Goal: Task Accomplishment & Management: Use online tool/utility

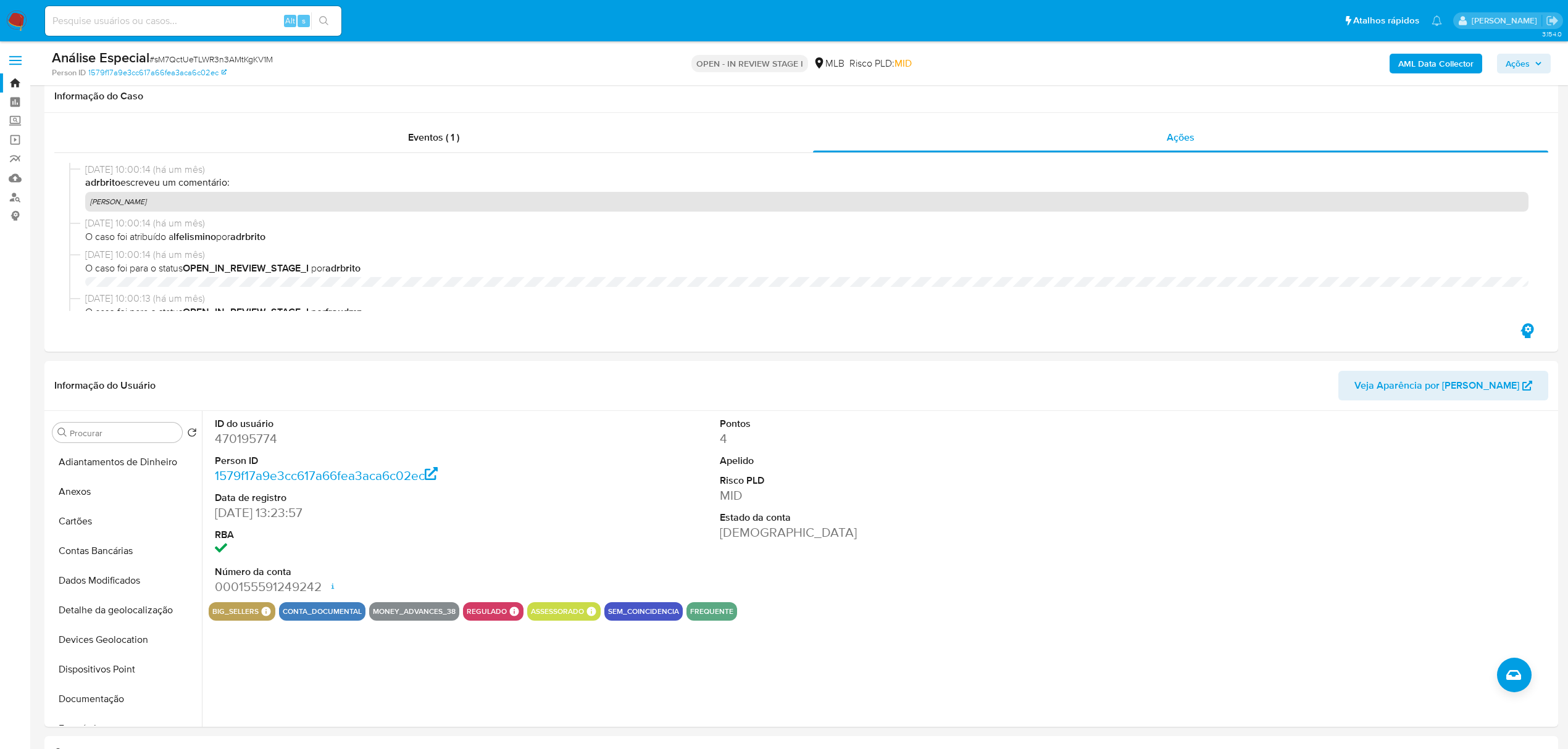
select select "100"
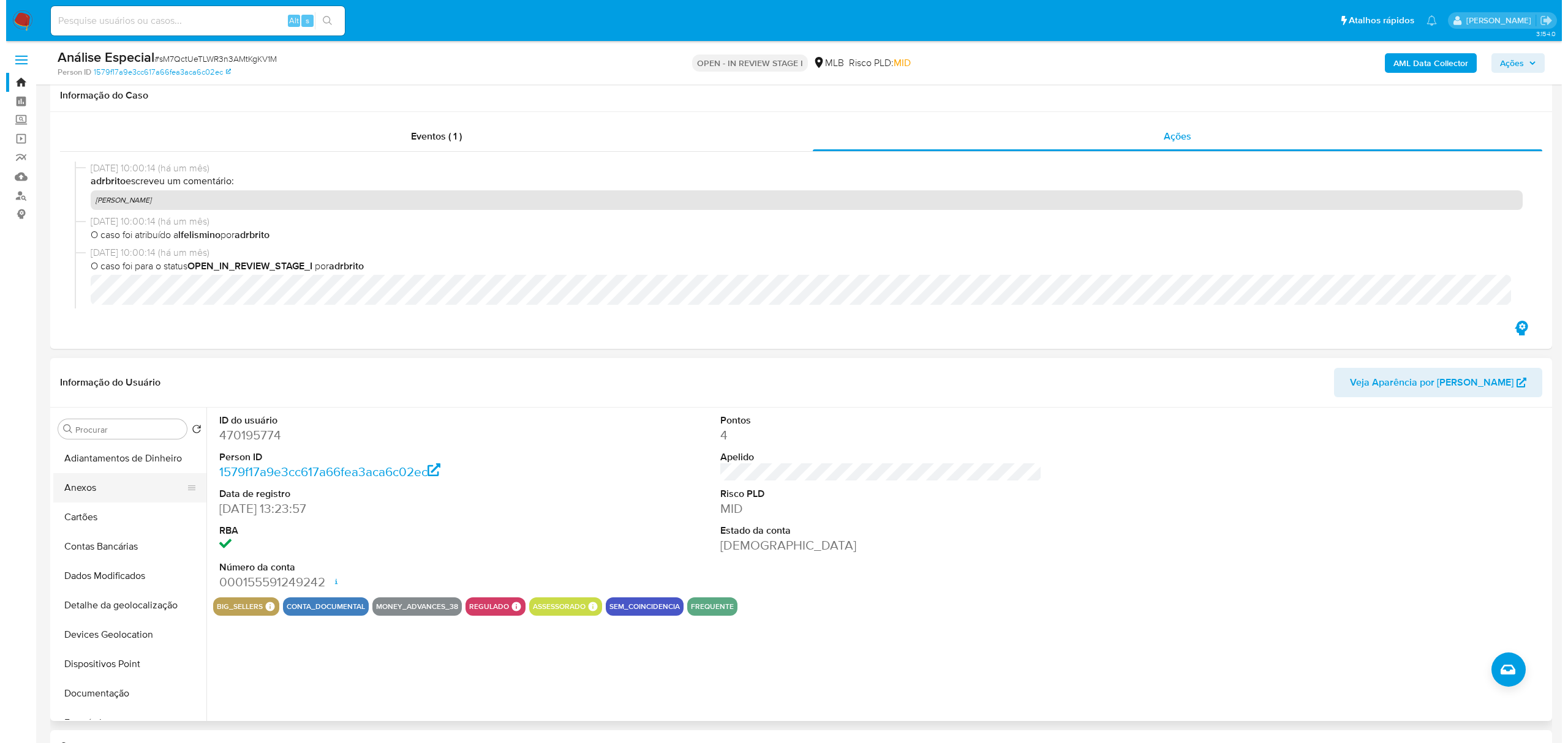
scroll to position [245, 0]
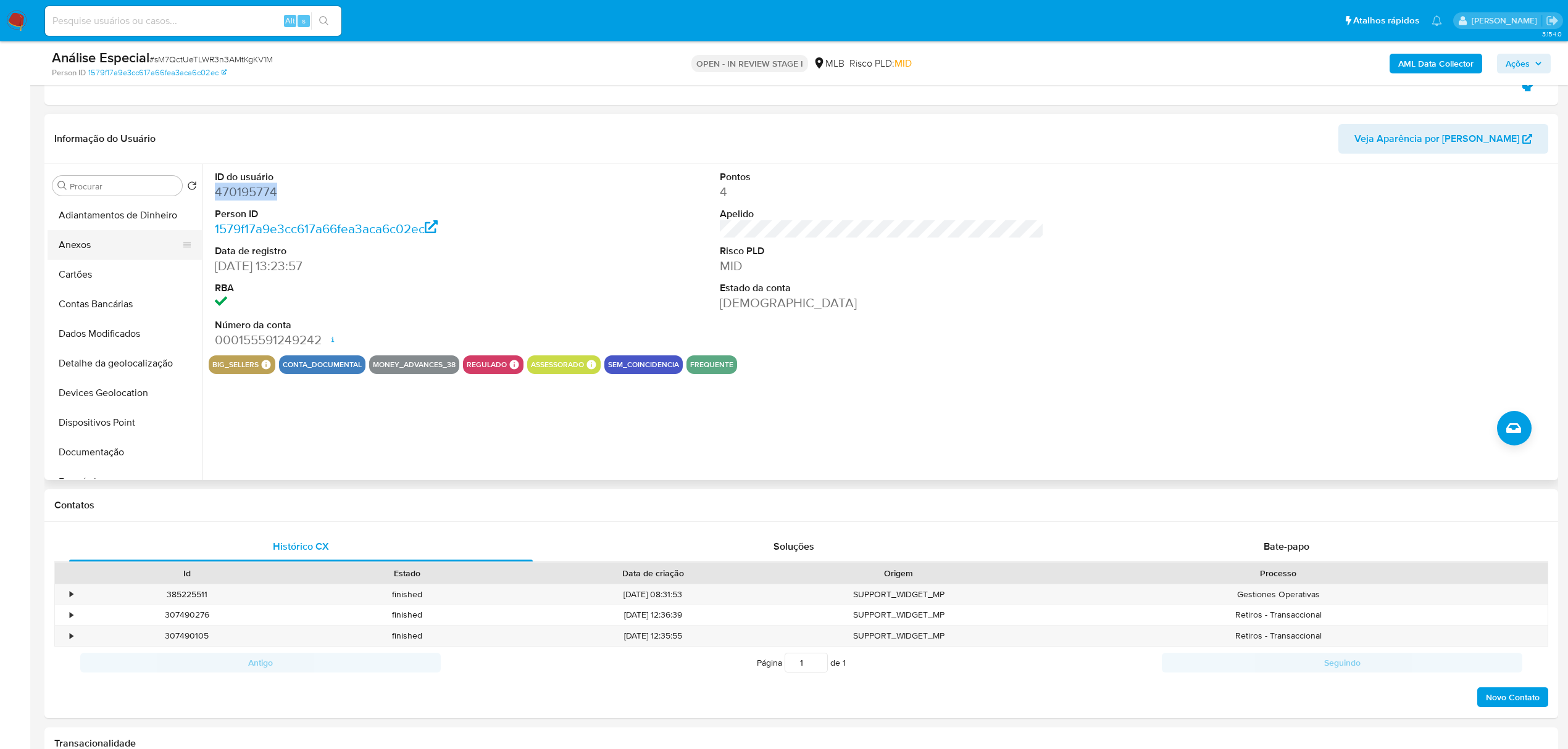
click at [134, 245] on button "Anexos" at bounding box center [119, 245] width 144 height 29
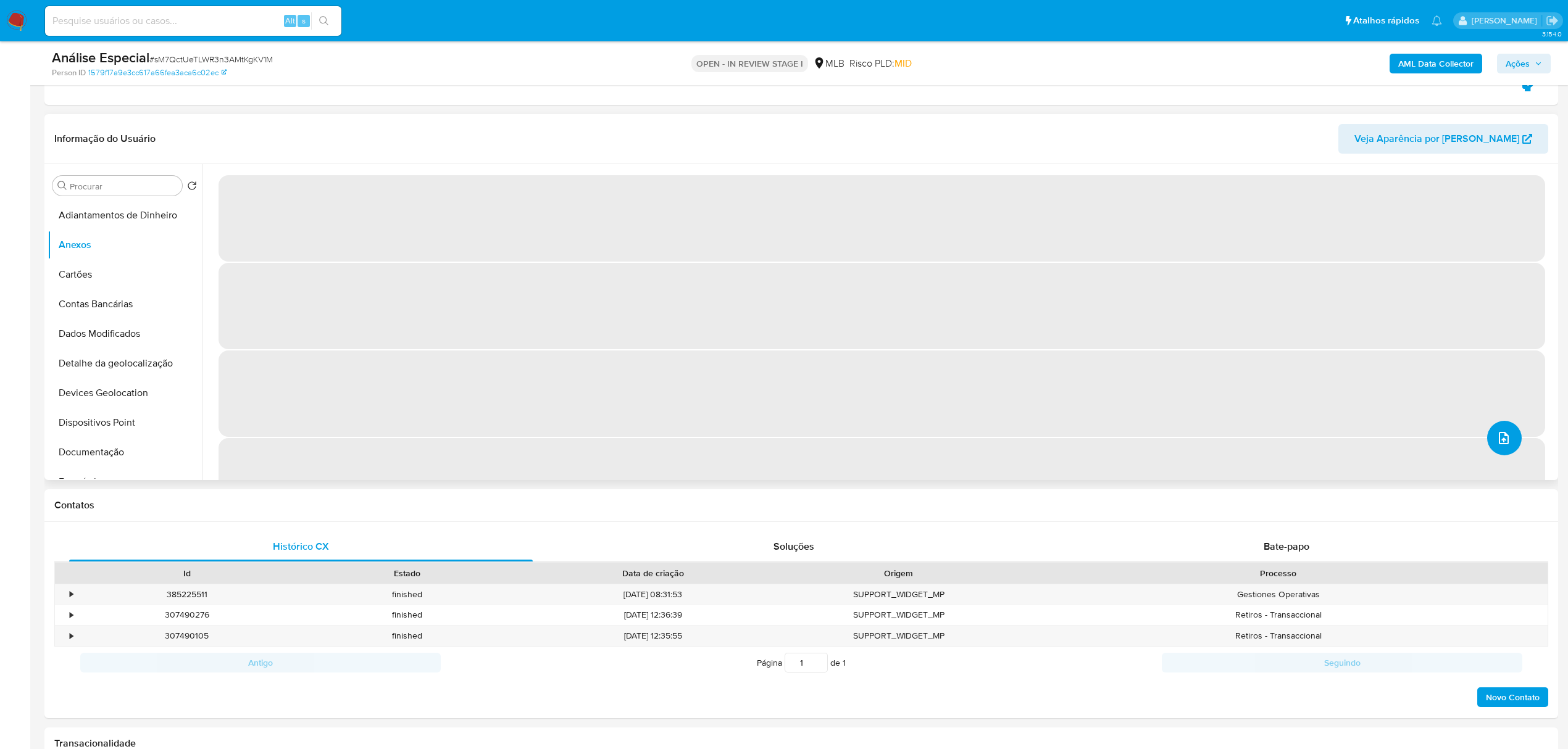
click at [1499, 439] on icon "upload-file" at bounding box center [1504, 438] width 10 height 12
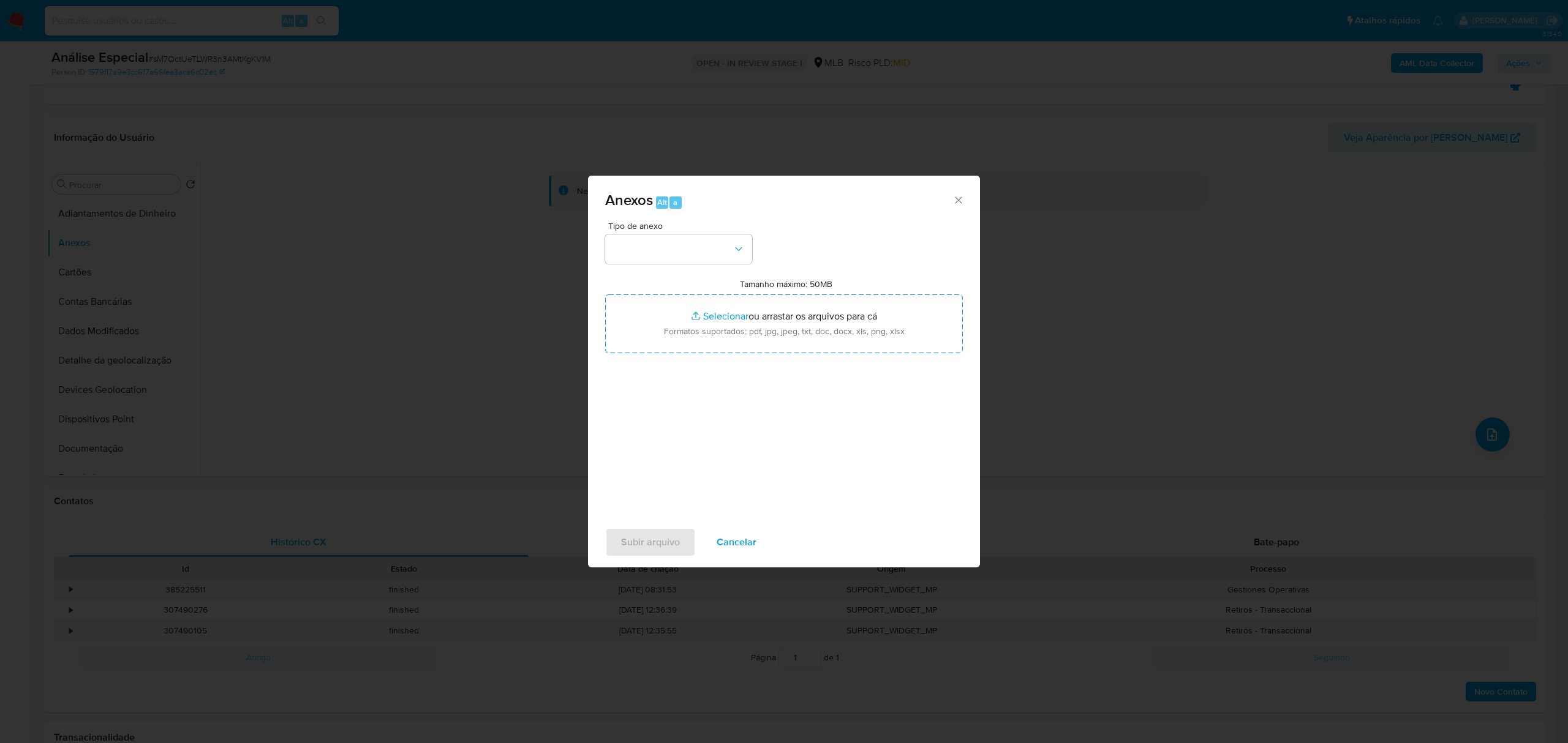
click at [723, 270] on div "Tipo de anexo Tamanho máximo: 50MB Selecionar arquivos Selecionar ou arrastar o…" at bounding box center [784, 365] width 357 height 289
click at [716, 252] on button "button" at bounding box center [678, 249] width 147 height 29
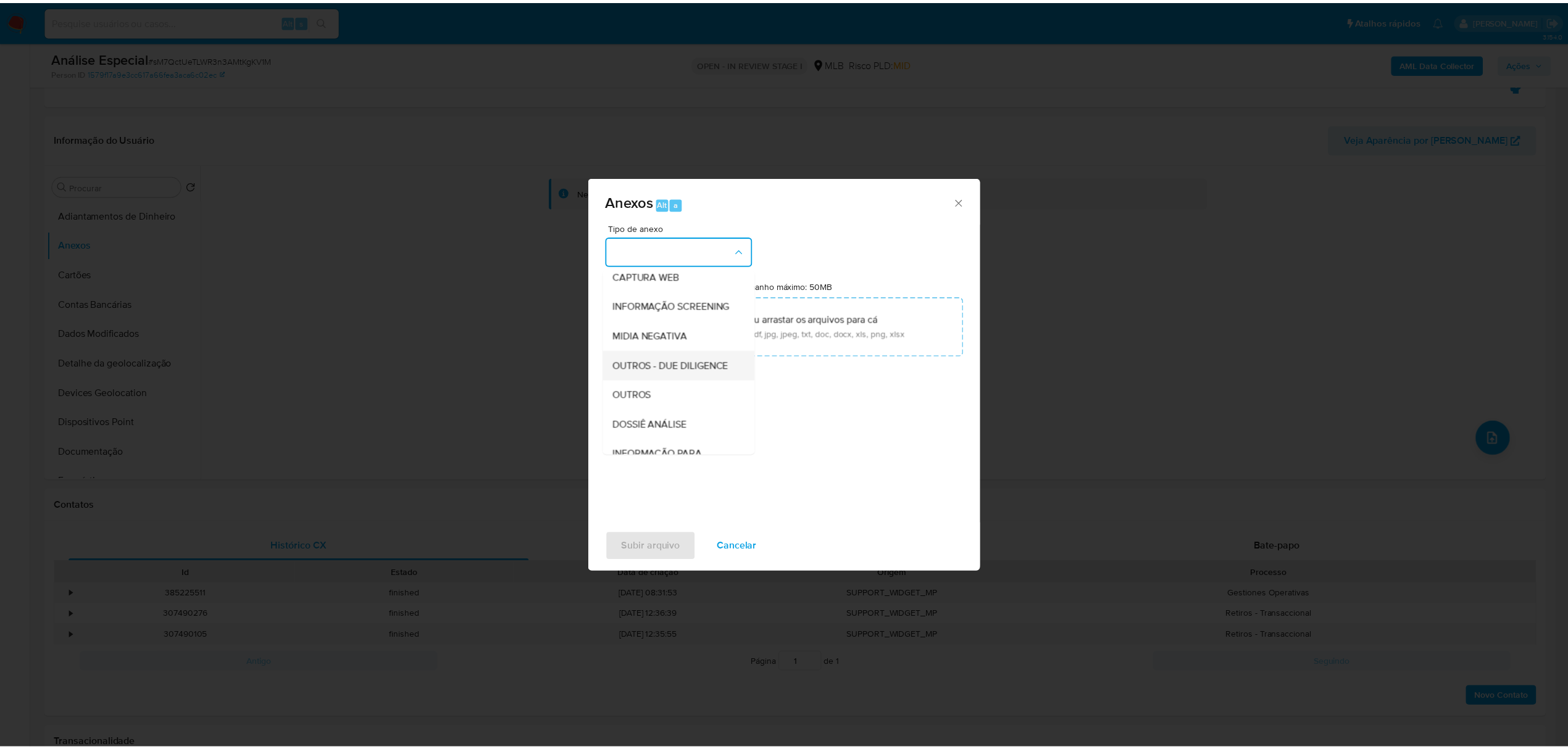
scroll to position [190, 0]
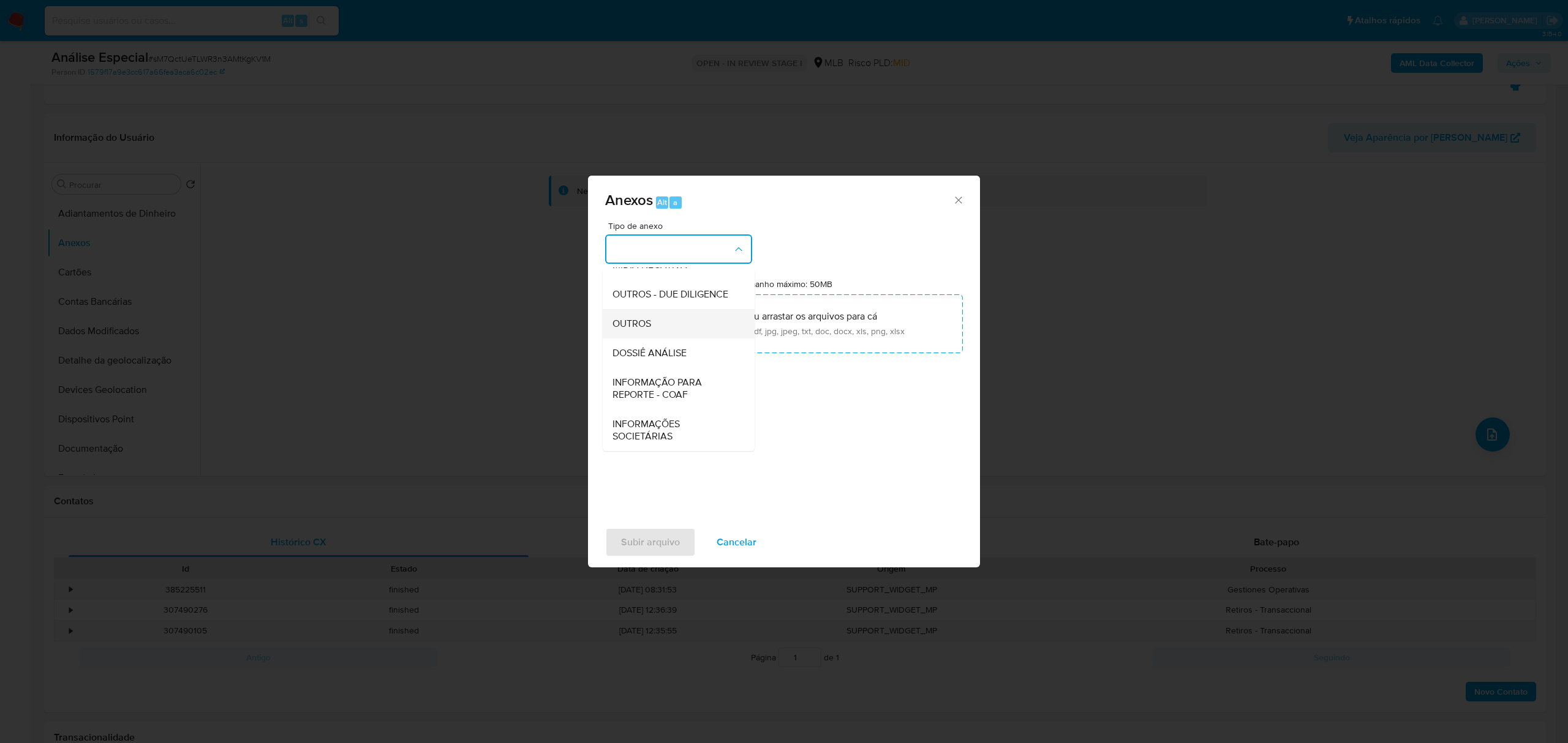
click at [653, 327] on div "OUTROS" at bounding box center [674, 323] width 125 height 29
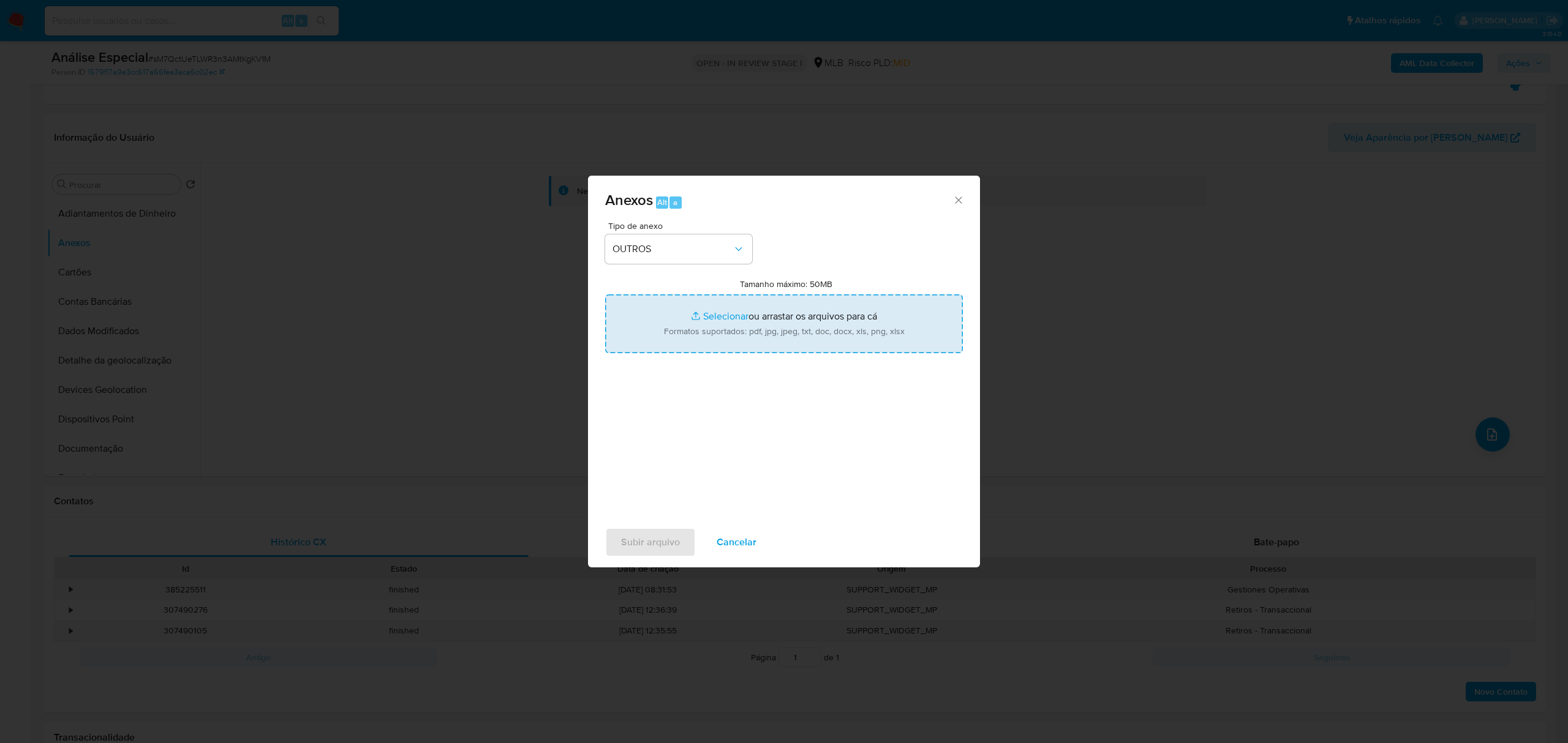
type input "C:\fakepath\Mulan 470195774_2025_08_15_07_31_40 REISMAN ALIANÇAS E JOIAS LTDA.p…"
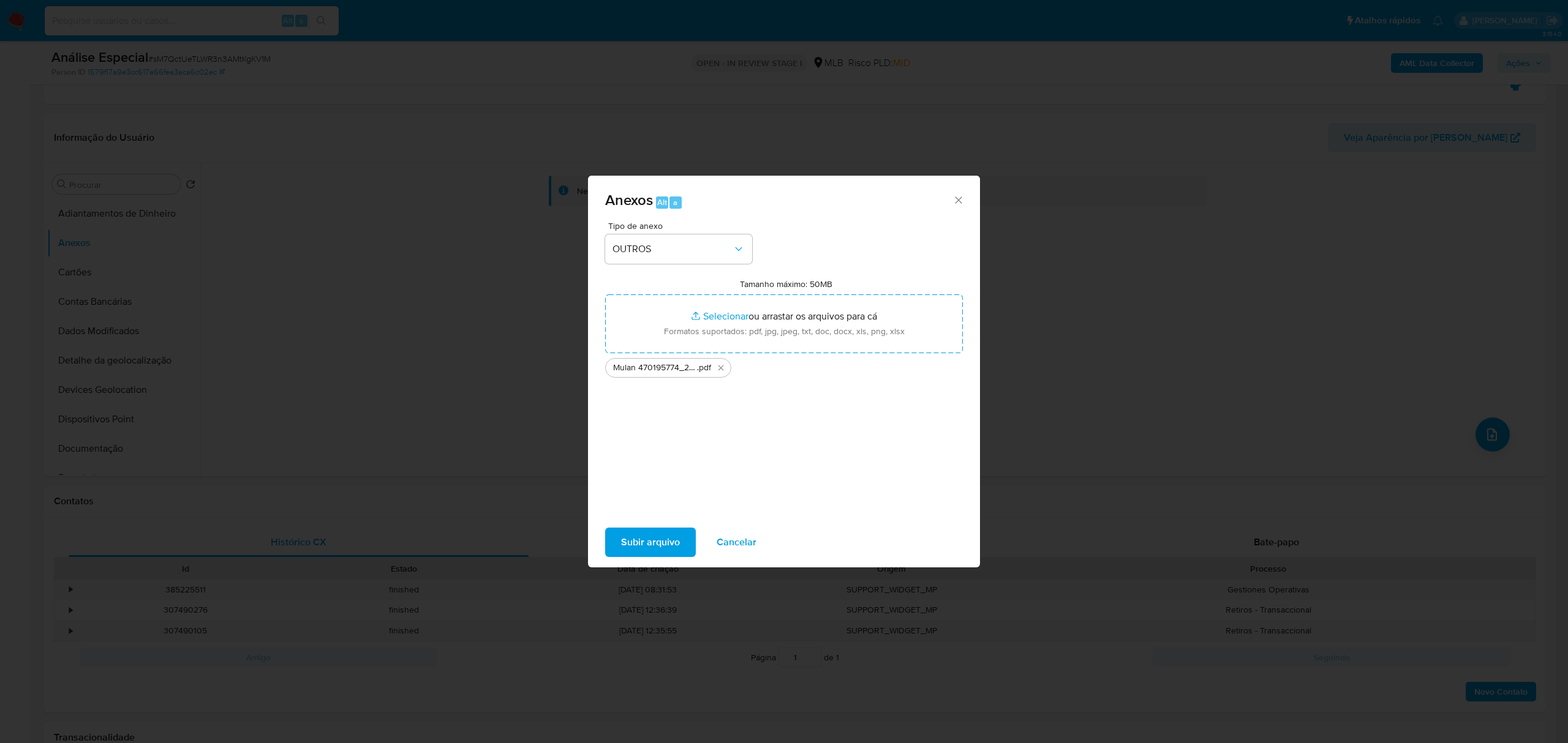
click at [662, 542] on span "Subir arquivo" at bounding box center [650, 542] width 59 height 27
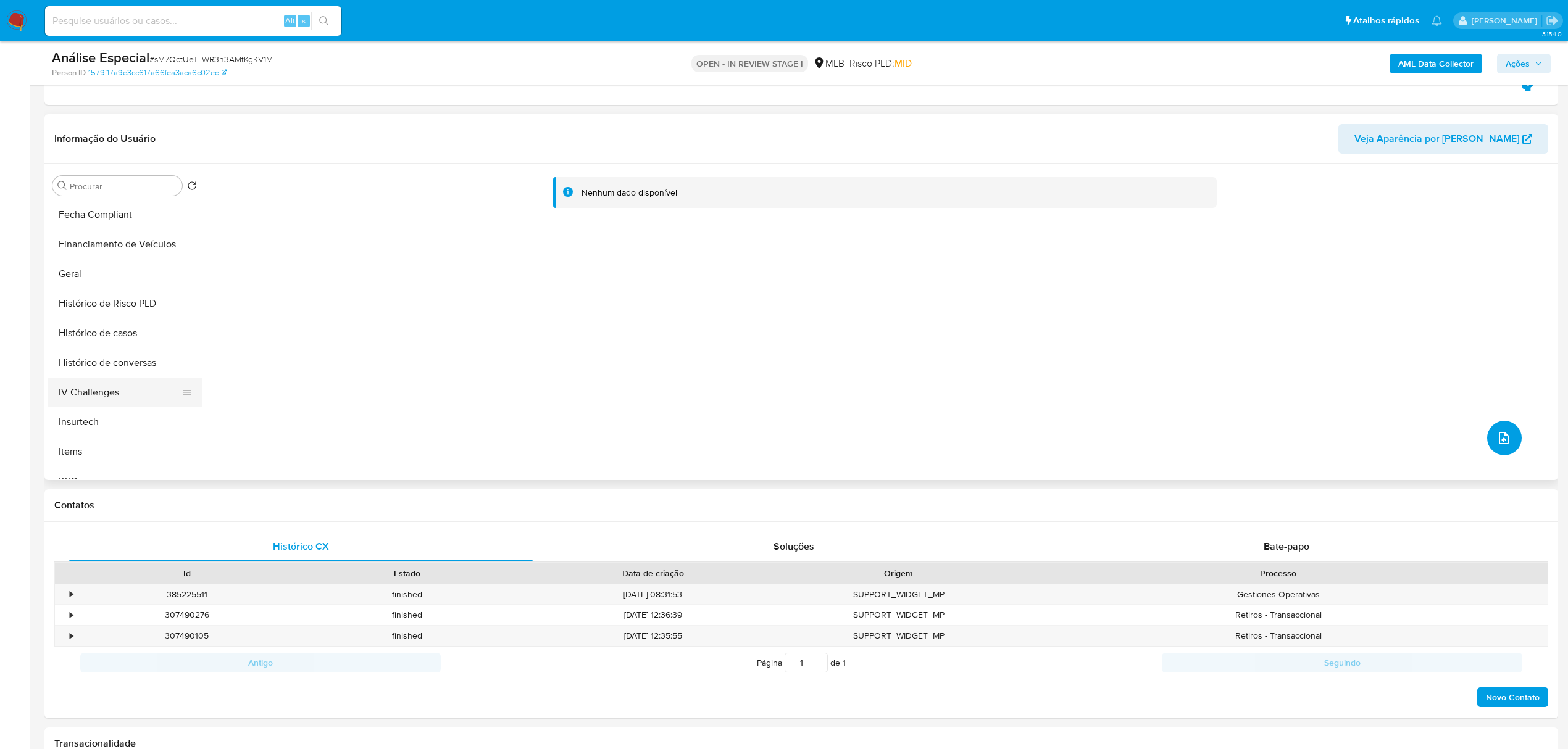
scroll to position [329, 0]
click at [114, 269] on button "Geral" at bounding box center [119, 271] width 144 height 29
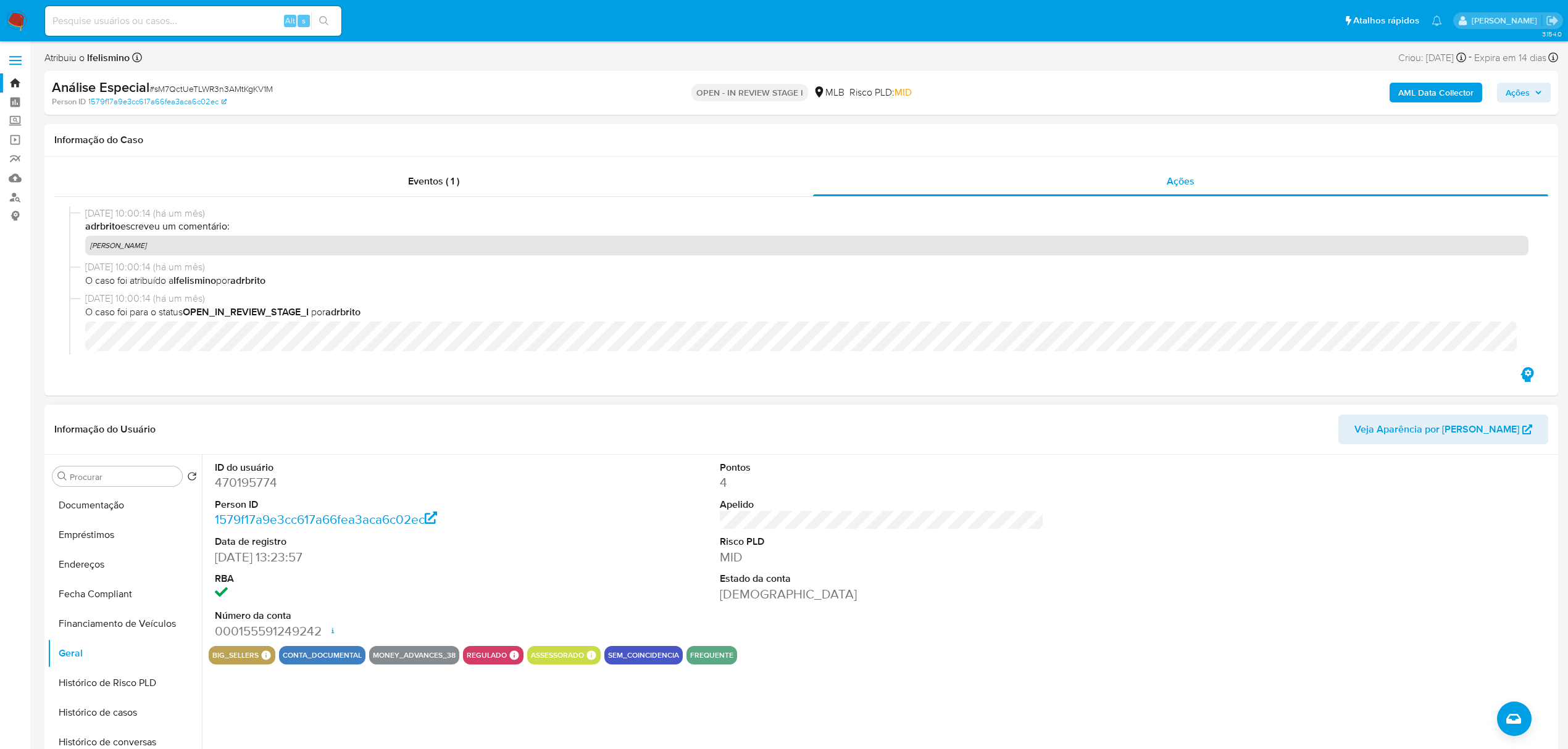
scroll to position [0, 0]
click at [111, 532] on button "Anexos" at bounding box center [119, 535] width 144 height 29
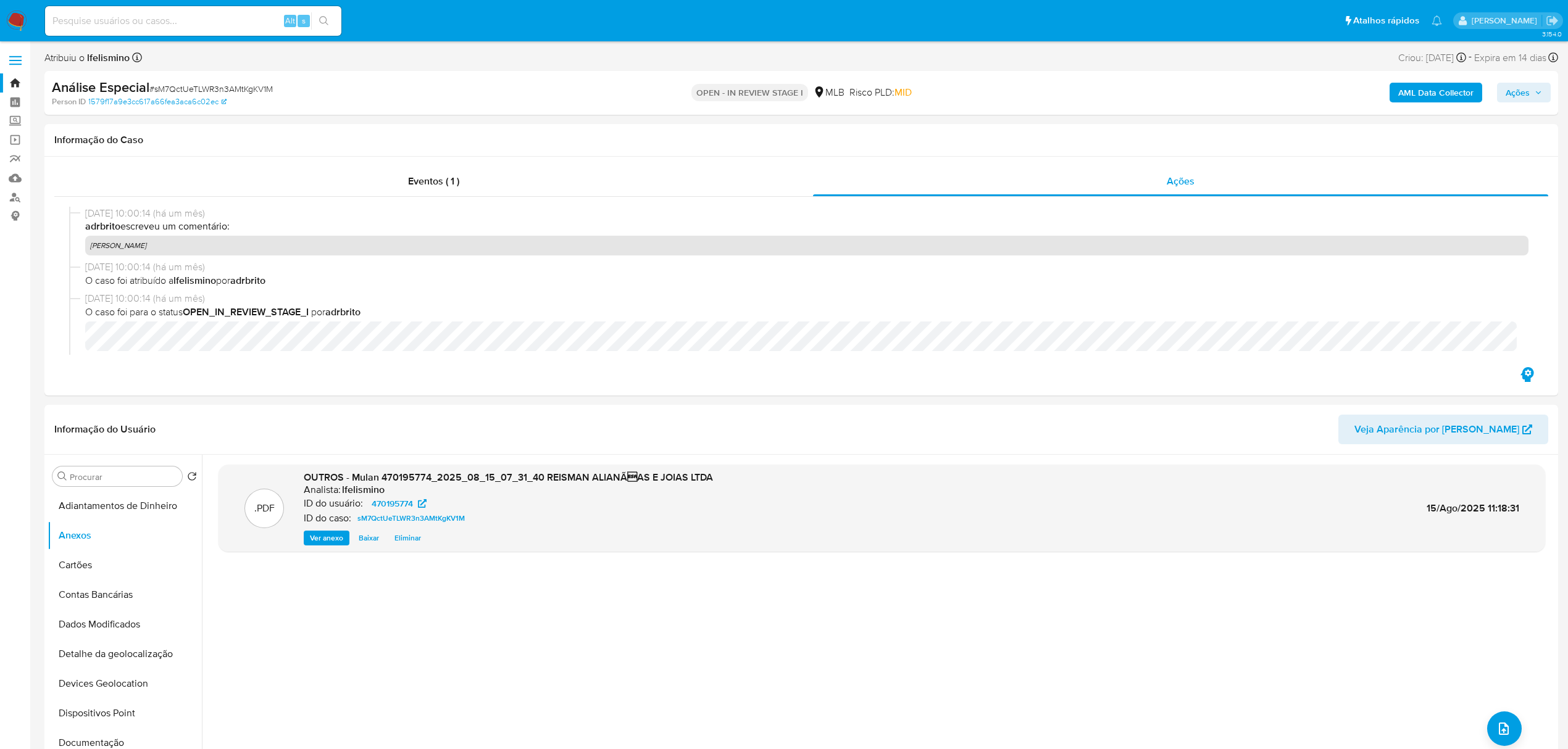
click at [1447, 90] on b "AML Data Collector" at bounding box center [1436, 92] width 75 height 20
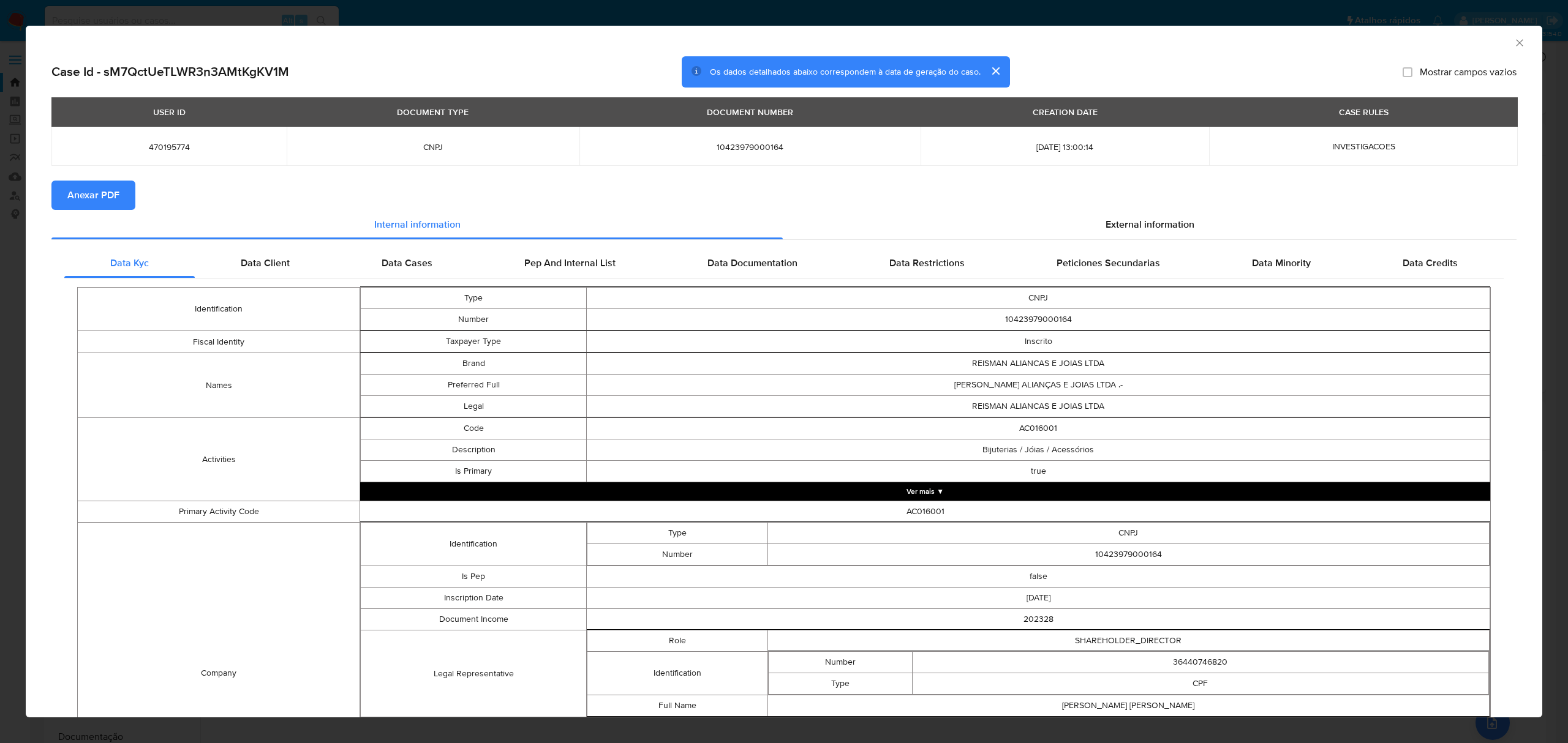
click at [117, 189] on span "Anexar PDF" at bounding box center [93, 195] width 52 height 27
click at [1514, 38] on icon "Fechar a janela" at bounding box center [1519, 42] width 12 height 12
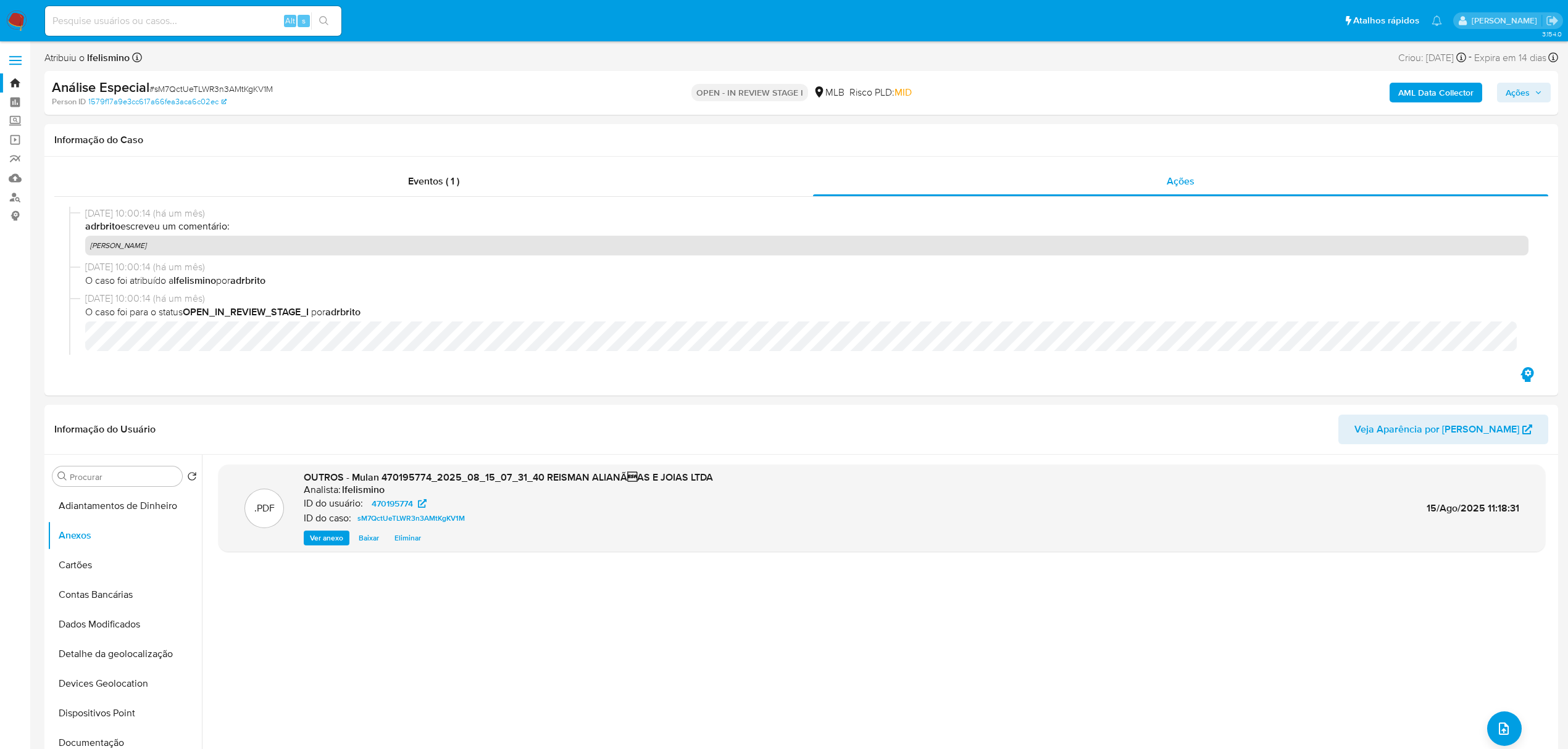
click at [95, 17] on input at bounding box center [193, 21] width 297 height 16
paste input "sM7QctUeTLWR3n3AMtKgKV1M"
type input "sM7QctUeTLWR3n3AMtKgKV1M"
click at [324, 23] on icon "search-icon" at bounding box center [324, 21] width 10 height 10
click at [237, 31] on div "sM7QctUeTLWR3n3AMtKgKV1M Alt s" at bounding box center [193, 21] width 297 height 29
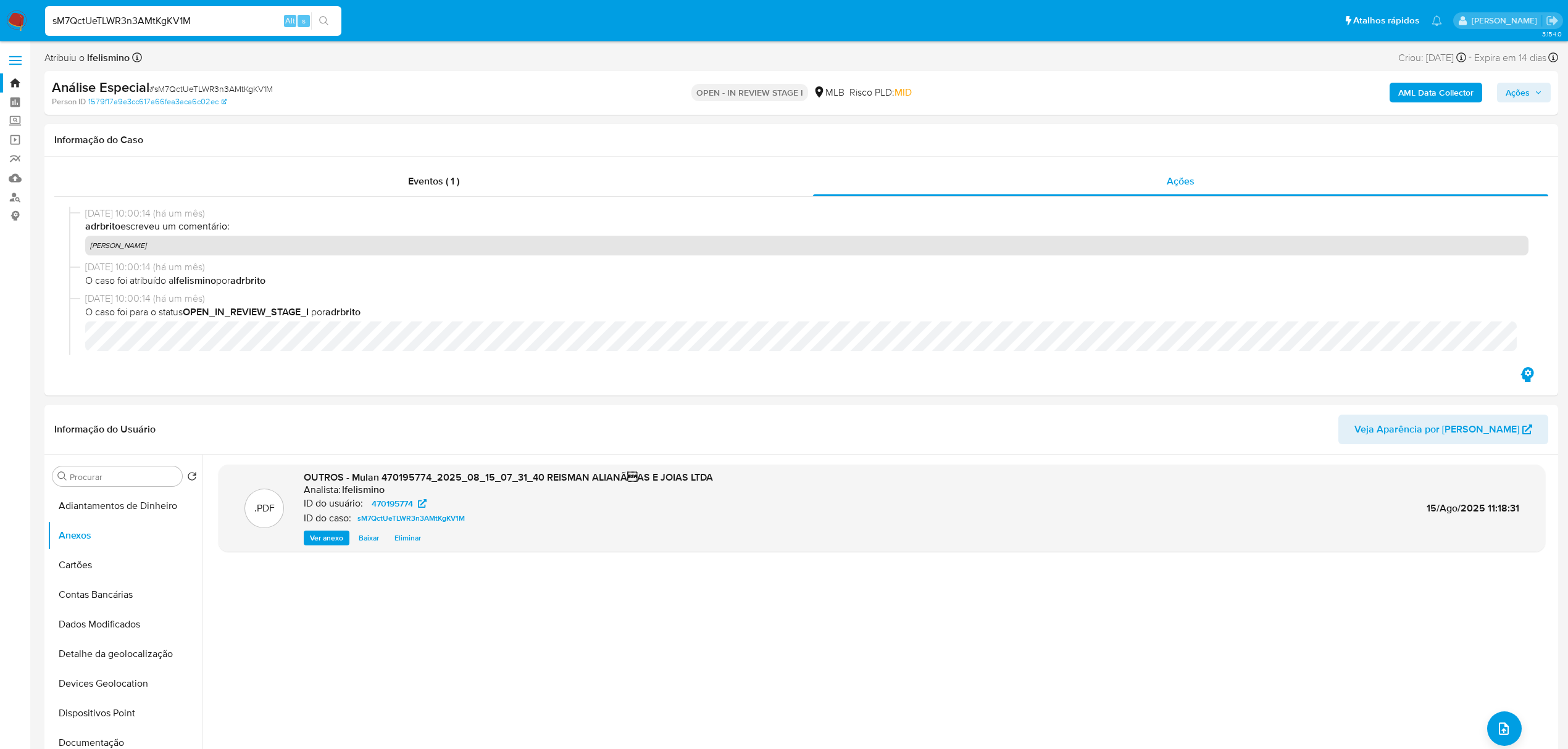
click at [253, 23] on input "sM7QctUeTLWR3n3AMtKgKV1M" at bounding box center [193, 21] width 297 height 16
click at [331, 20] on button "search-icon" at bounding box center [324, 20] width 25 height 17
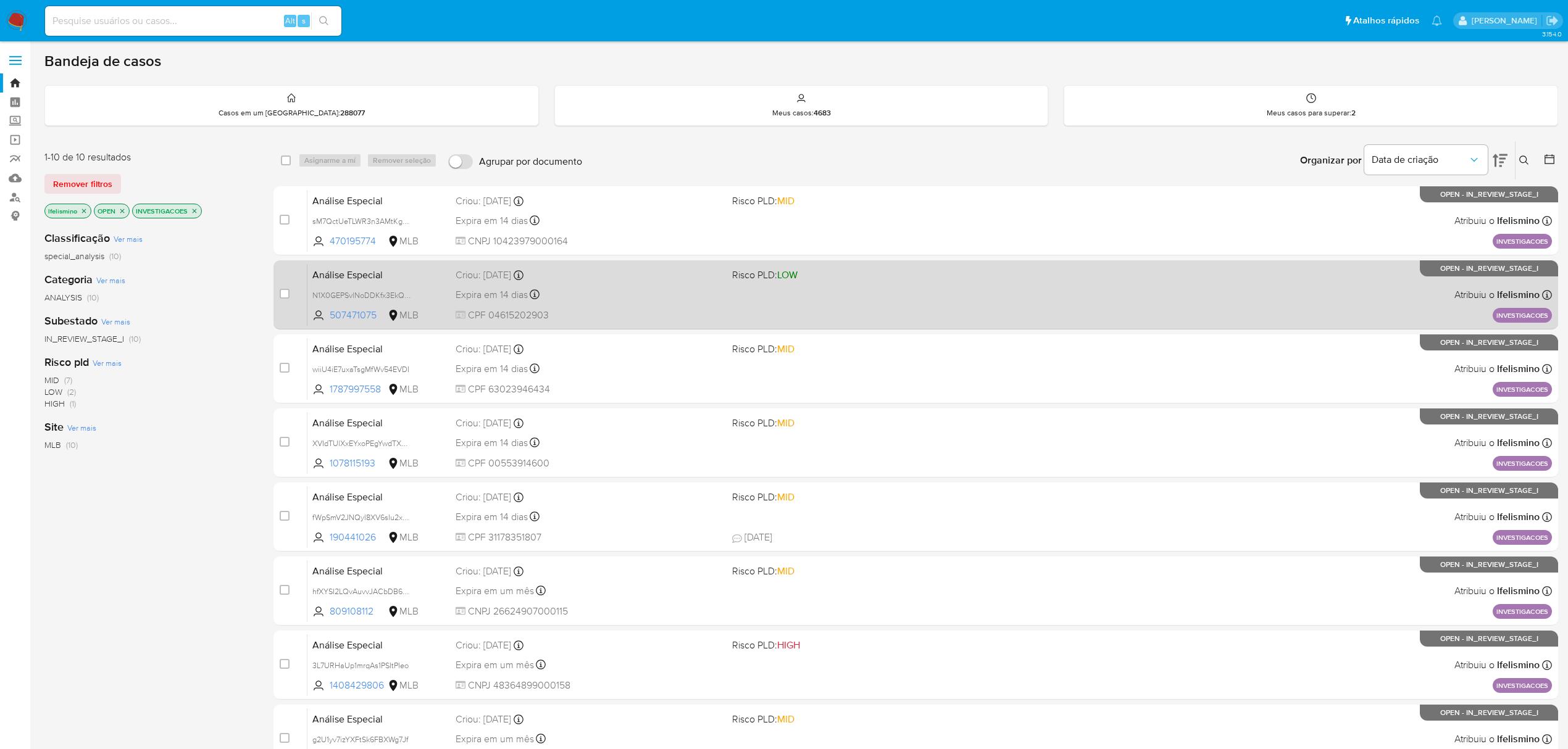
click at [692, 311] on span "CPF 04615202903" at bounding box center [588, 315] width 266 height 14
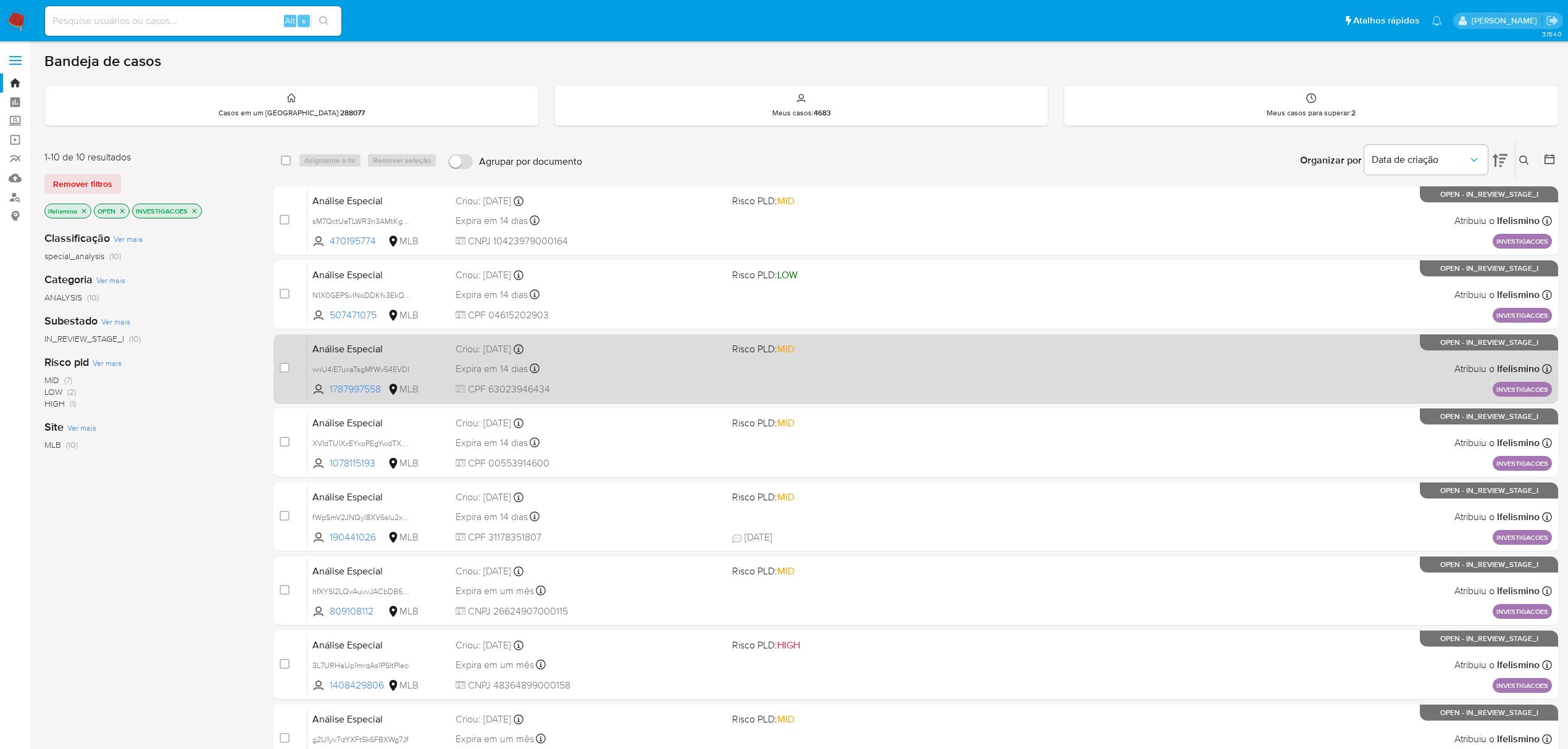
click at [586, 354] on div "Criou: 15/07/2025 Criou: 15/07/2025 10:00:15" at bounding box center [588, 349] width 266 height 14
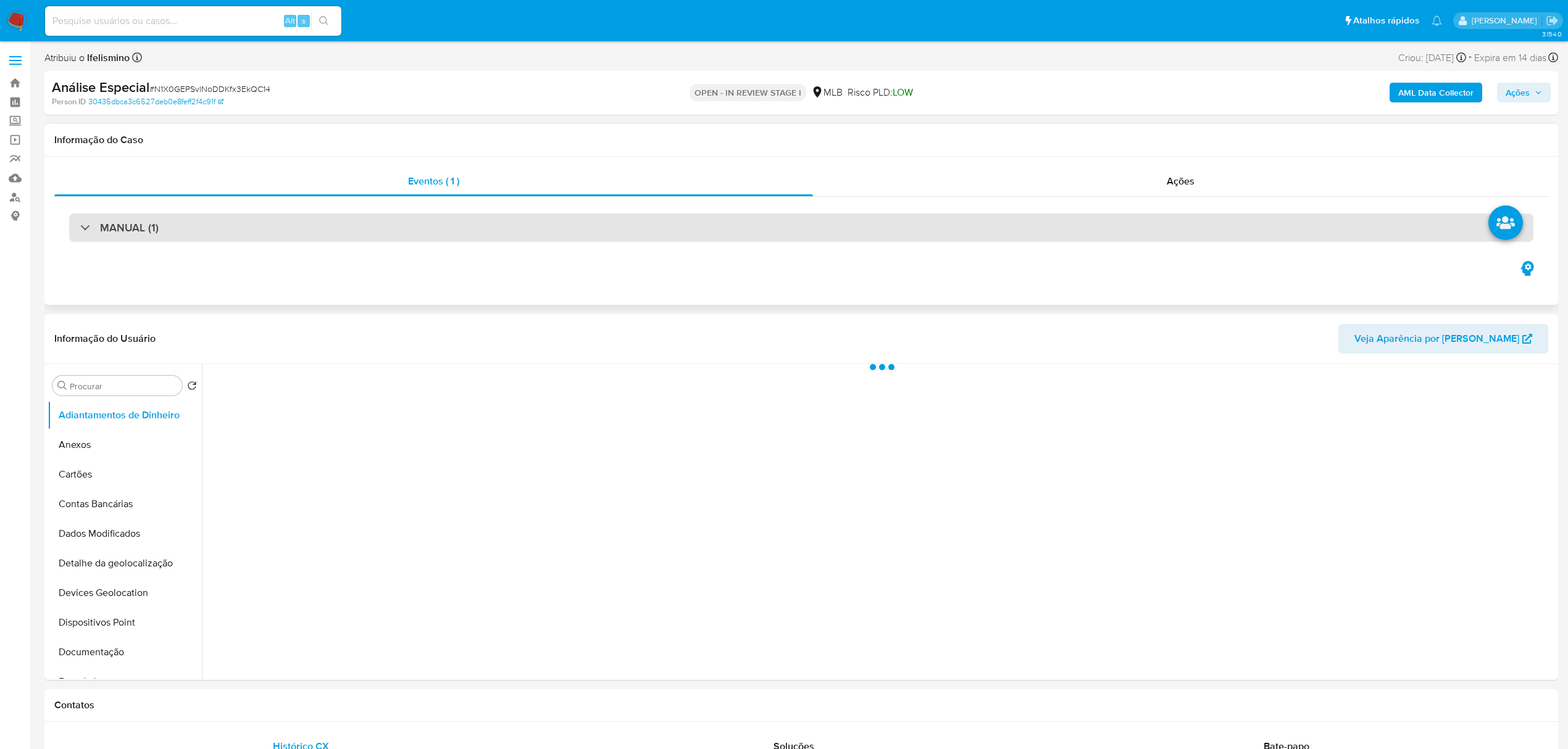
click at [1192, 215] on div "MANUAL (1)" at bounding box center [801, 227] width 1464 height 29
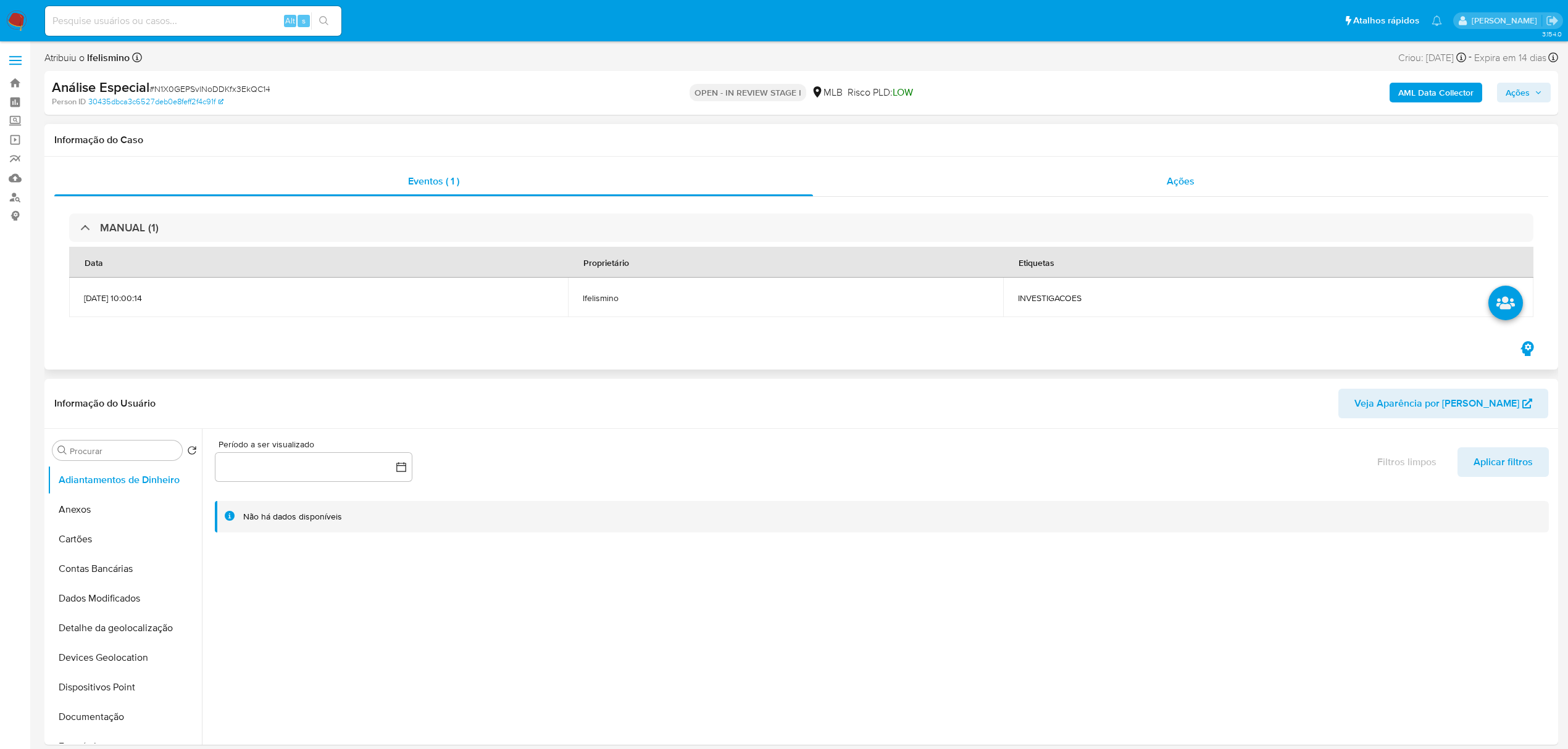
select select "10"
click at [1209, 170] on div "Ações" at bounding box center [1180, 181] width 735 height 29
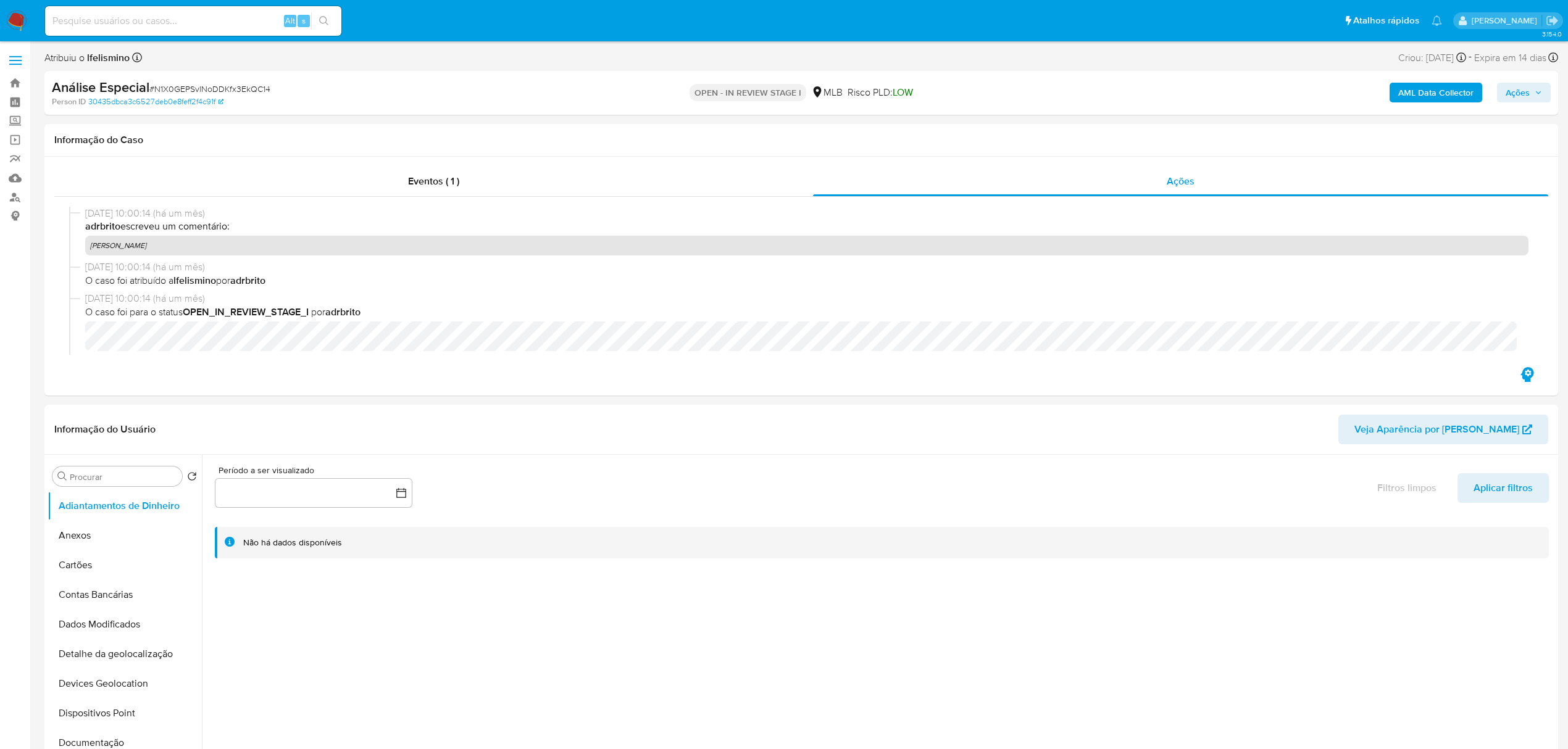
click at [226, 95] on span "# N1X0GEPSvlNoDDKfx3EkQC14" at bounding box center [209, 88] width 121 height 12
copy span "N1X0GEPSvlNoDDKfx3EkQC14"
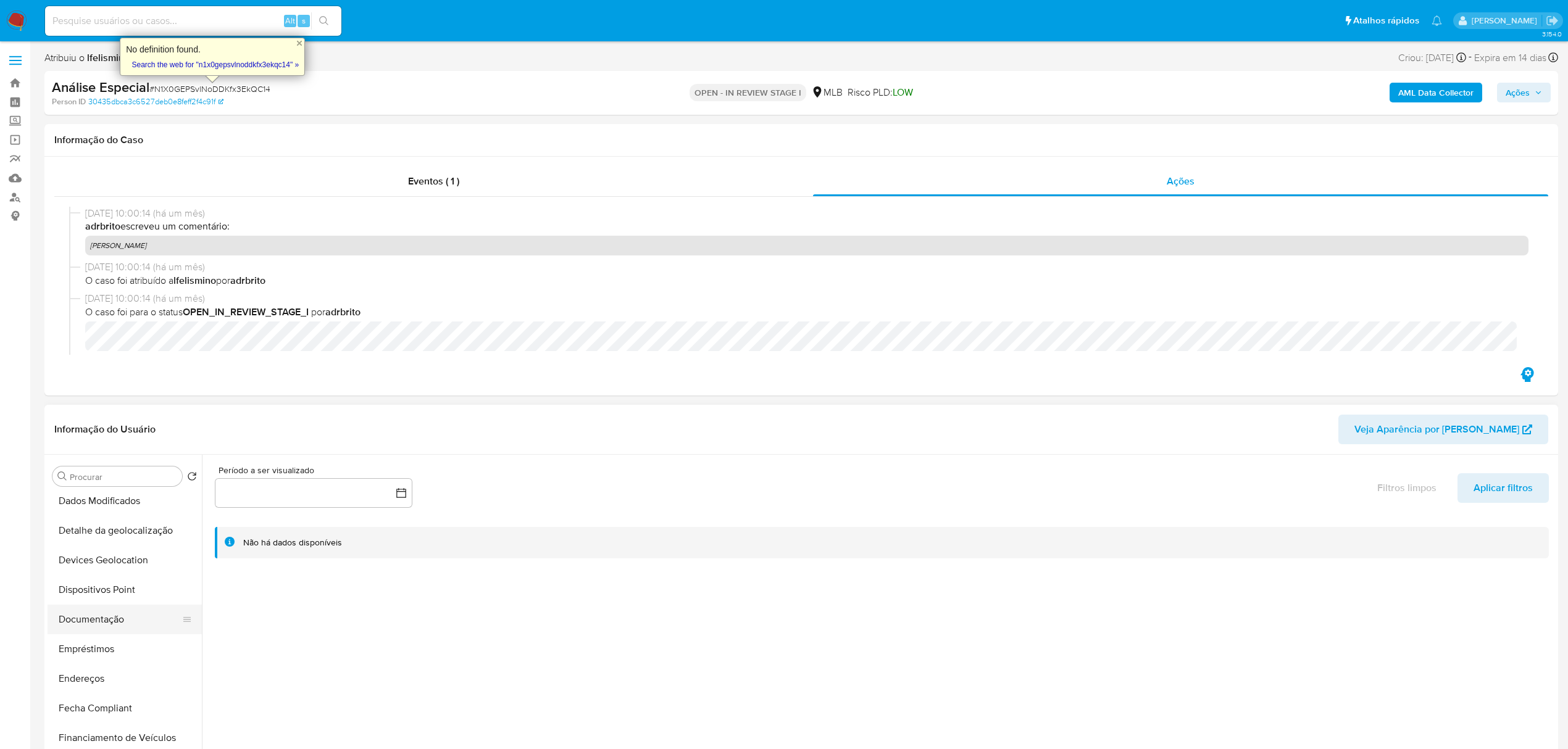
scroll to position [164, 0]
click at [87, 720] on button "Geral" at bounding box center [119, 727] width 144 height 29
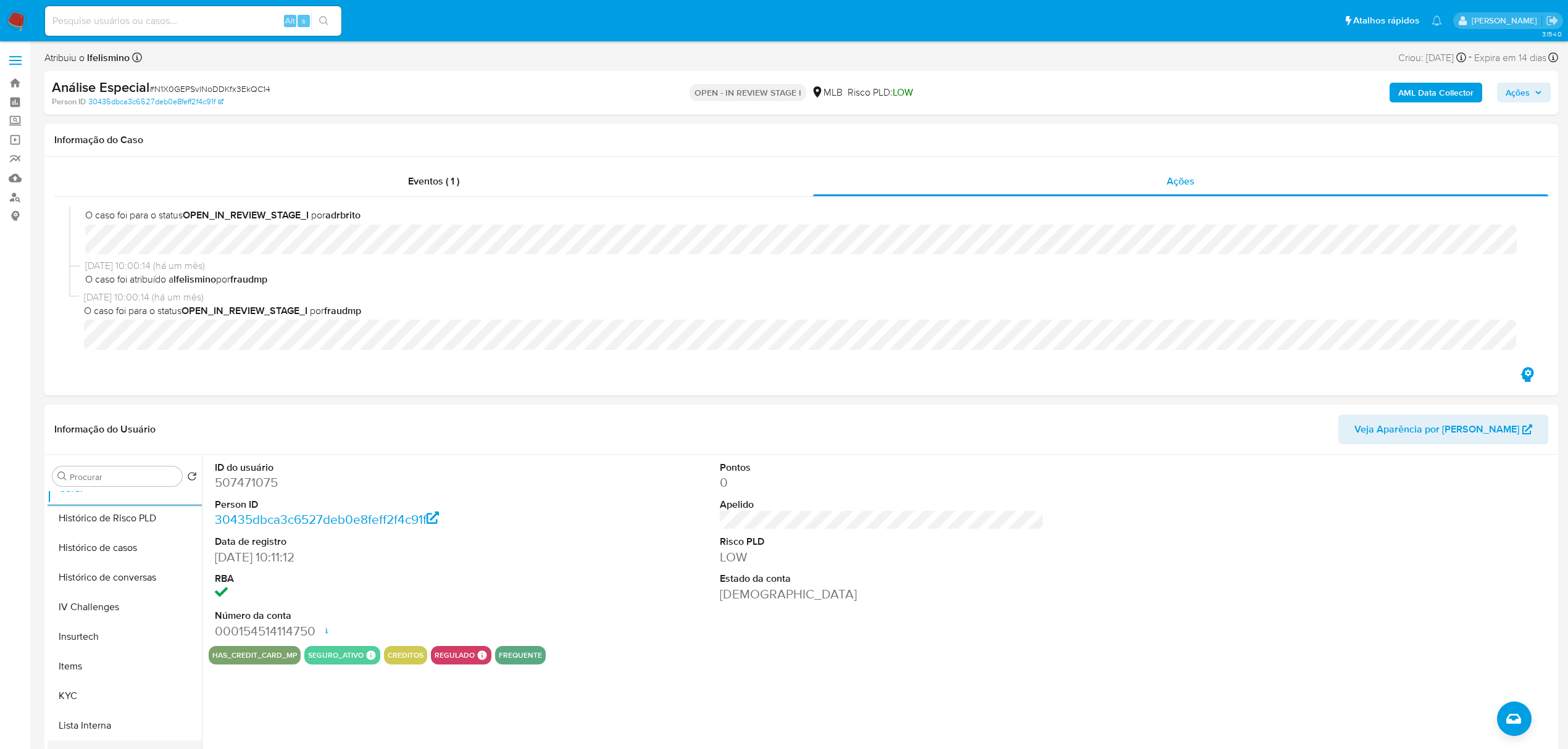
scroll to position [494, 0]
click at [130, 599] on button "KYC" at bounding box center [119, 605] width 144 height 29
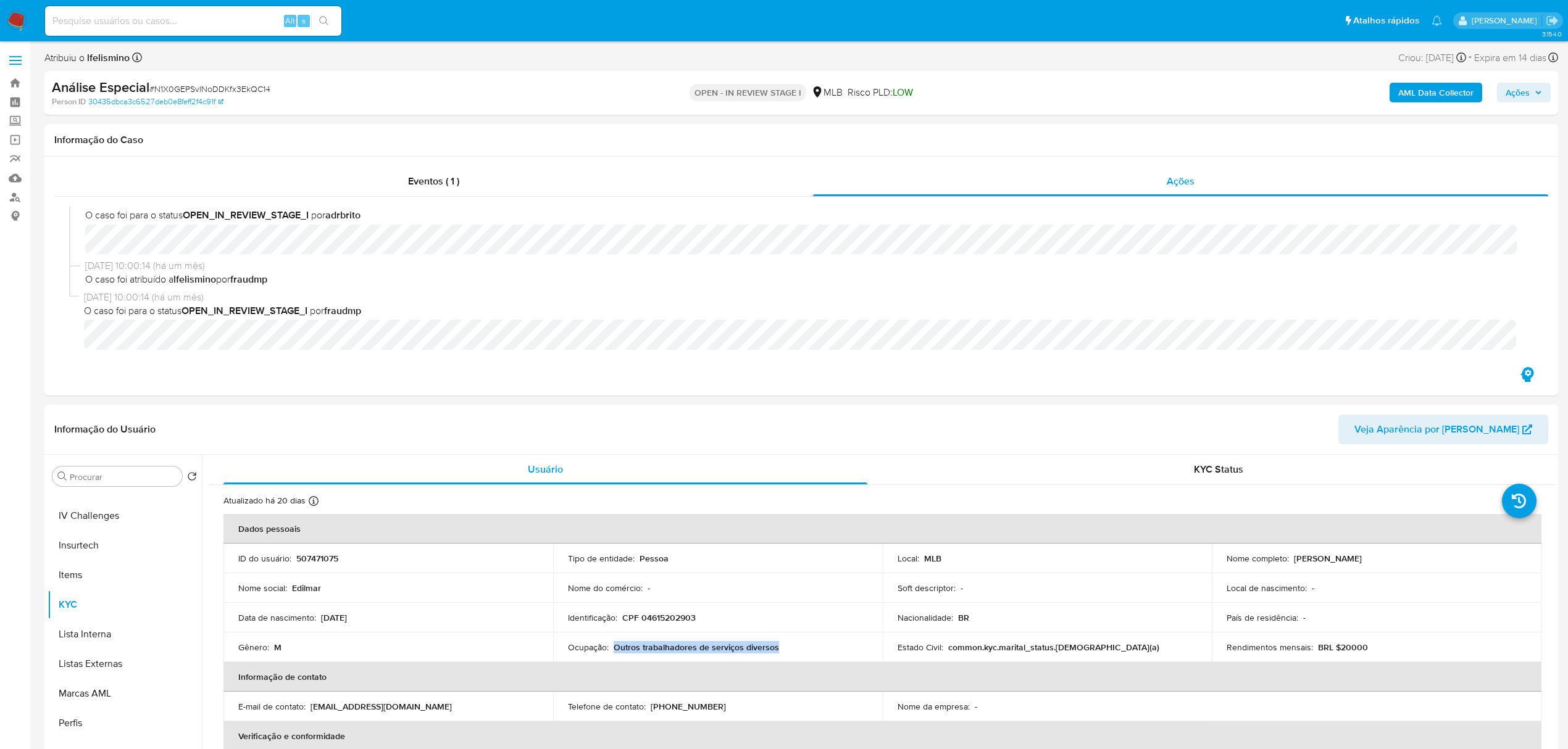
drag, startPoint x: 625, startPoint y: 642, endPoint x: 613, endPoint y: 645, distance: 12.4
click at [613, 645] on div "Ocupação : Outros trabalhadores de serviços diversos" at bounding box center [718, 648] width 300 height 11
copy p "Outros trabalhadores de serviços diversos"
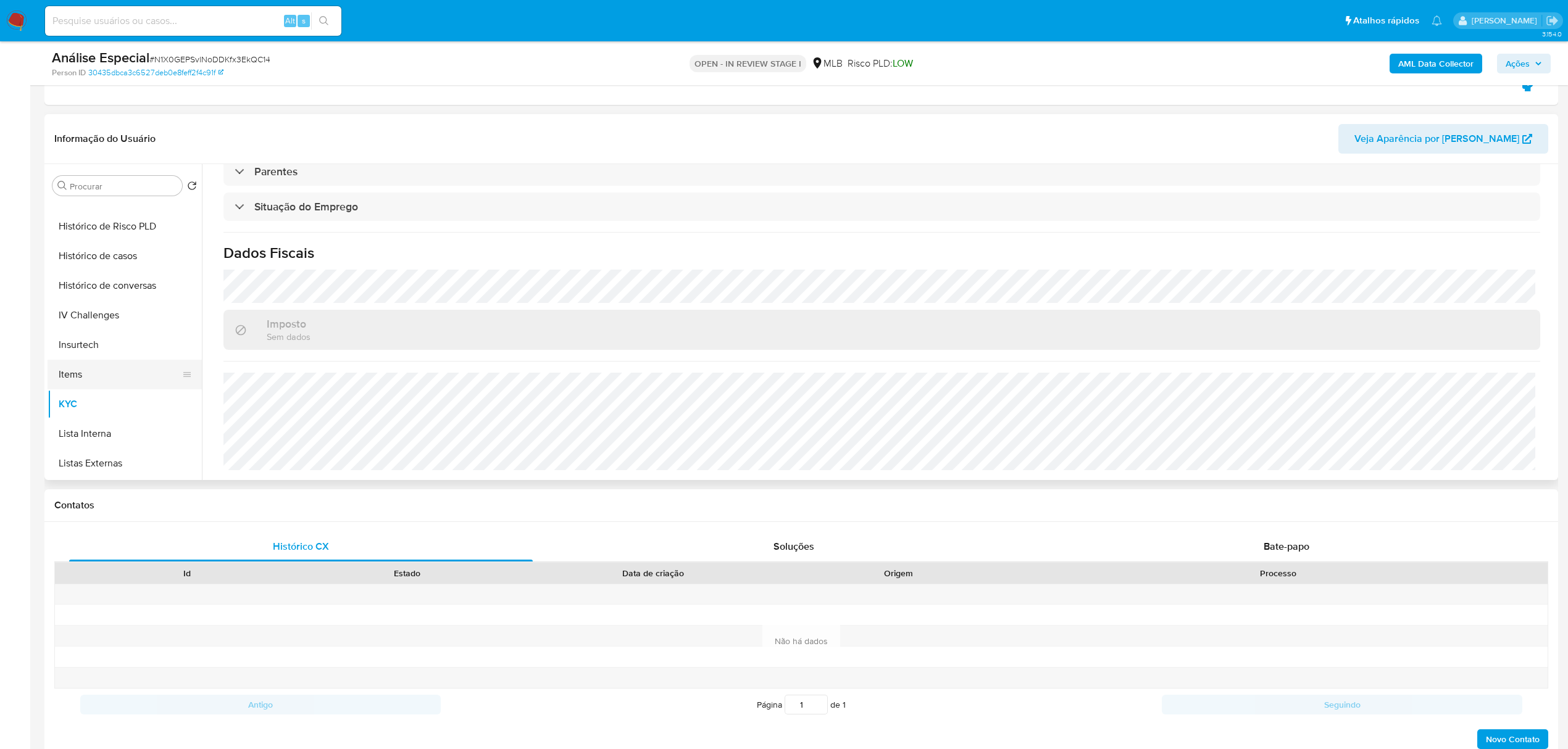
scroll to position [329, 0]
click at [139, 268] on button "Geral" at bounding box center [119, 271] width 144 height 29
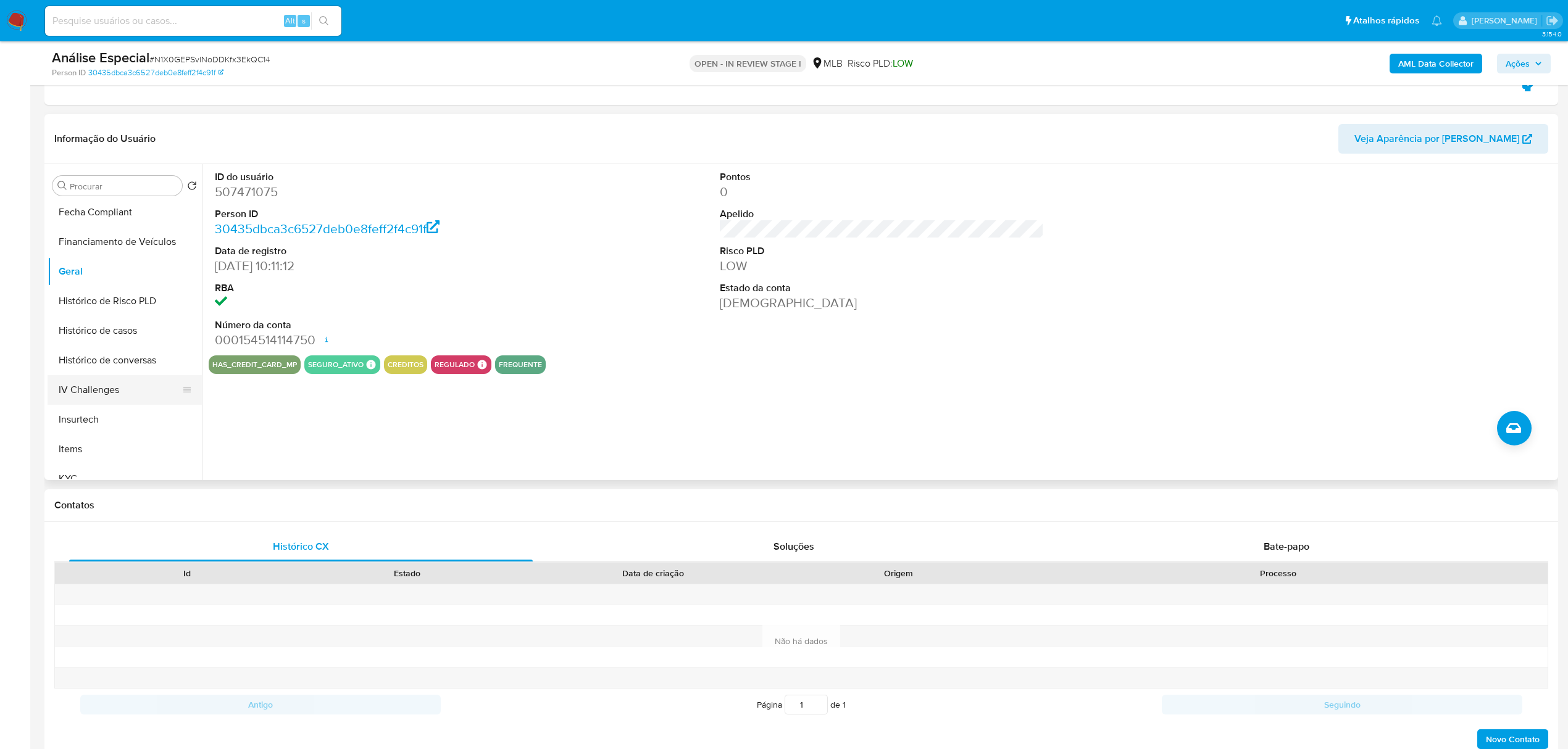
scroll to position [411, 0]
click at [121, 393] on button "KYC" at bounding box center [119, 397] width 144 height 29
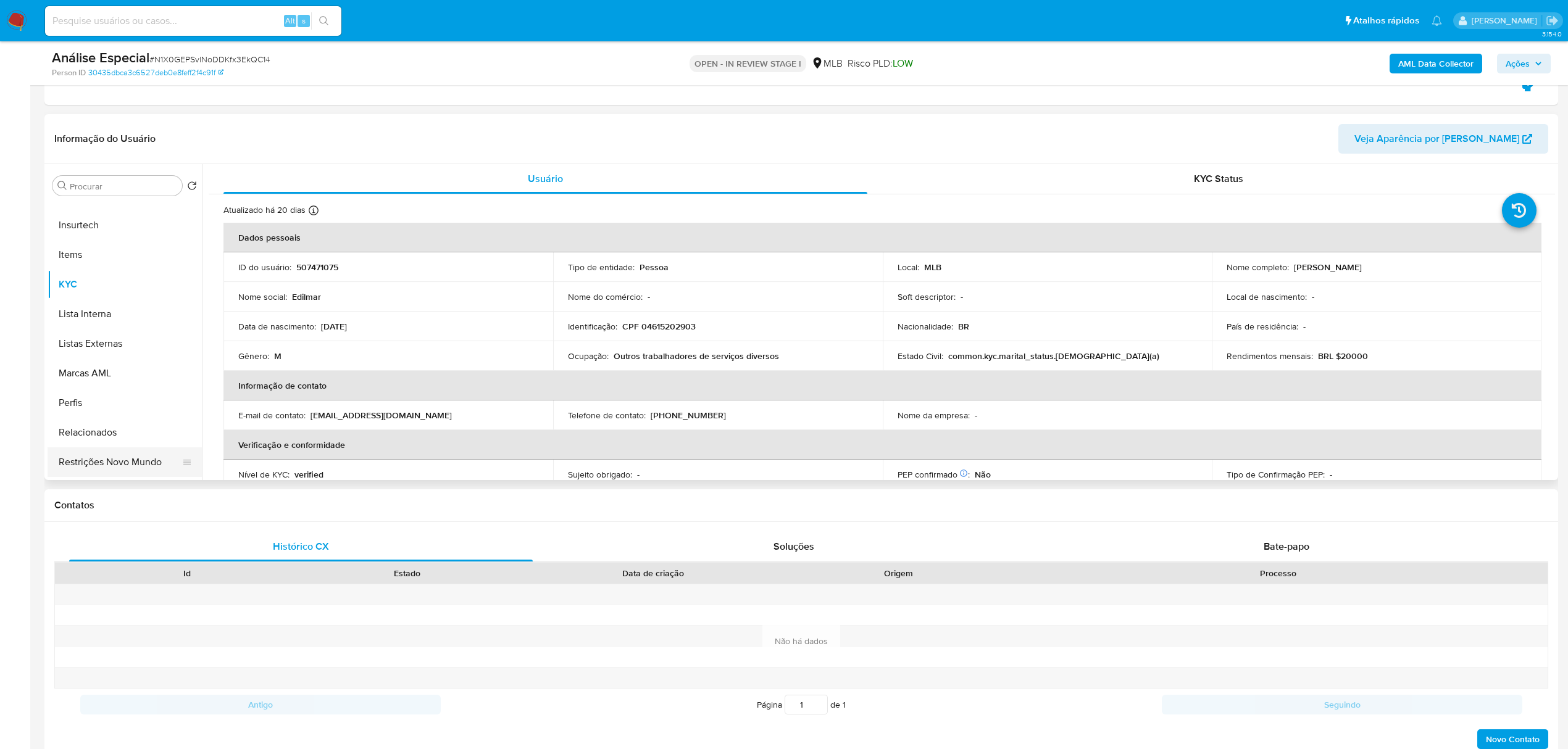
scroll to position [551, 0]
click at [129, 448] on button "Restrições Novo Mundo" at bounding box center [119, 434] width 144 height 29
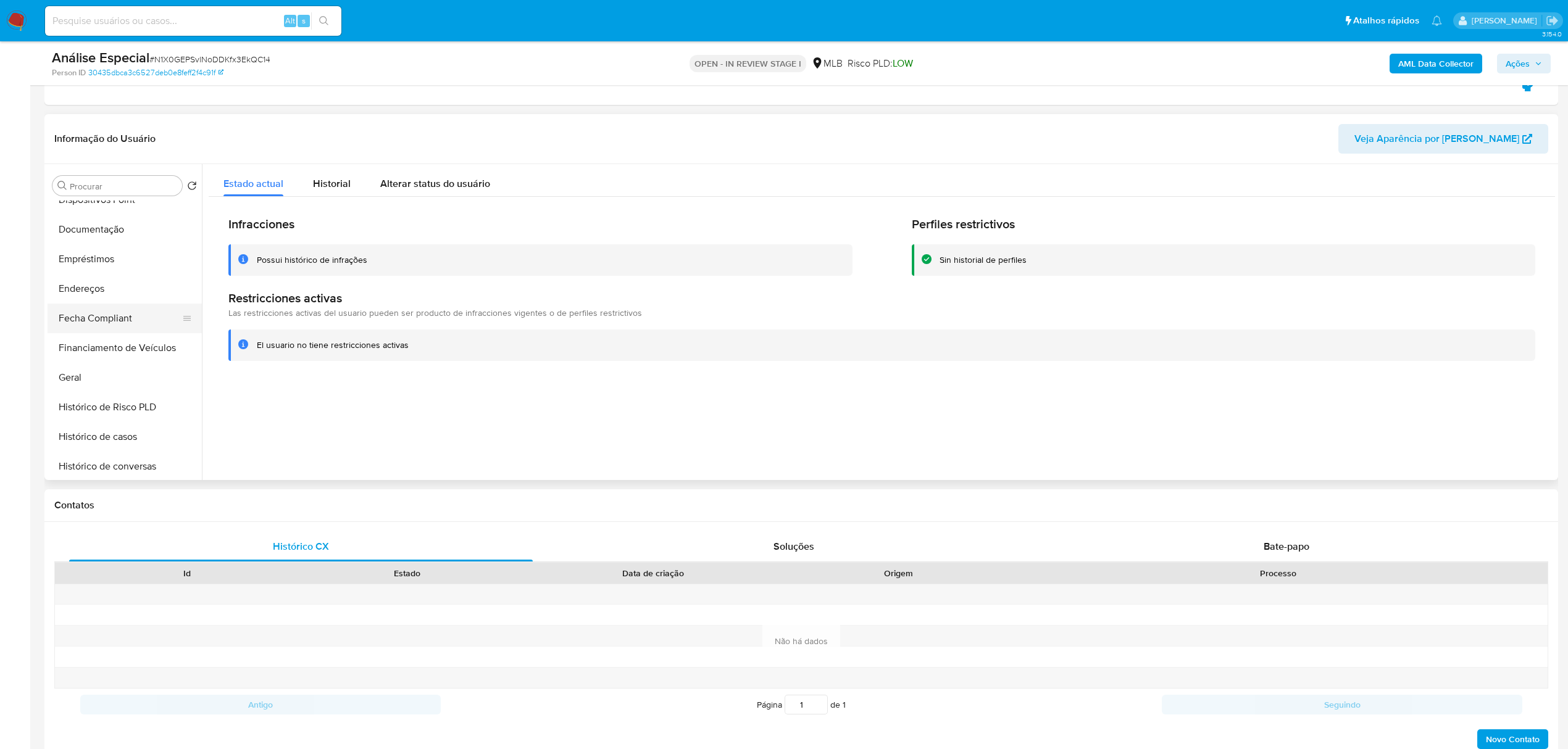
scroll to position [222, 0]
drag, startPoint x: 146, startPoint y: 240, endPoint x: 240, endPoint y: 218, distance: 96.5
click at [146, 238] on button "Documentação" at bounding box center [124, 230] width 154 height 29
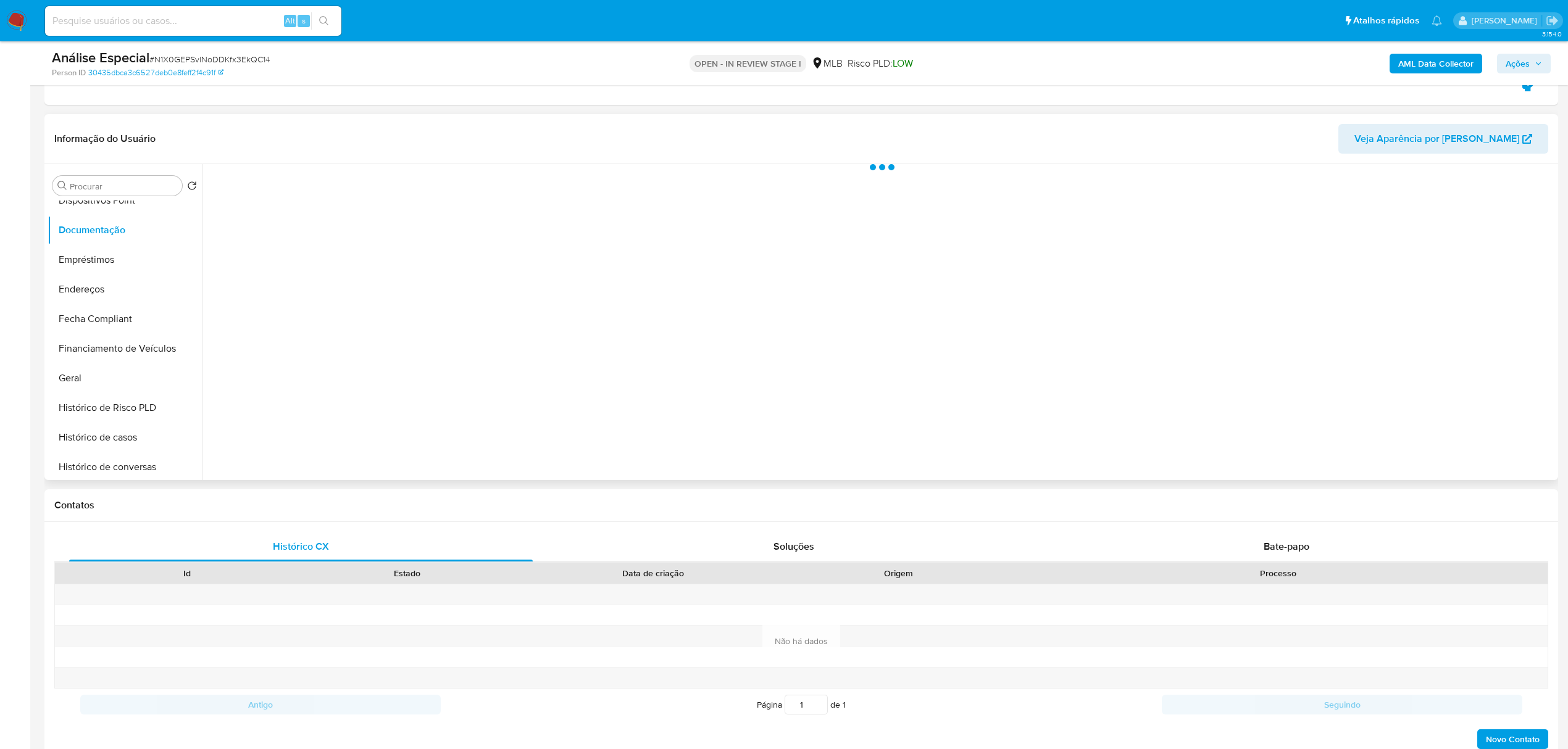
click at [271, 210] on div at bounding box center [879, 322] width 1353 height 316
click at [277, 218] on button "Identificação" at bounding box center [367, 225] width 317 height 32
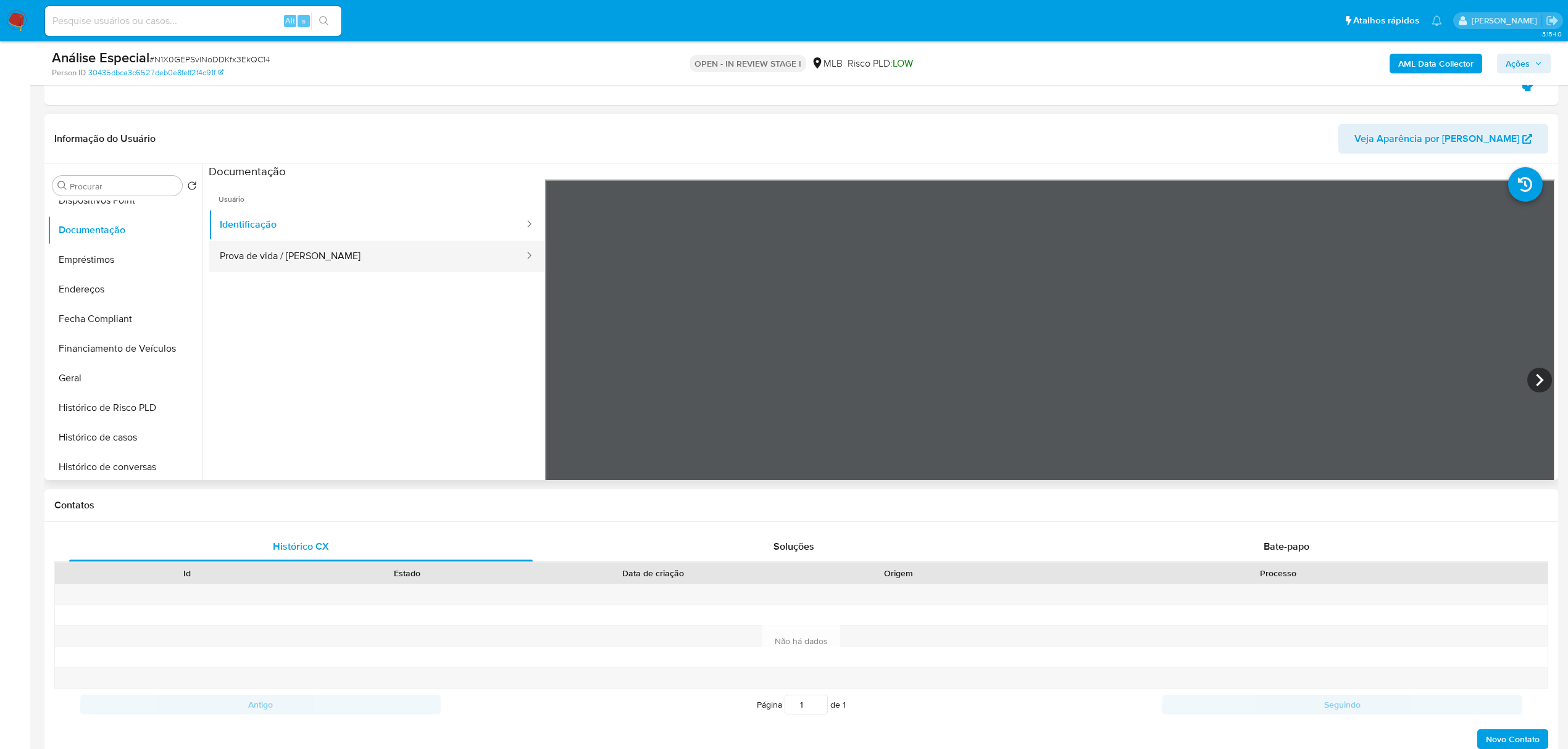
click at [238, 245] on button "Prova de vida / Selfie" at bounding box center [367, 256] width 317 height 32
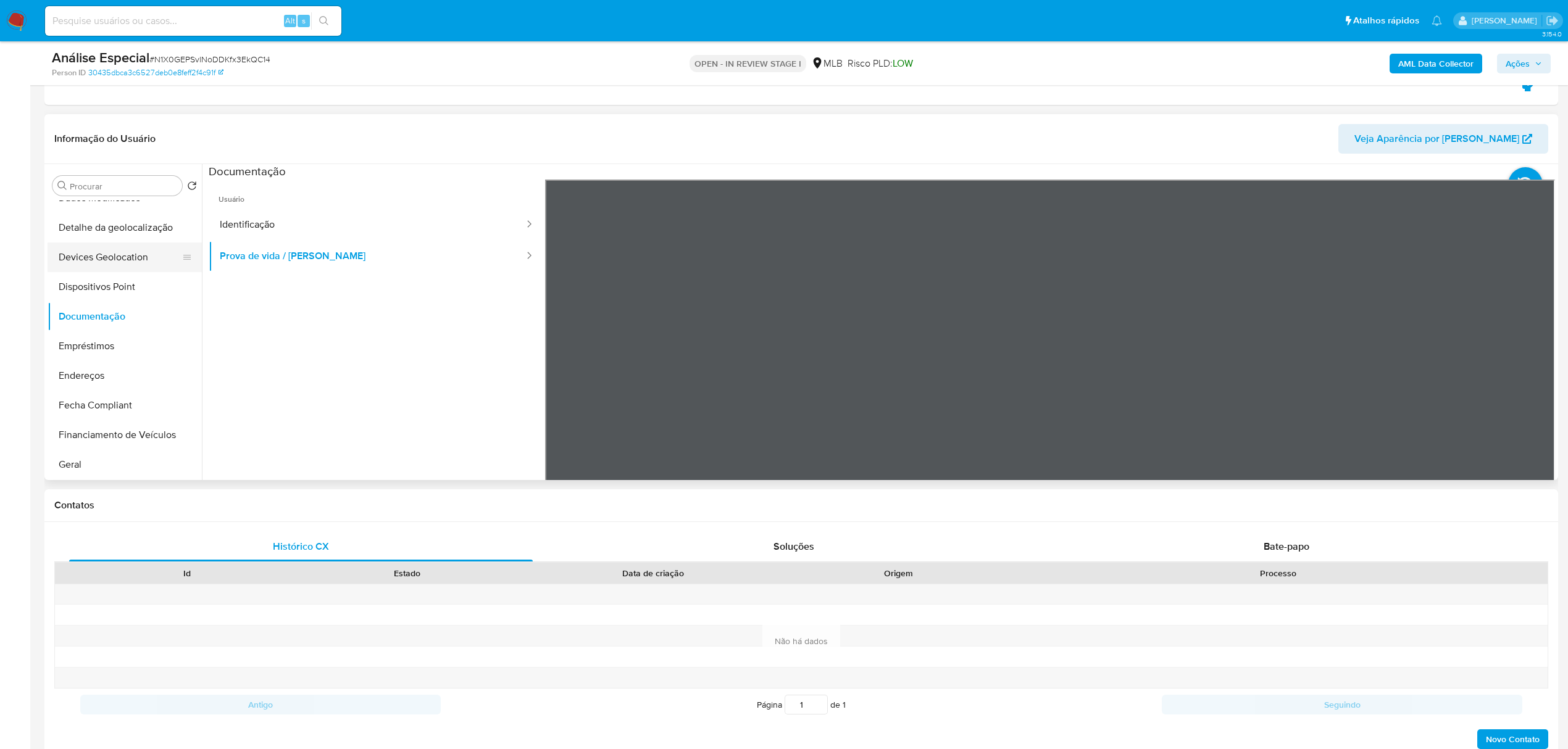
scroll to position [57, 0]
drag, startPoint x: 137, startPoint y: 324, endPoint x: 119, endPoint y: 346, distance: 28.4
click at [139, 324] on button "Devices Geolocation" at bounding box center [119, 336] width 144 height 29
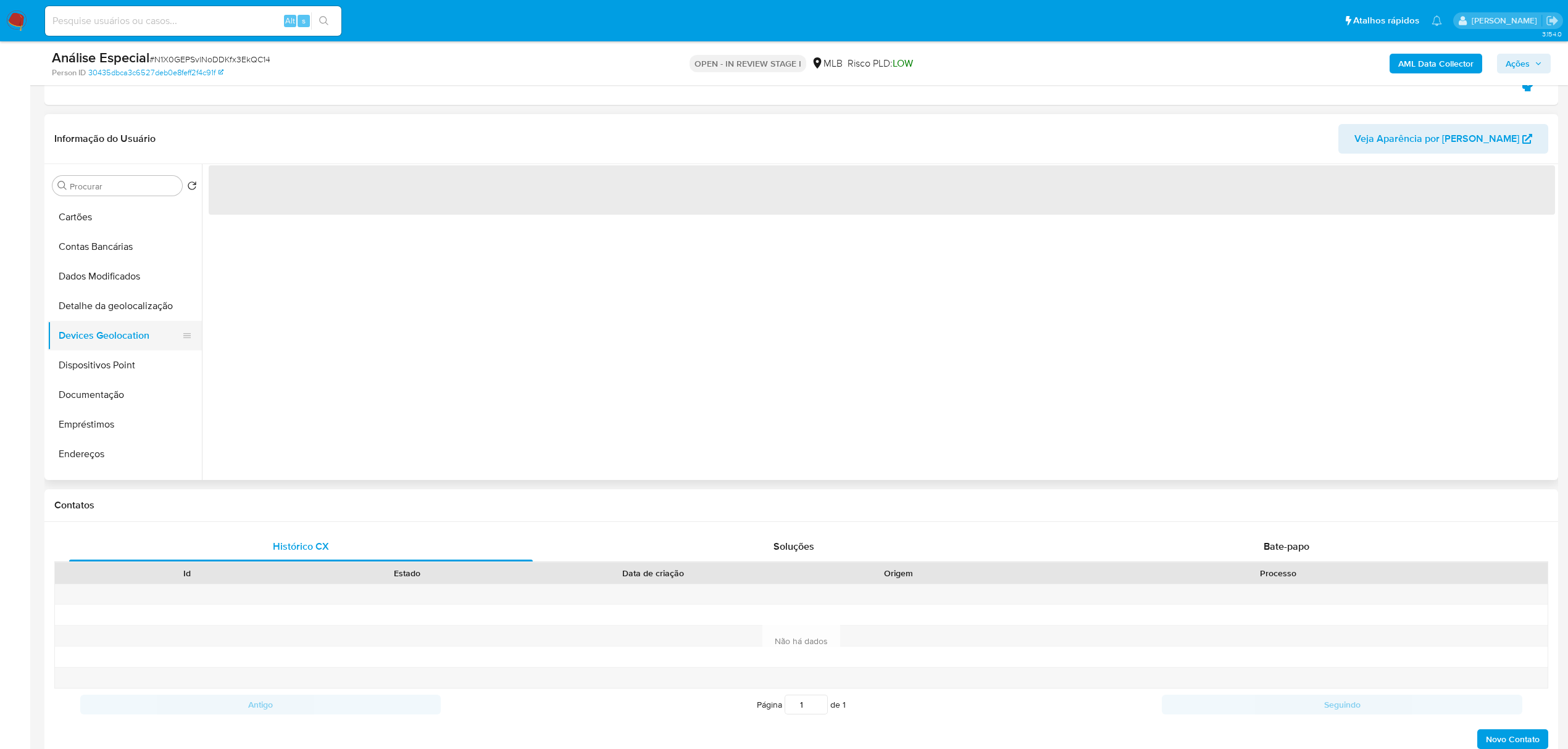
click at [118, 350] on button "Devices Geolocation" at bounding box center [119, 336] width 144 height 29
drag, startPoint x: 139, startPoint y: 365, endPoint x: 126, endPoint y: 388, distance: 26.4
click at [139, 364] on button "Dispositivos Point" at bounding box center [124, 365] width 154 height 29
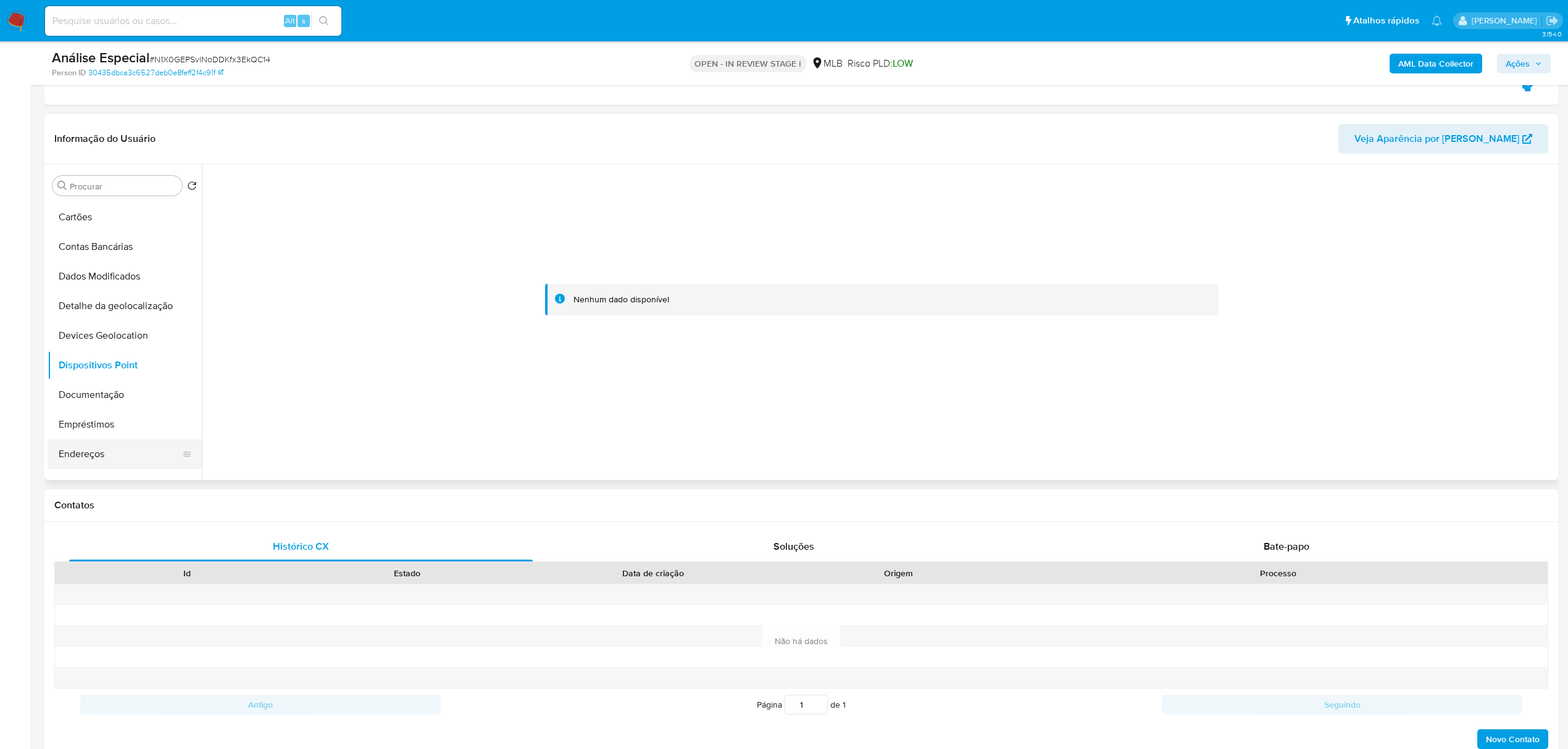
click at [82, 447] on button "Endereços" at bounding box center [119, 454] width 144 height 29
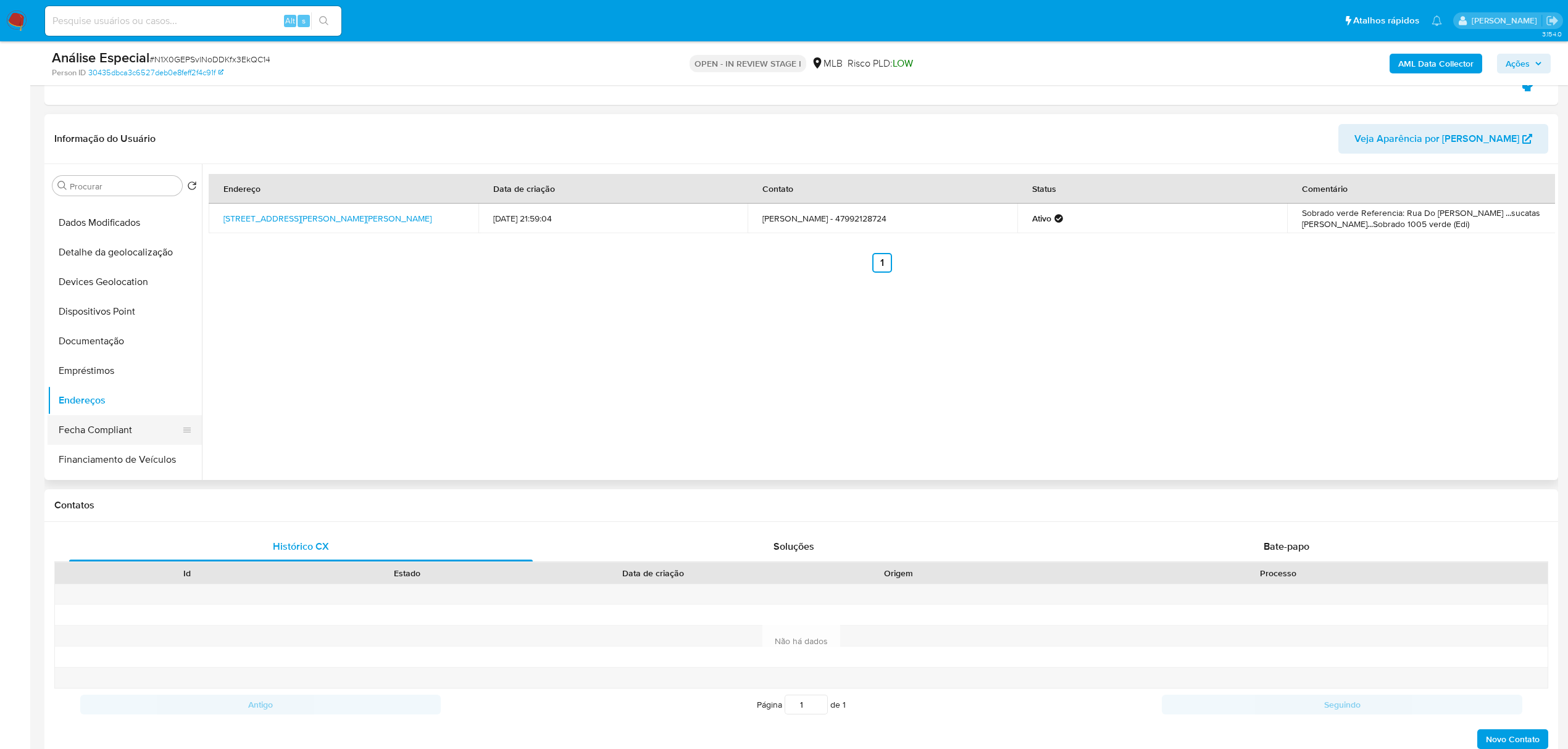
scroll to position [139, 0]
click at [95, 455] on button "Geral" at bounding box center [119, 461] width 144 height 29
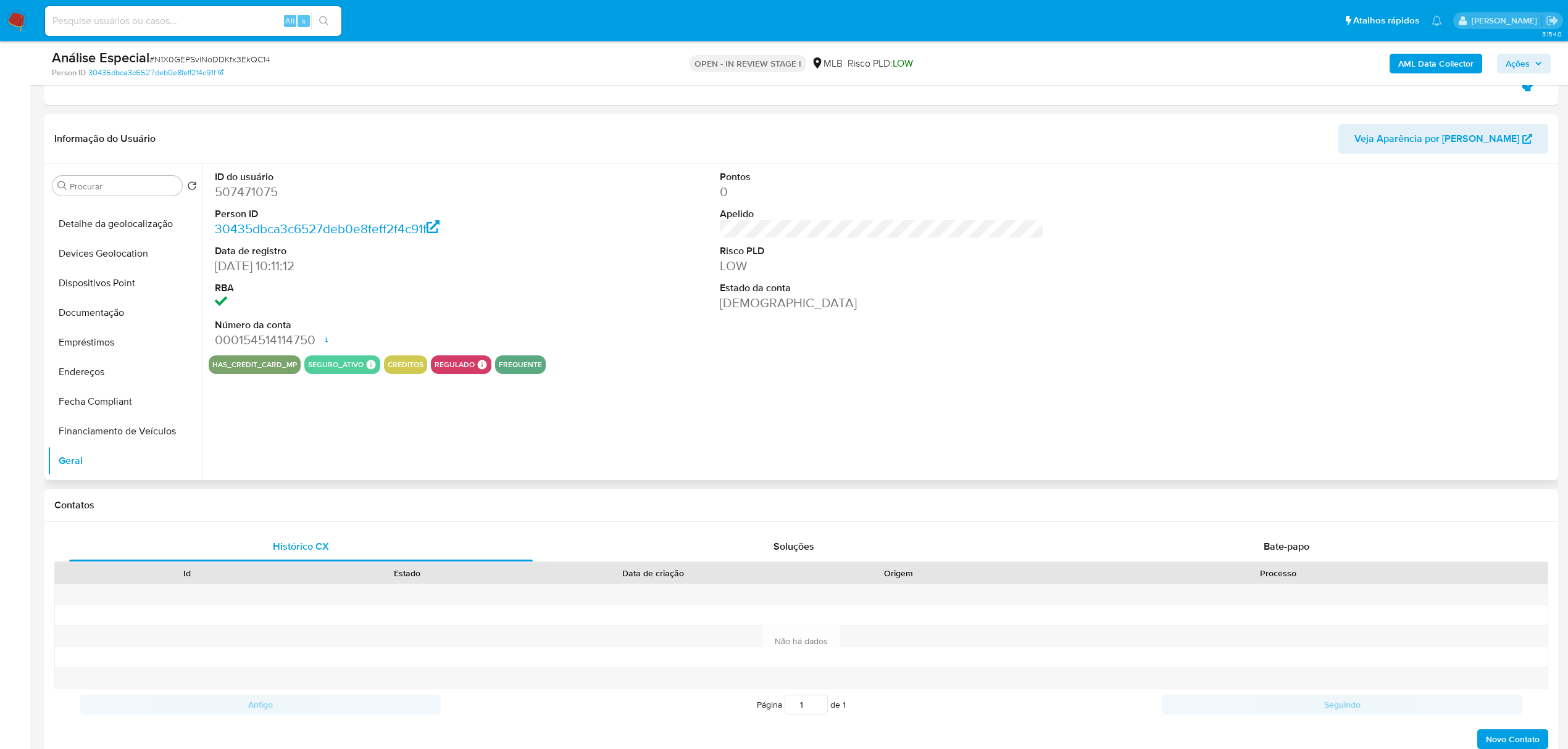
click at [257, 192] on dd "507471075" at bounding box center [377, 192] width 324 height 17
click at [263, 192] on dd "507471075" at bounding box center [377, 192] width 324 height 17
drag, startPoint x: 265, startPoint y: 192, endPoint x: 236, endPoint y: 192, distance: 29.0
click at [236, 192] on dd "507471075" at bounding box center [377, 192] width 324 height 17
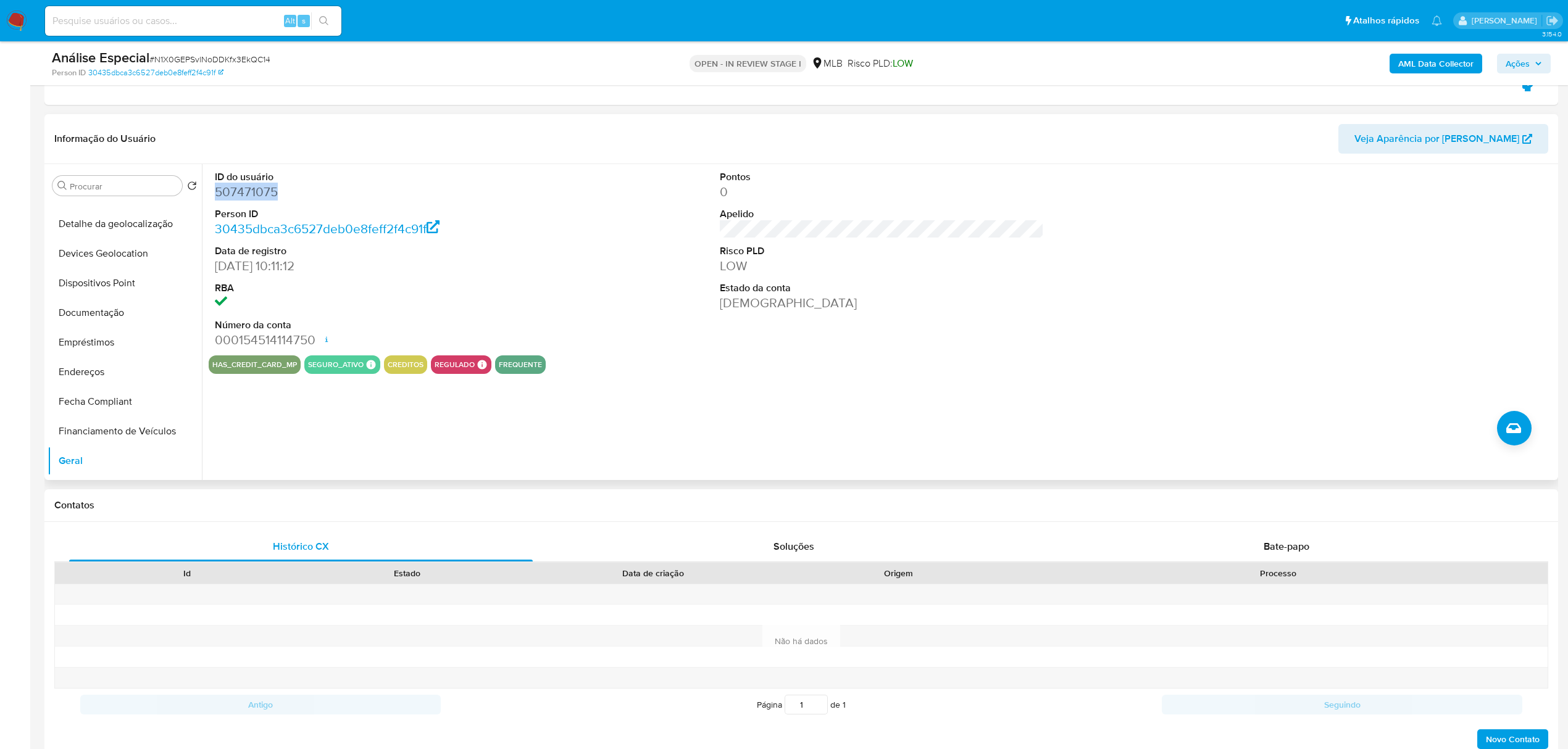
copy dd "507471075"
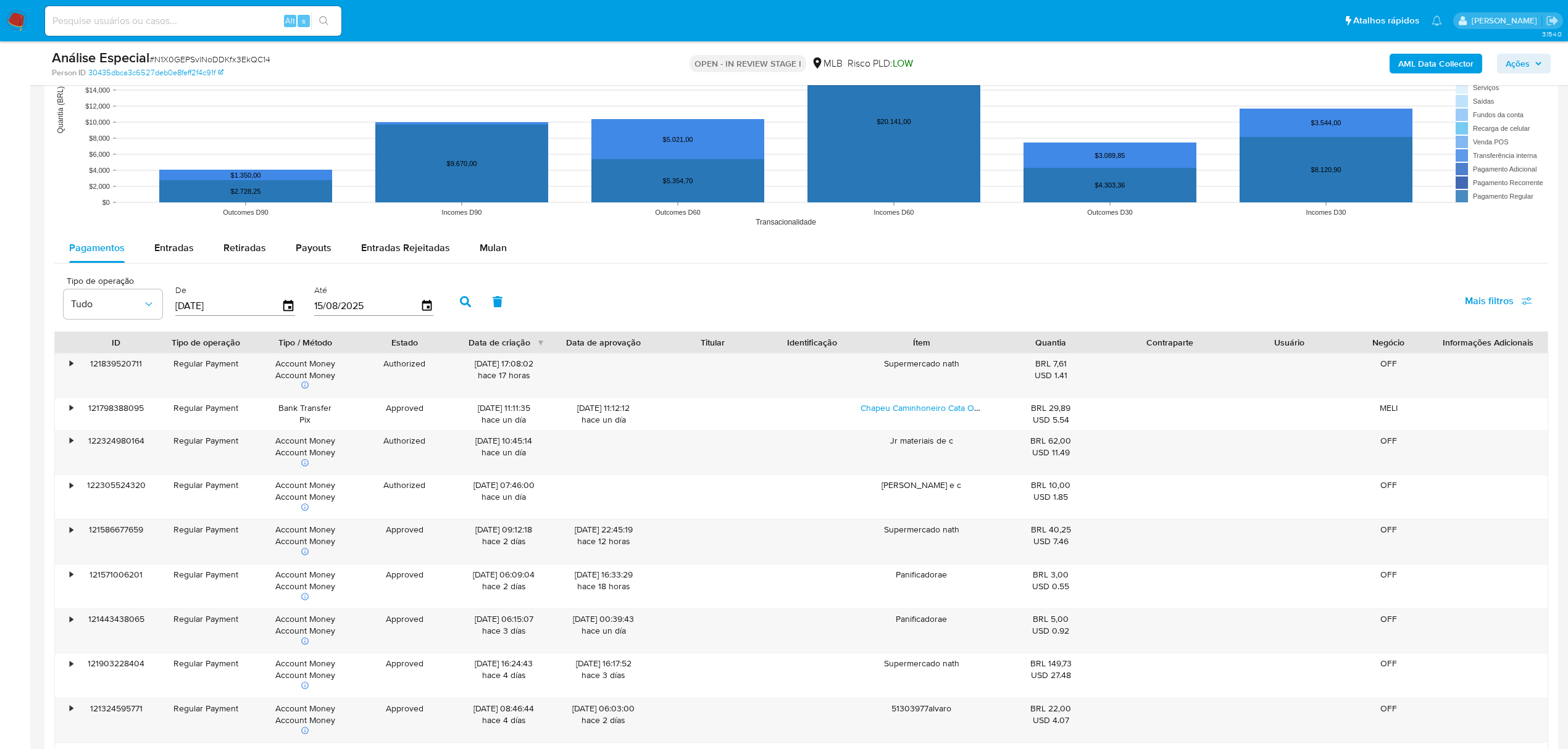
scroll to position [1317, 0]
click at [159, 231] on rect at bounding box center [801, 110] width 1494 height 247
click at [172, 253] on span "Entradas" at bounding box center [174, 248] width 39 height 14
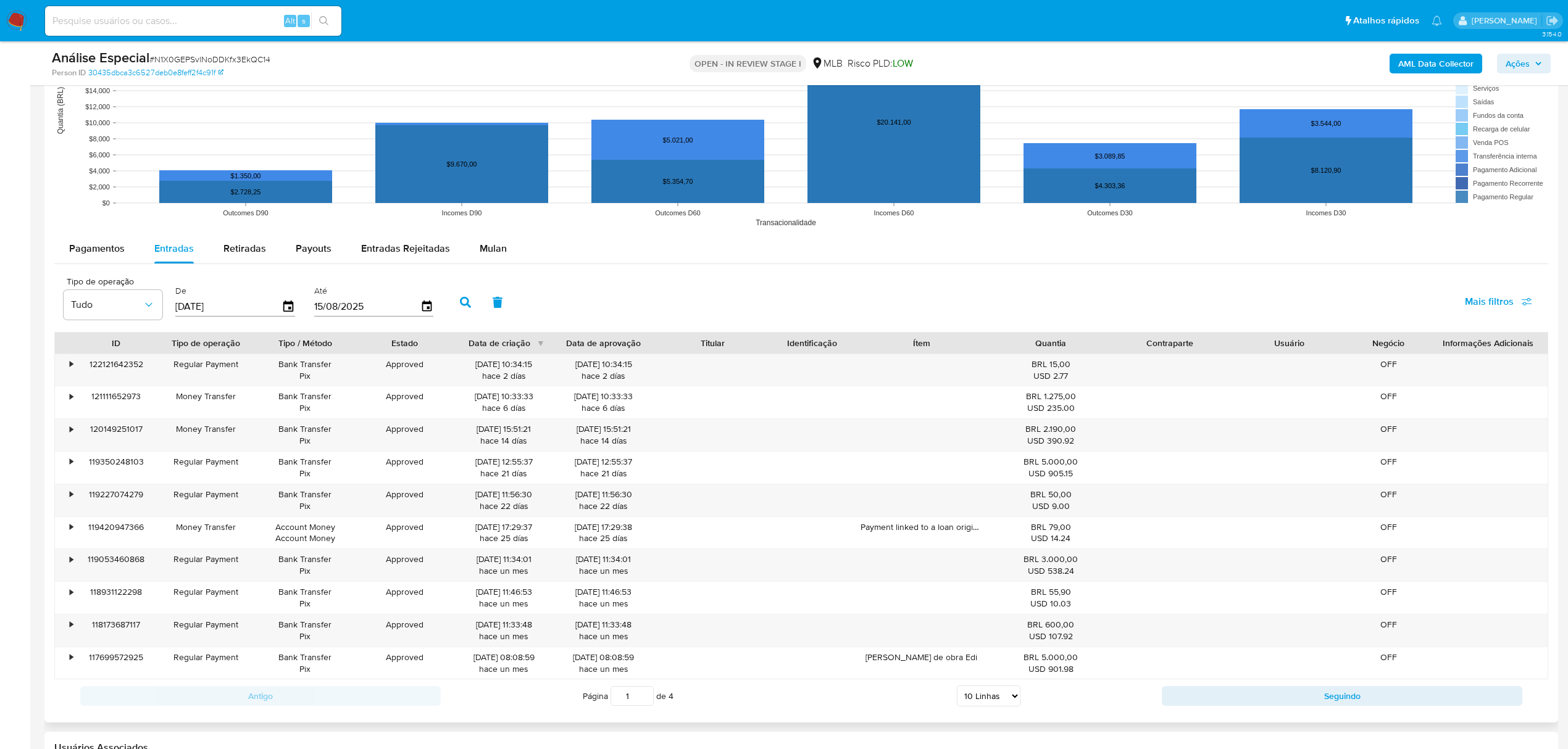
drag, startPoint x: 976, startPoint y: 693, endPoint x: 978, endPoint y: 700, distance: 7.3
click at [976, 694] on select "5 Linhas 10 Linhas 20 Linhas 25 Linhas 50 Linhas 100 Linhas" at bounding box center [989, 696] width 64 height 21
select select "100"
click at [957, 691] on select "5 Linhas 10 Linhas 20 Linhas 25 Linhas 50 Linhas 100 Linhas" at bounding box center [989, 696] width 64 height 21
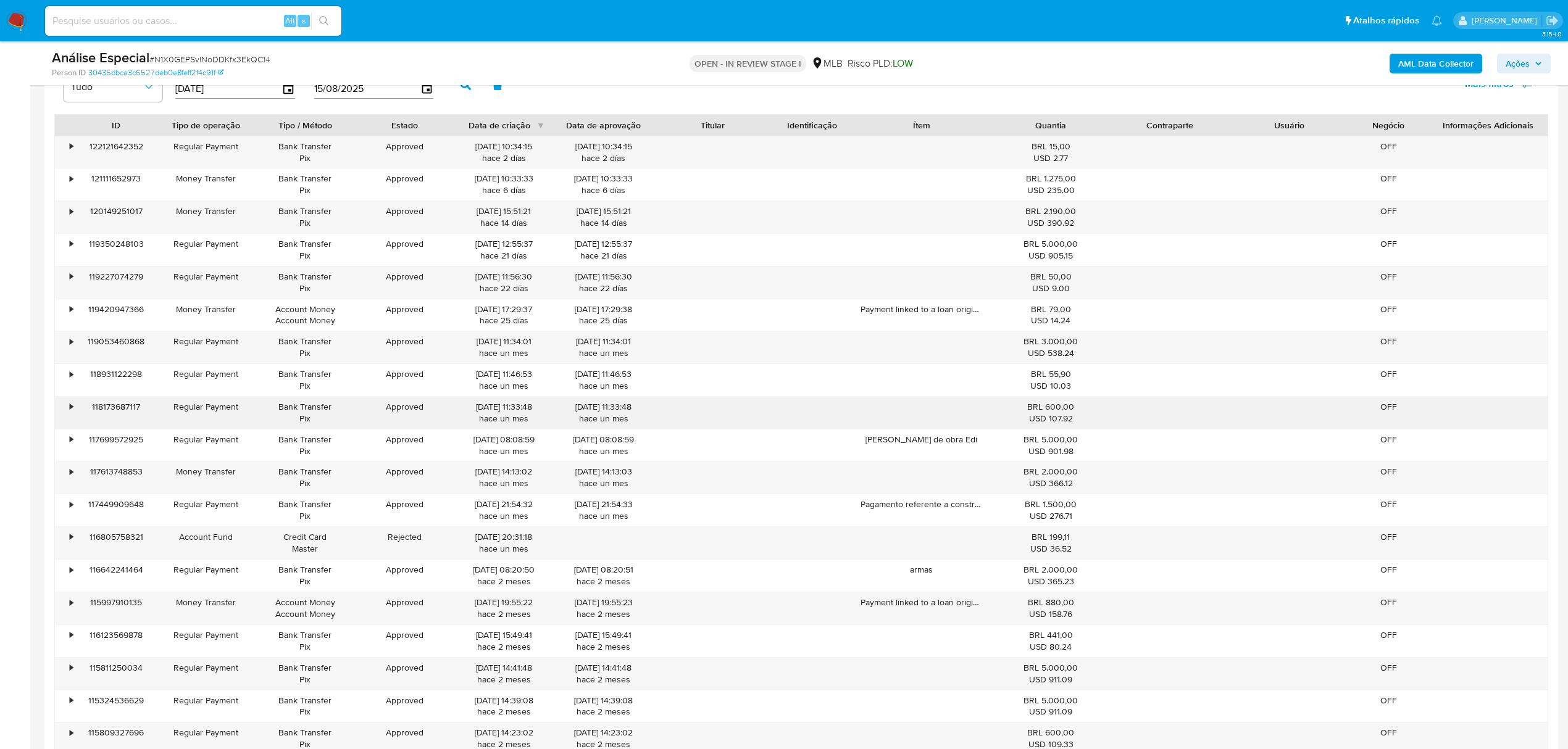
scroll to position [1563, 0]
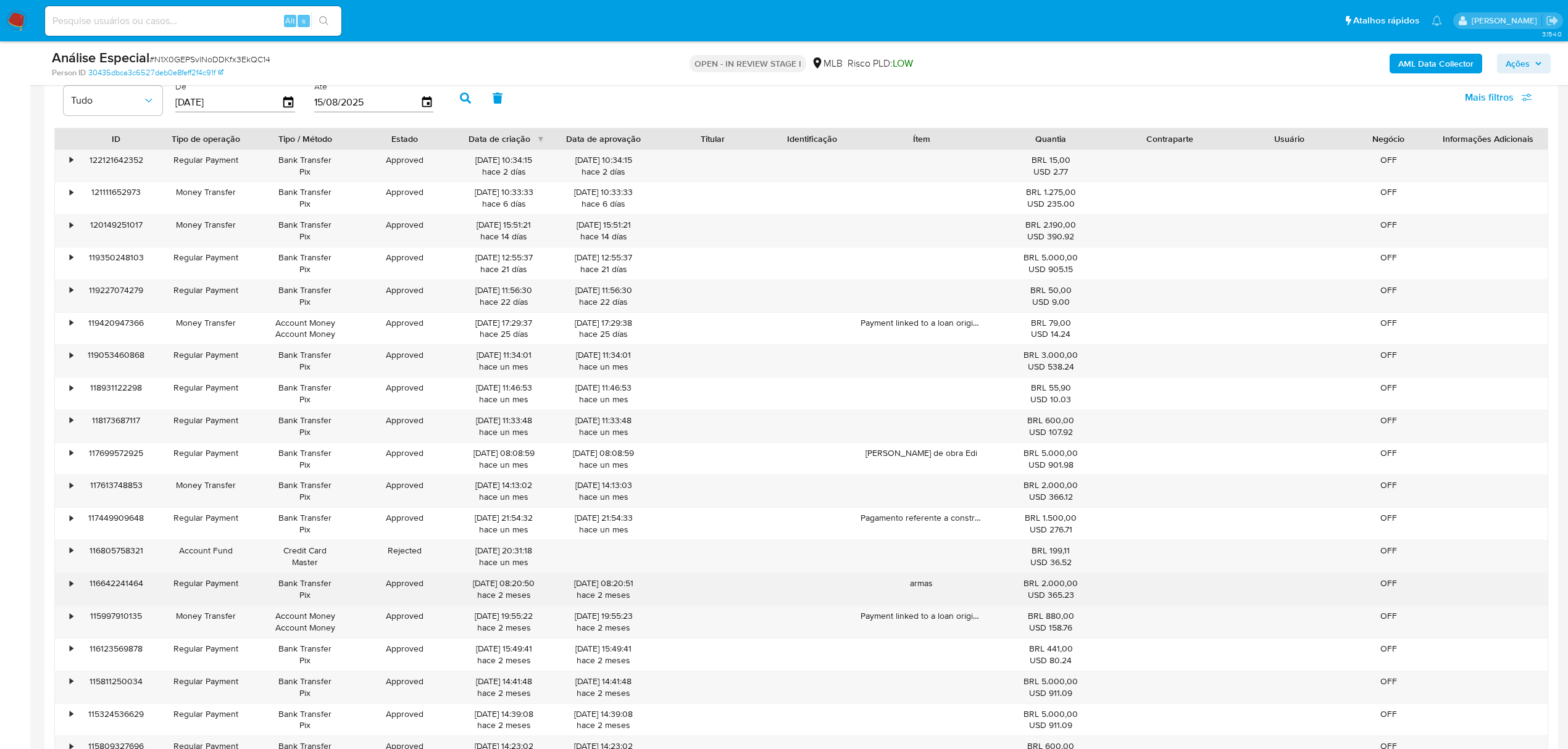
click at [68, 546] on div "• 122121642352 Regular Payment Bank Transfer Pix Approved 13/08/2025 10:34:15 h…" at bounding box center [801, 703] width 1494 height 1109
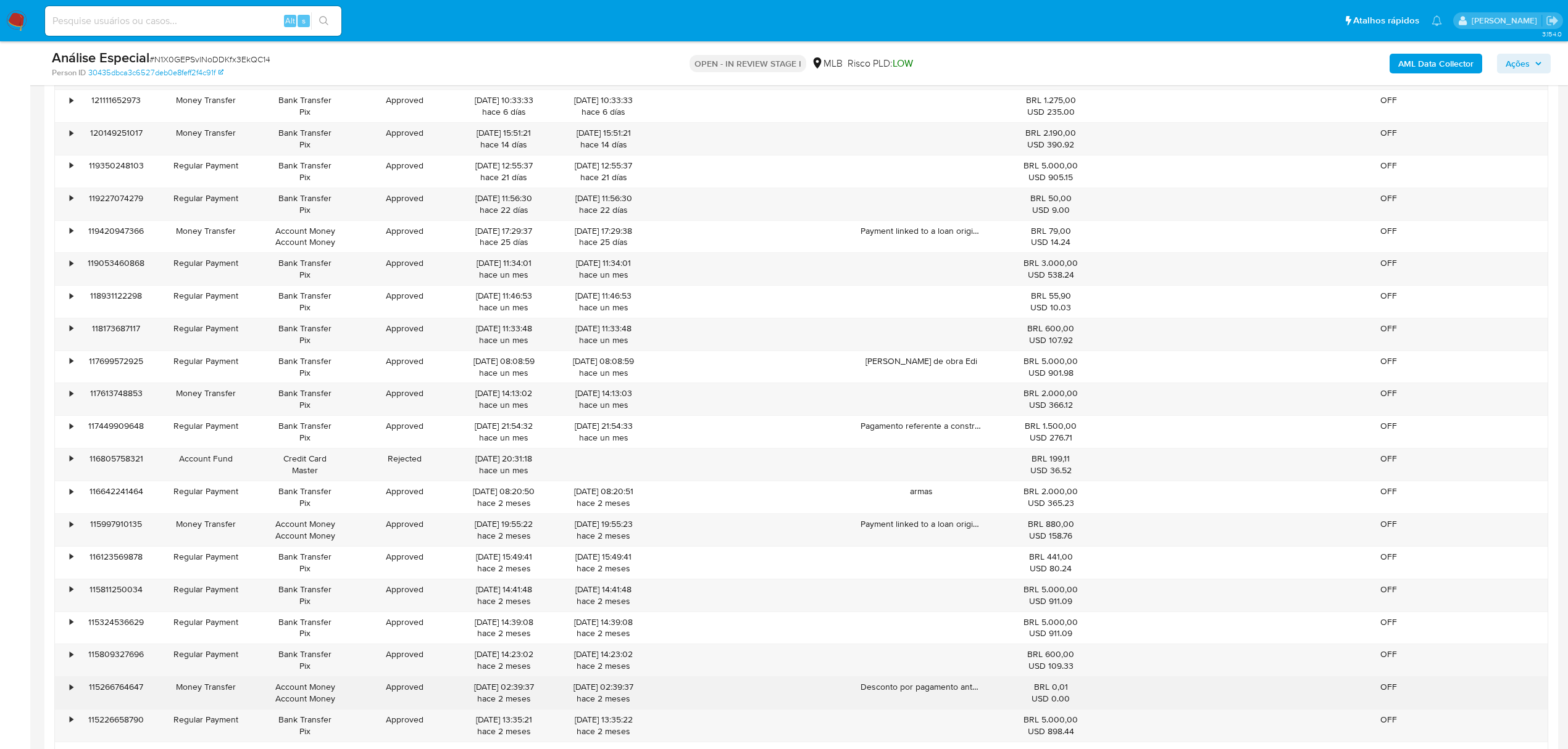
scroll to position [1810, 0]
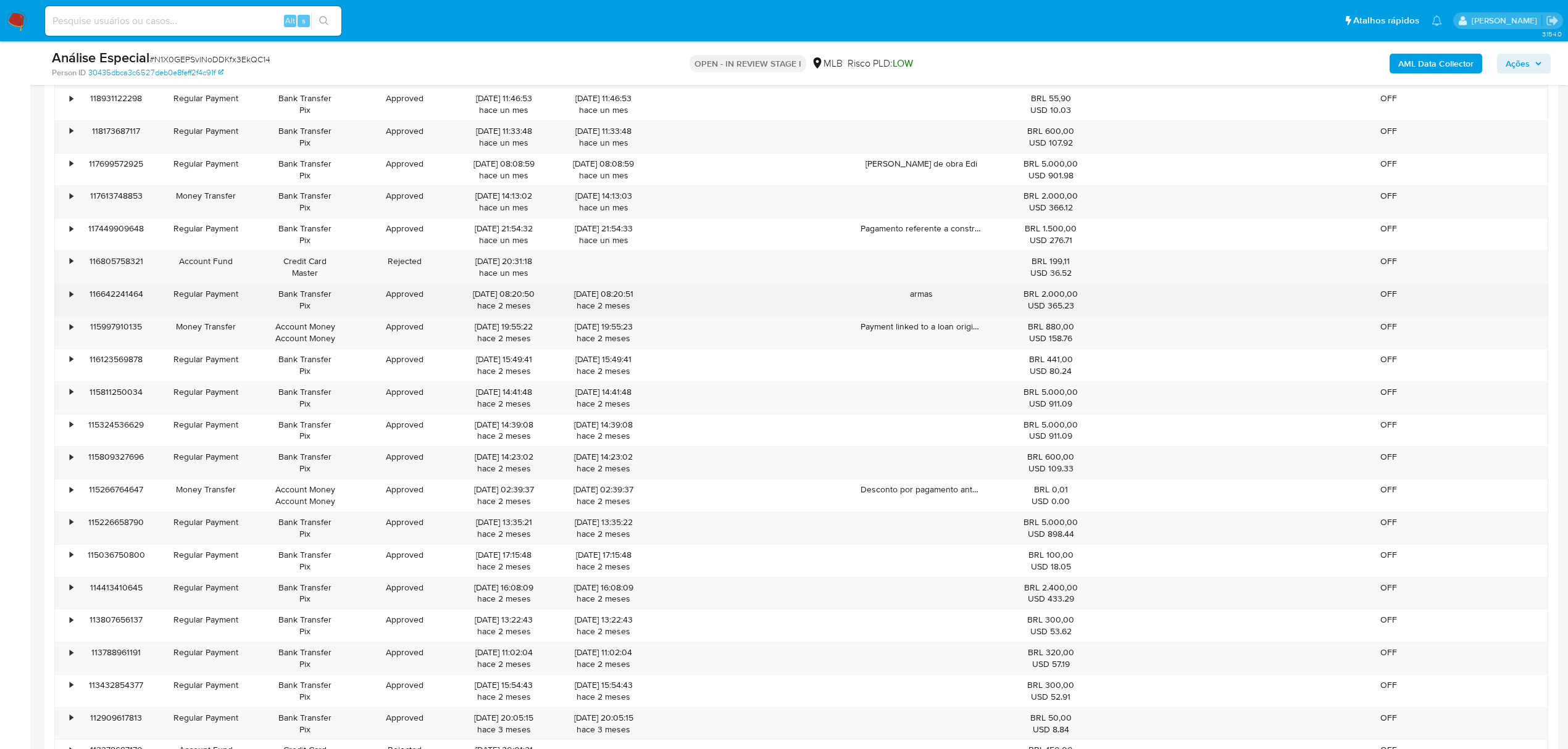
click at [69, 300] on div "•" at bounding box center [65, 299] width 22 height 32
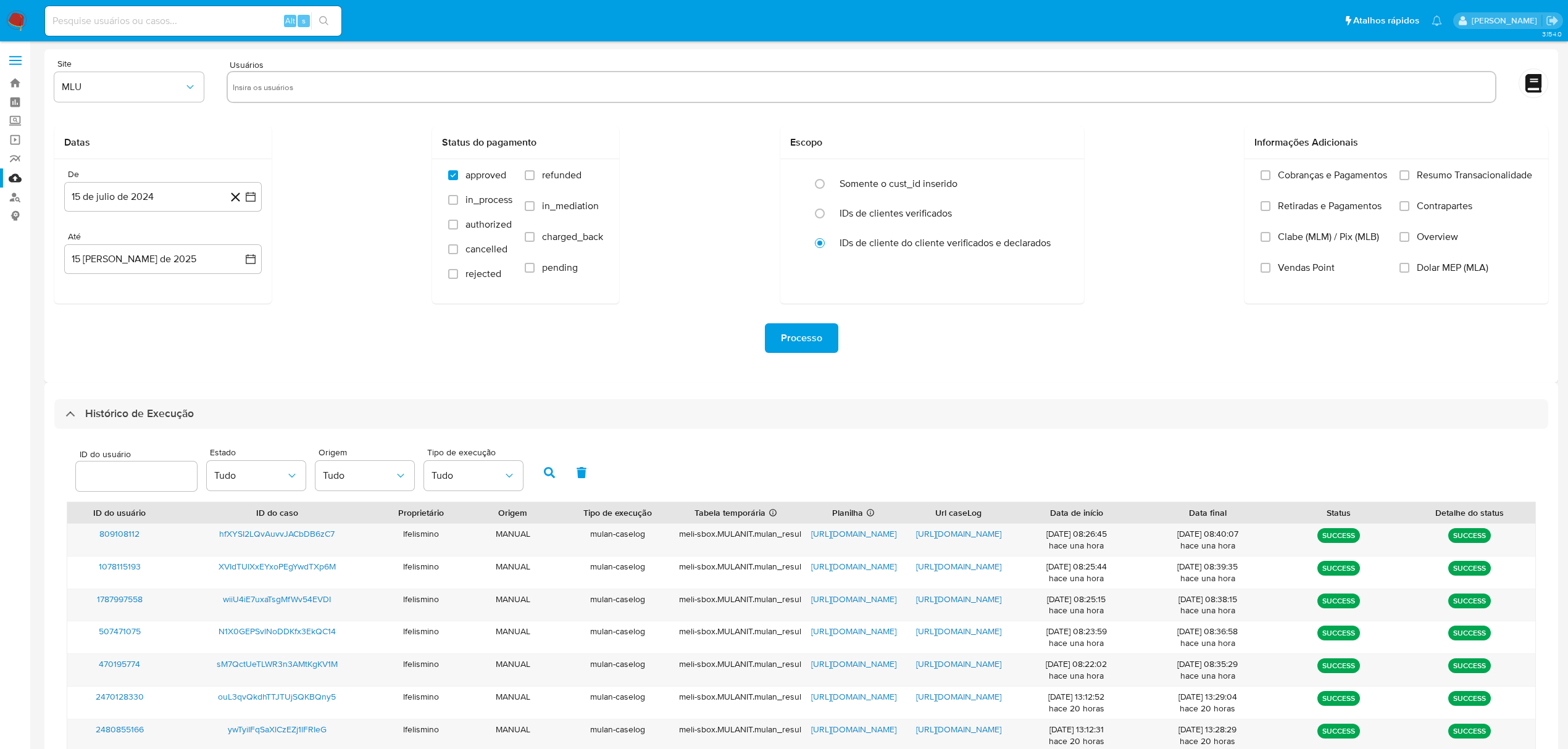
select select "50"
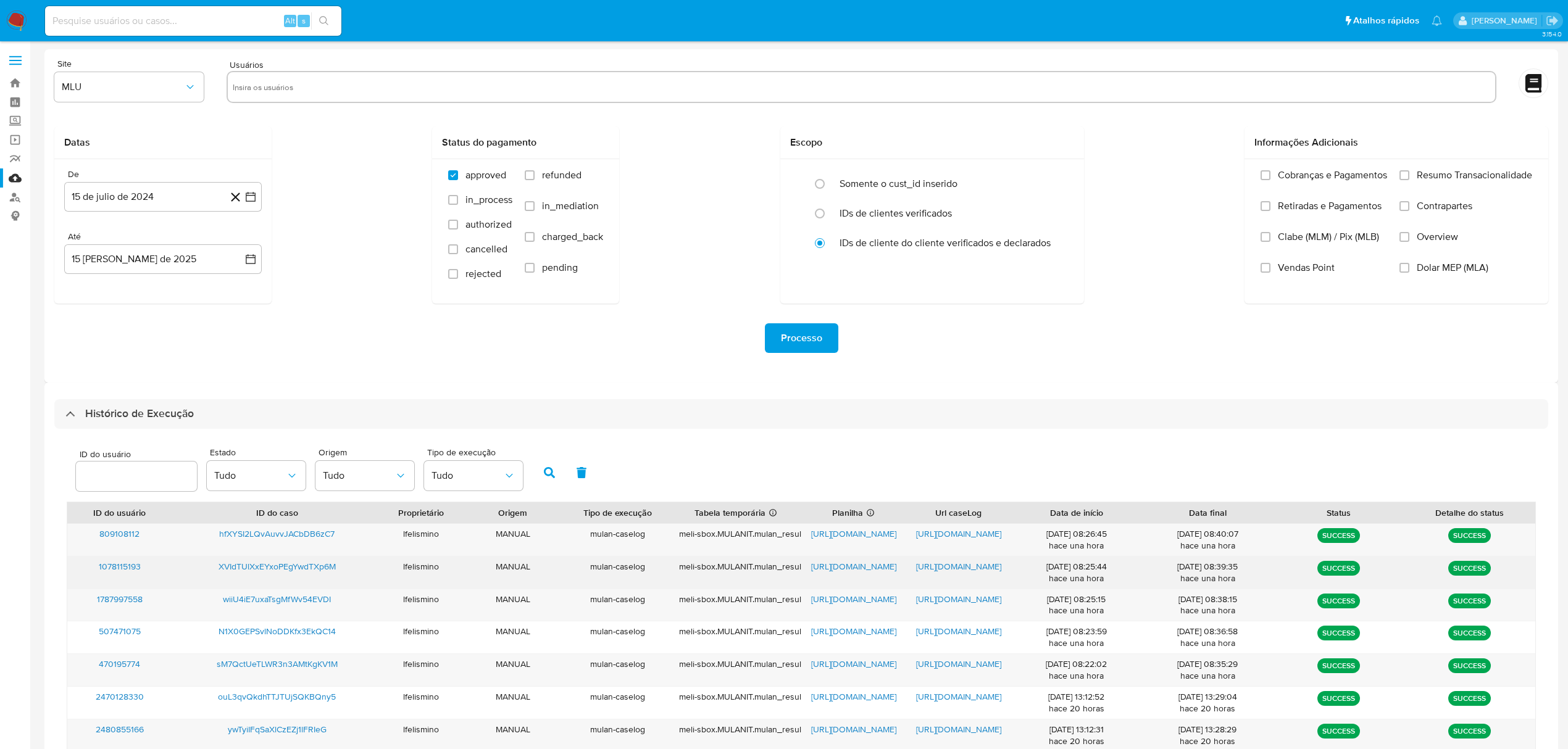
scroll to position [172, 0]
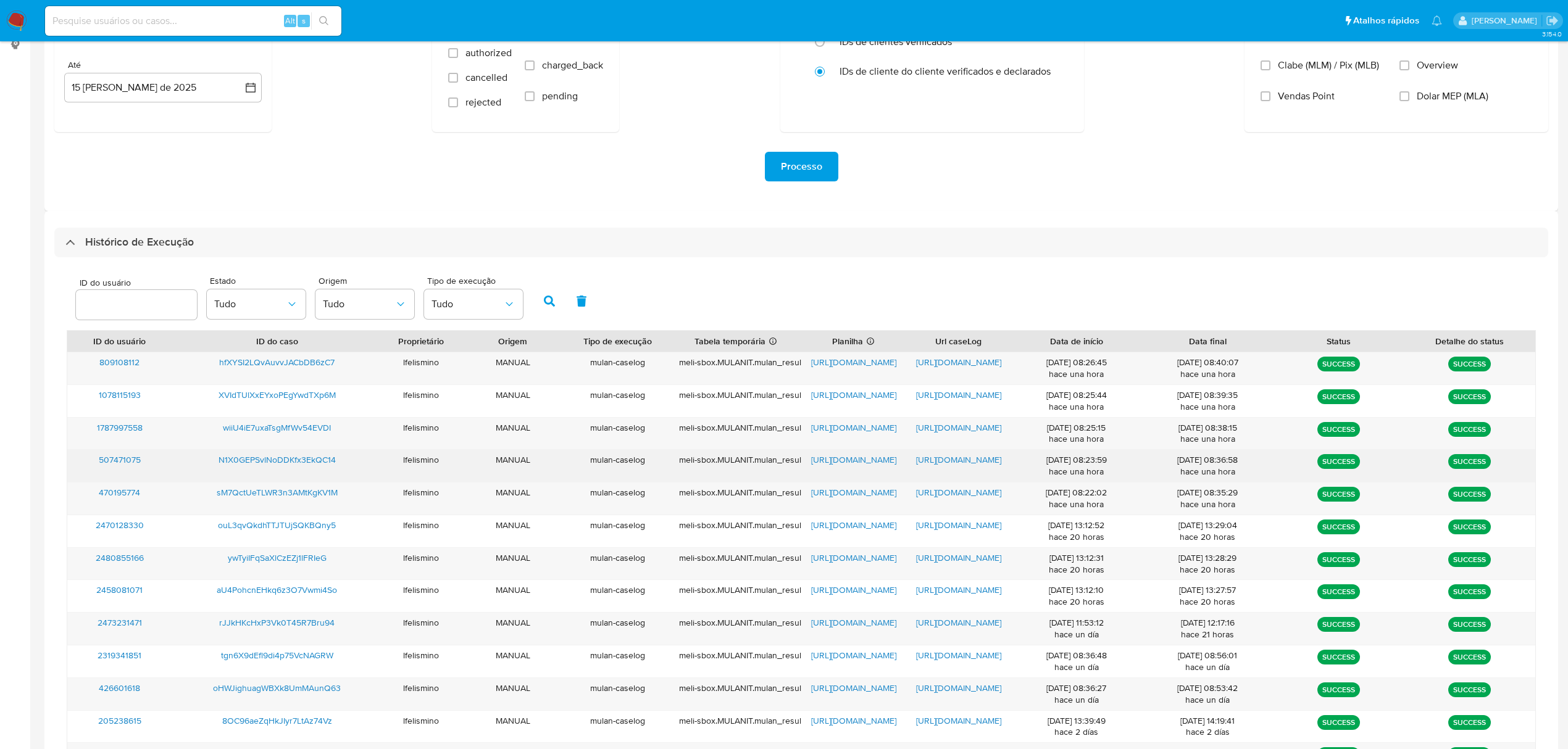
click at [976, 460] on span "https://docs.google.com/document/d/1l9crNXxfKNObIdA6go9897Up6zTgM5E0IwNXEGFbRhA…" at bounding box center [958, 460] width 86 height 12
click at [844, 456] on span "https://docs.google.com/spreadsheets/d/1XYiQyUSY1DOZVnyJCK03UM7TsSkoZkpHWkXF2Pm…" at bounding box center [853, 460] width 86 height 12
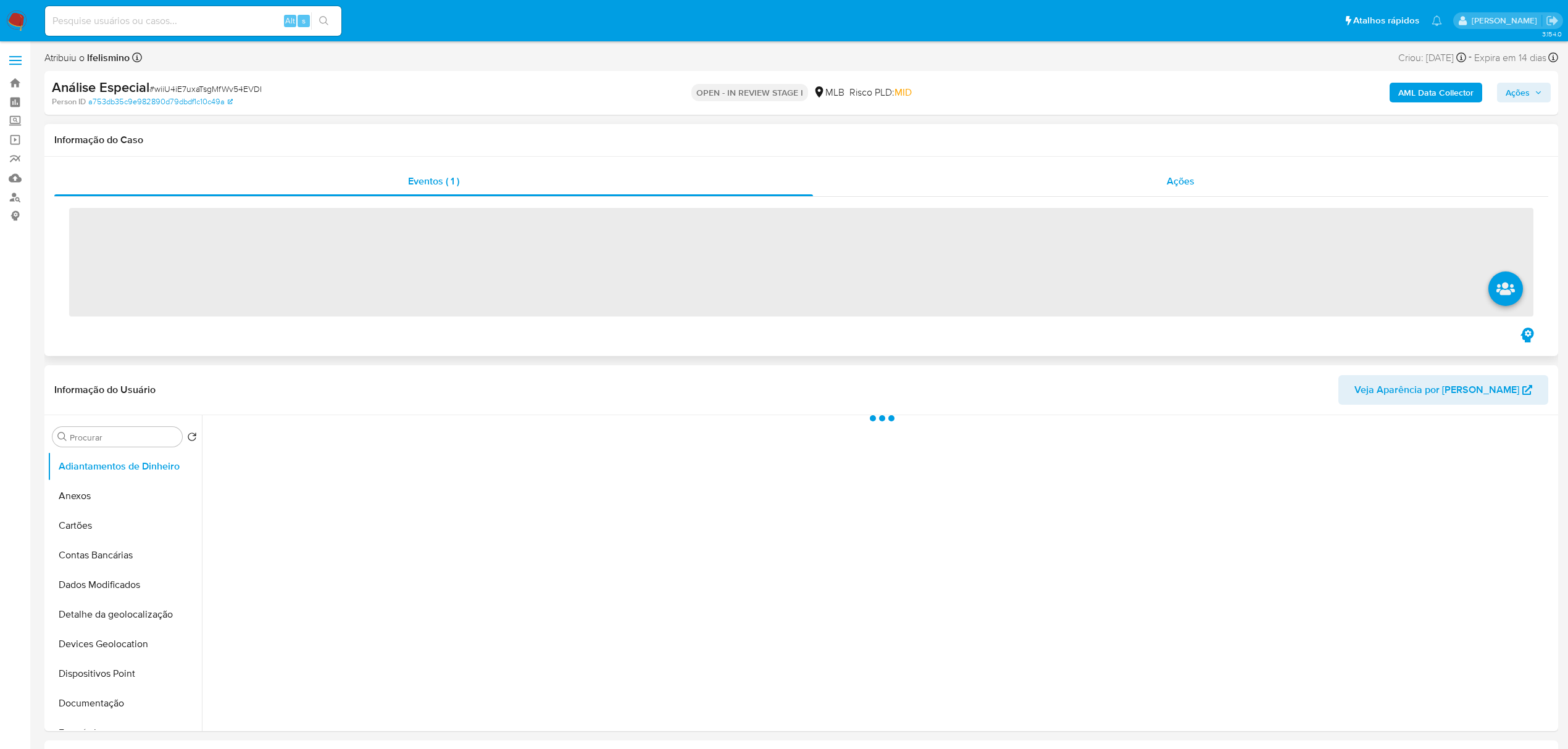
drag, startPoint x: 1200, startPoint y: 182, endPoint x: 1194, endPoint y: 177, distance: 7.8
click at [1200, 180] on div "Ações" at bounding box center [1180, 181] width 735 height 29
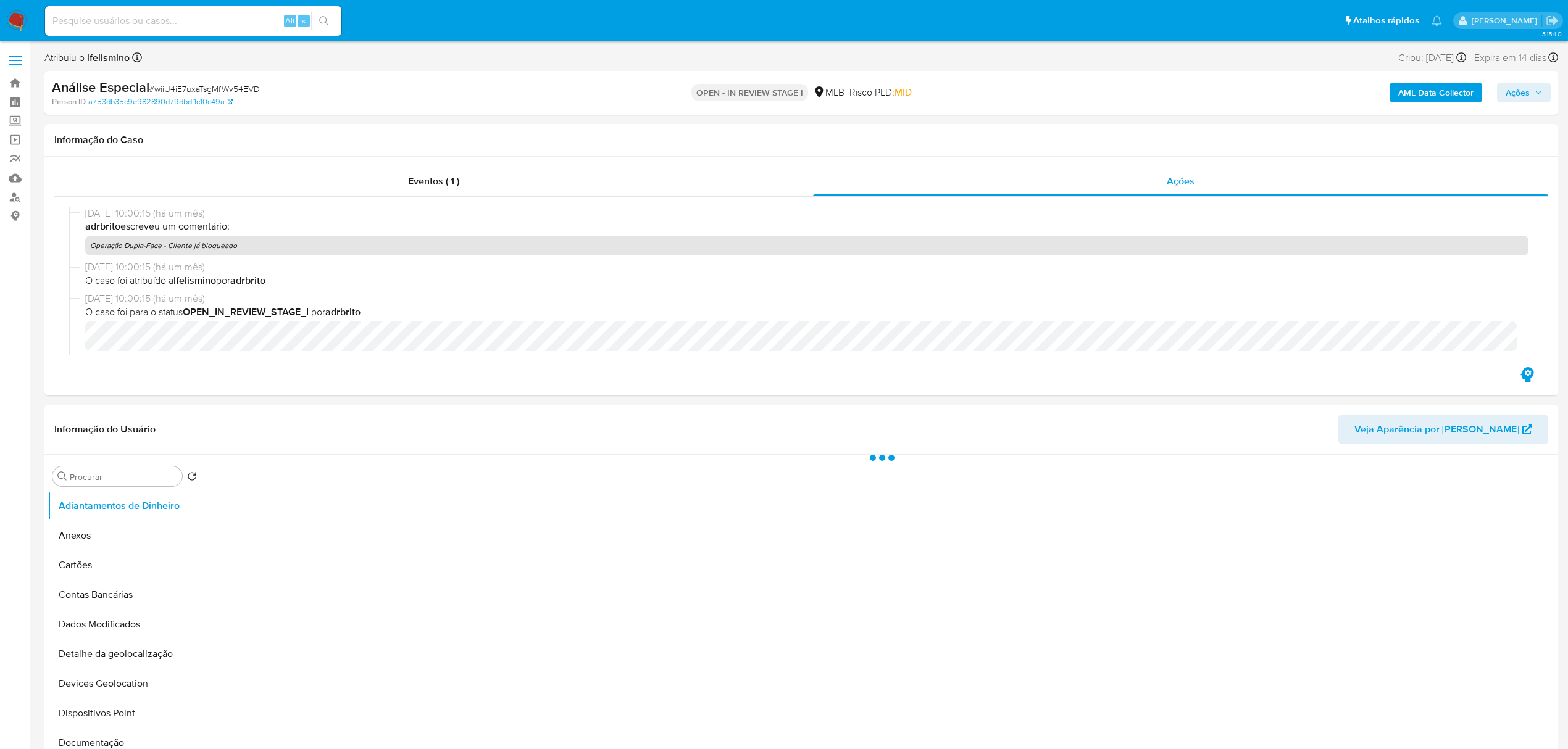
select select "10"
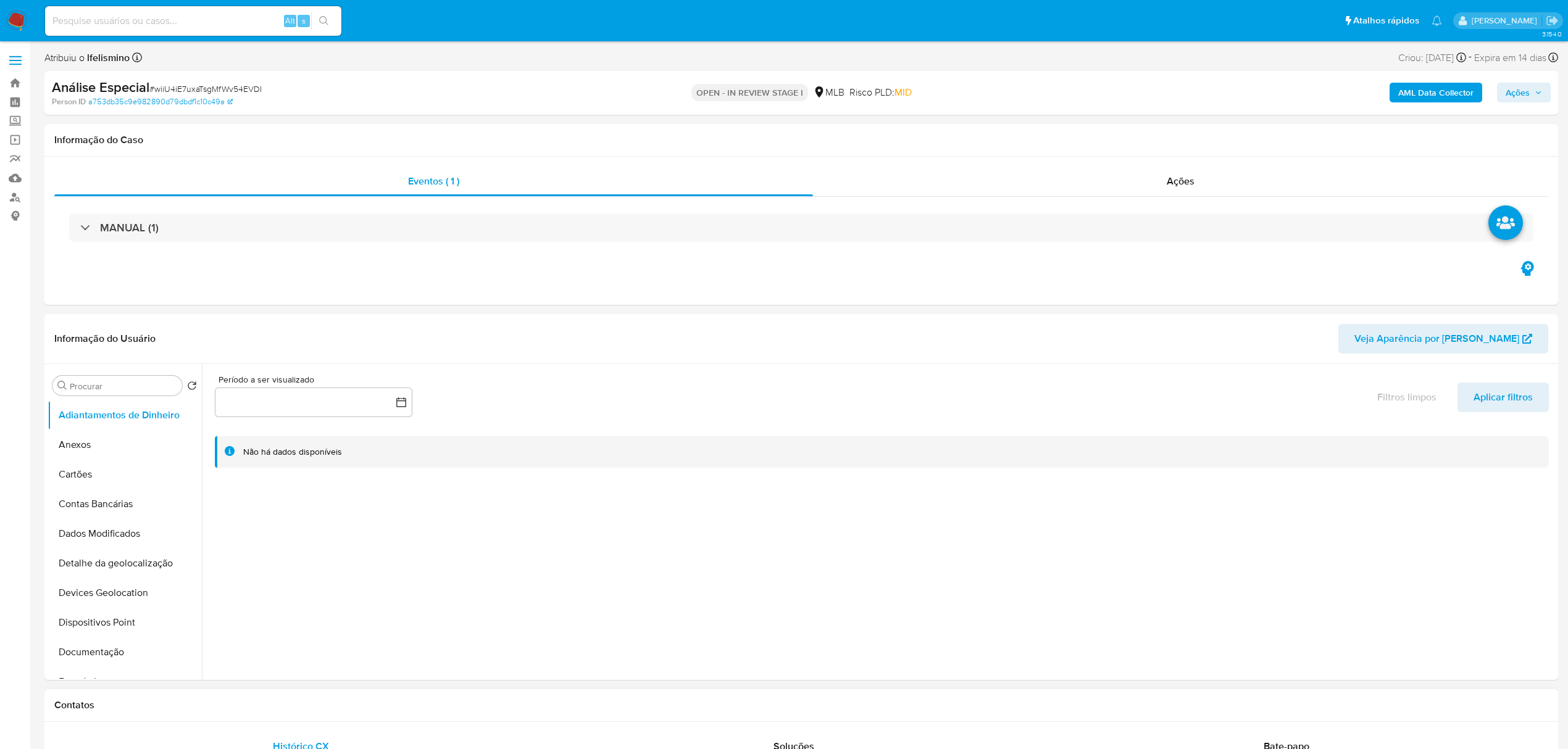
select select "10"
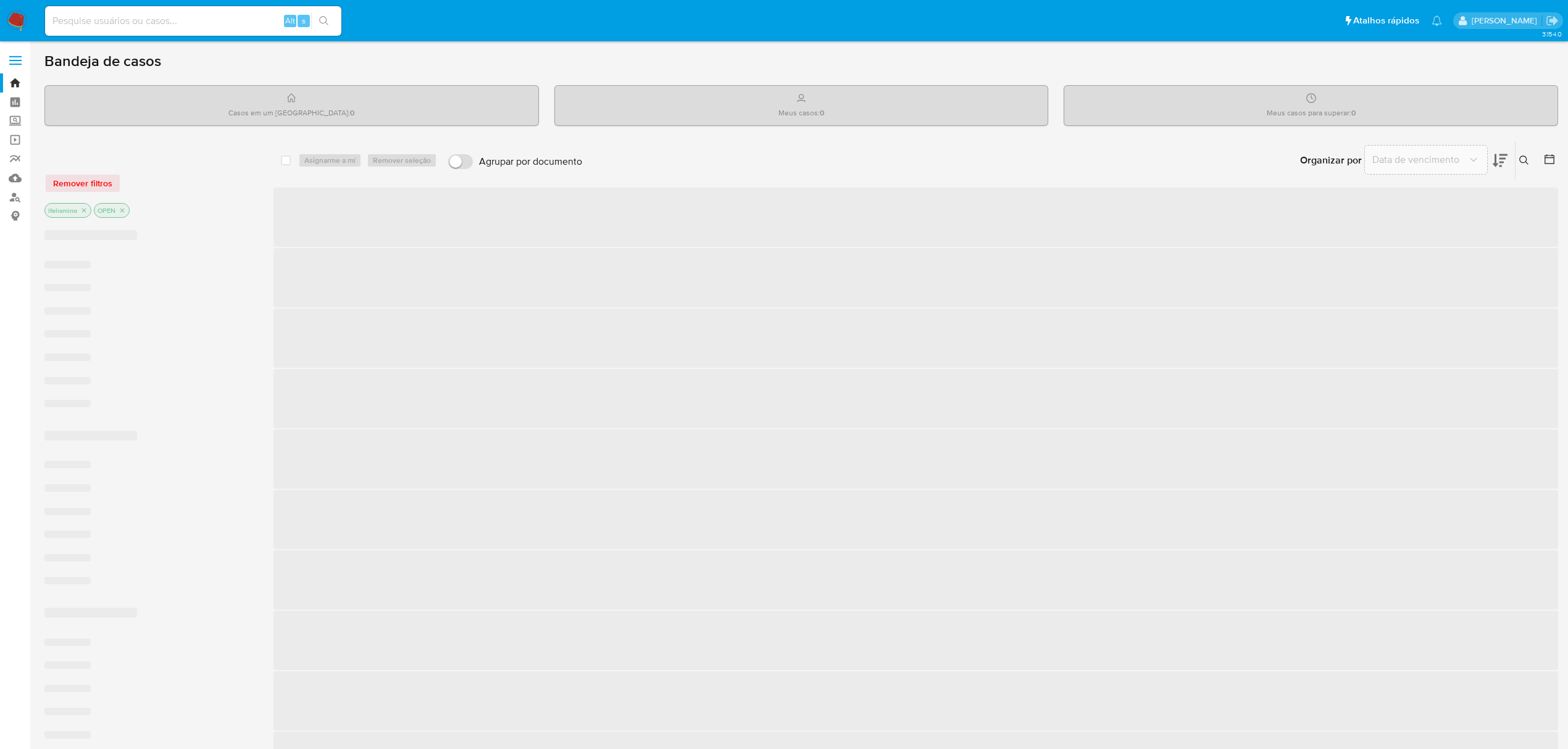
click at [226, 20] on input at bounding box center [193, 21] width 297 height 16
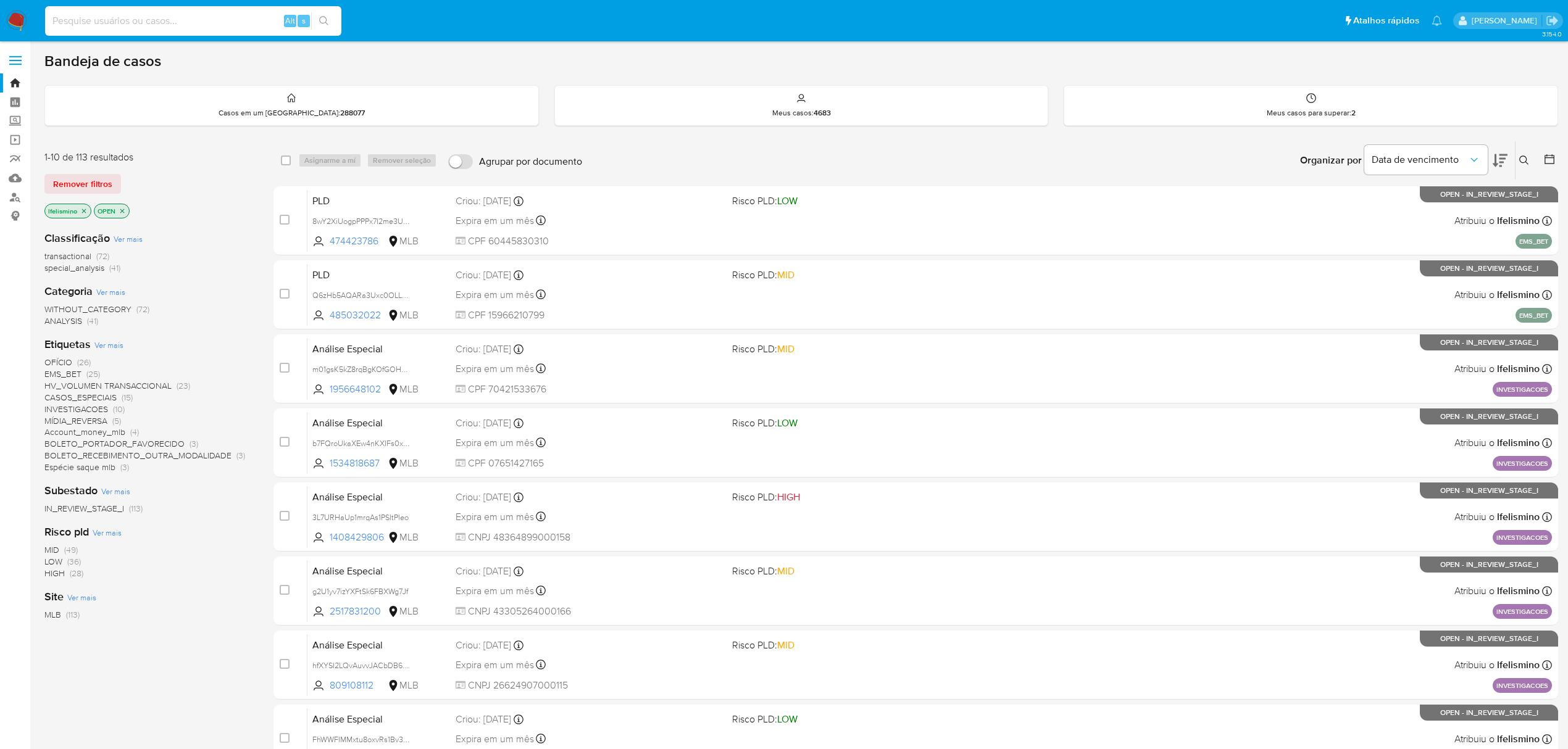
paste input "wiiU4iE7uxaTsgMfWv54EVDI"
type input "wiiU4iE7uxaTsgMfWv54EVDI"
click at [327, 15] on button "search-icon" at bounding box center [324, 20] width 25 height 17
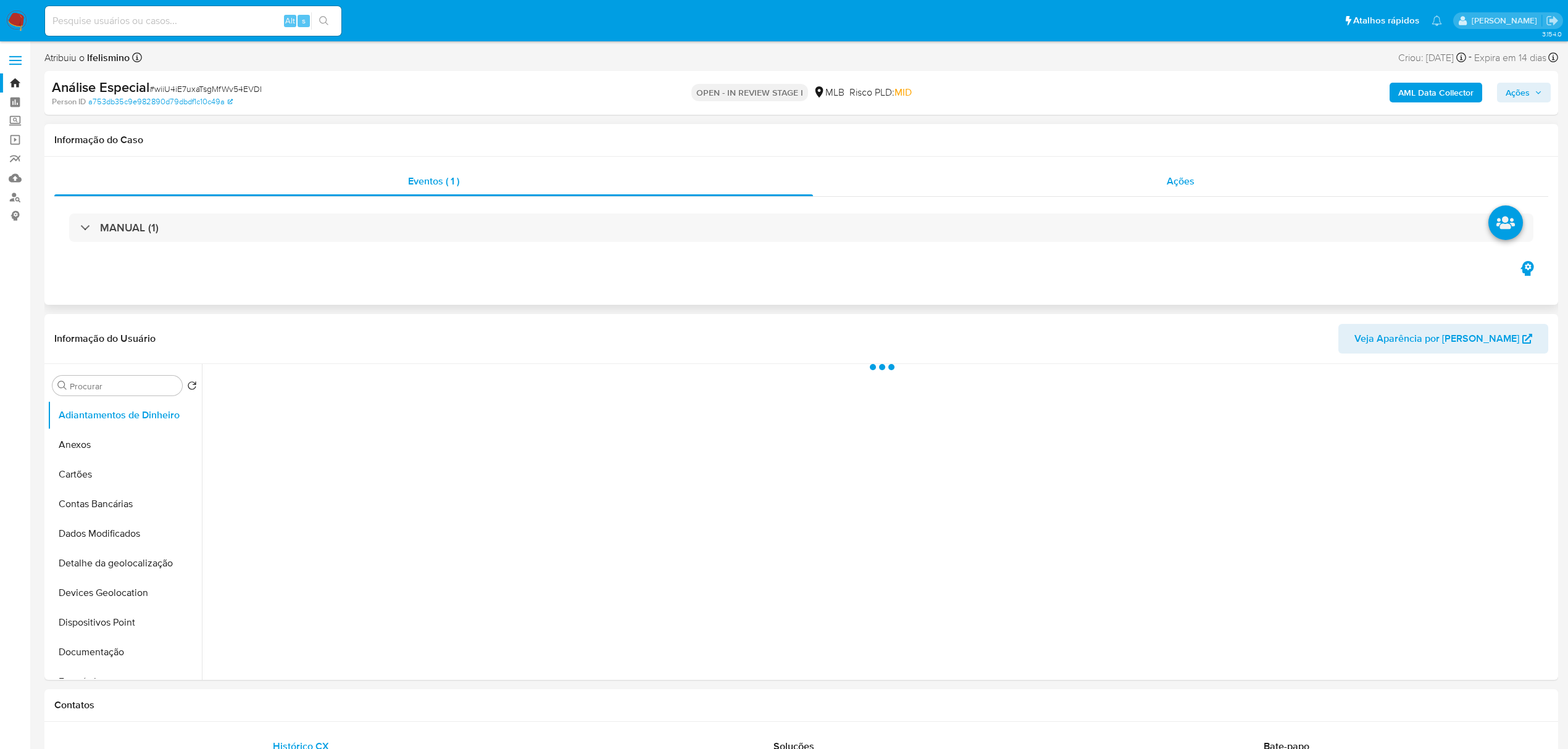
click at [1154, 186] on div "Ações" at bounding box center [1180, 181] width 735 height 29
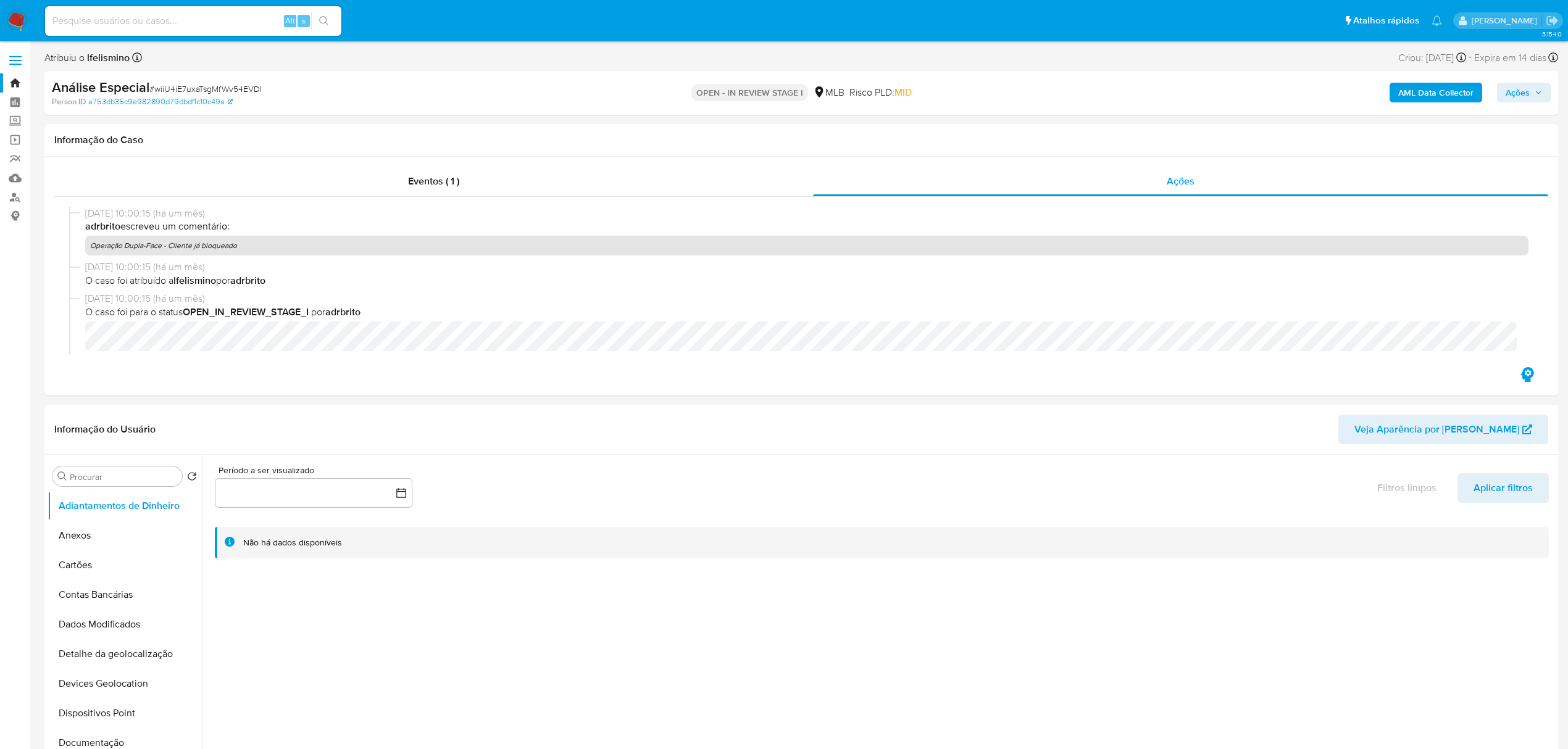
select select "10"
click at [116, 564] on button "Geral" at bounding box center [119, 562] width 144 height 29
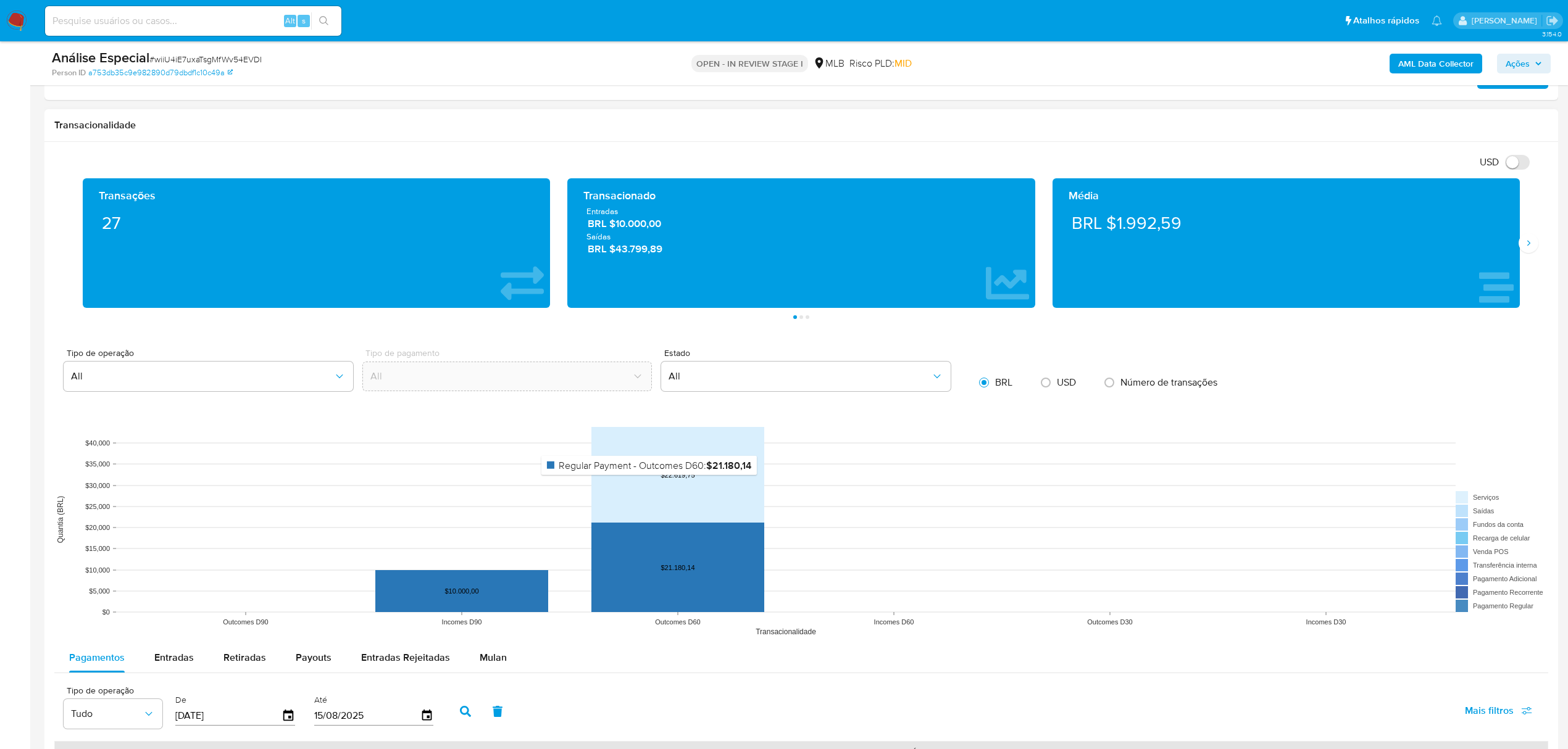
scroll to position [1070, 0]
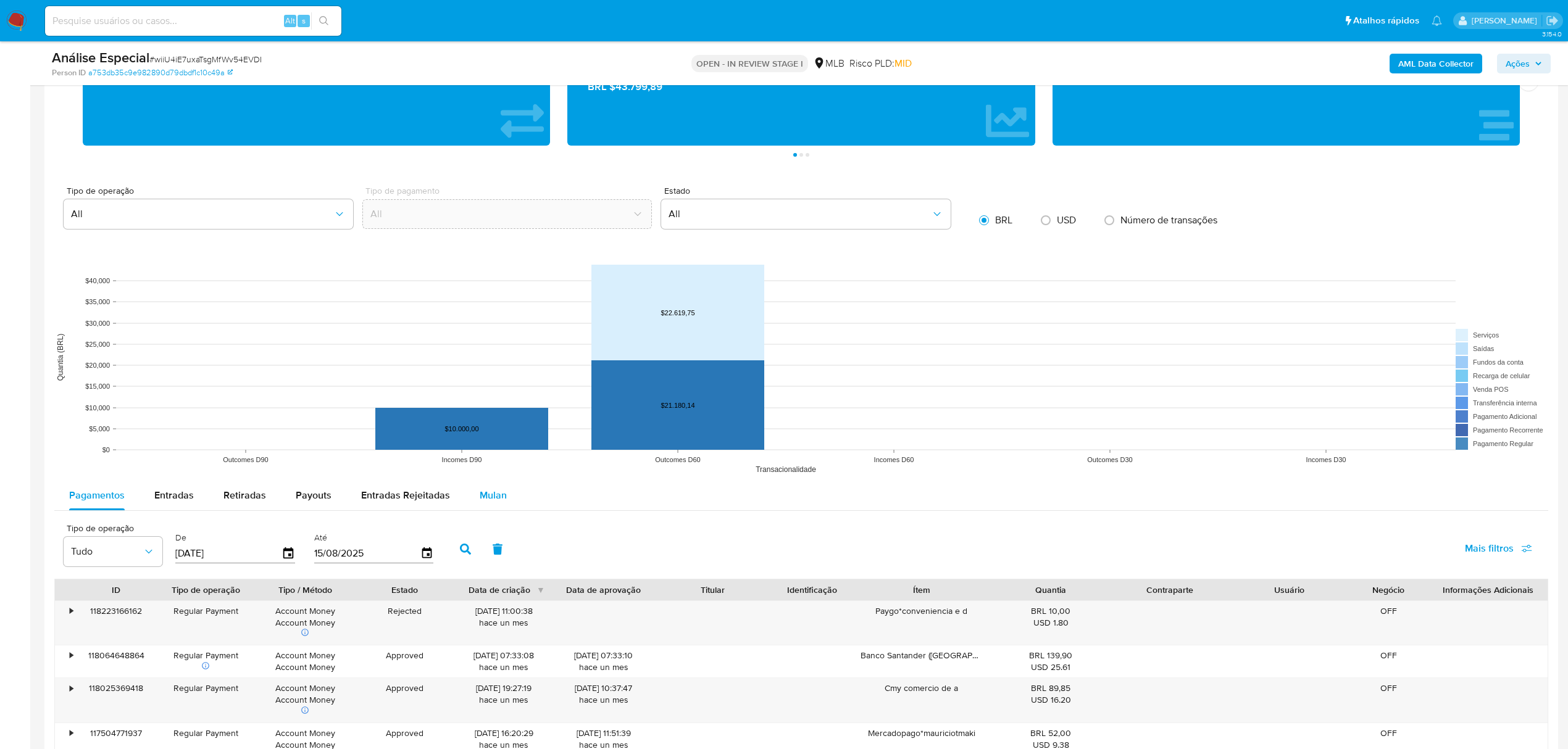
click at [503, 504] on button "Mulan" at bounding box center [493, 496] width 57 height 29
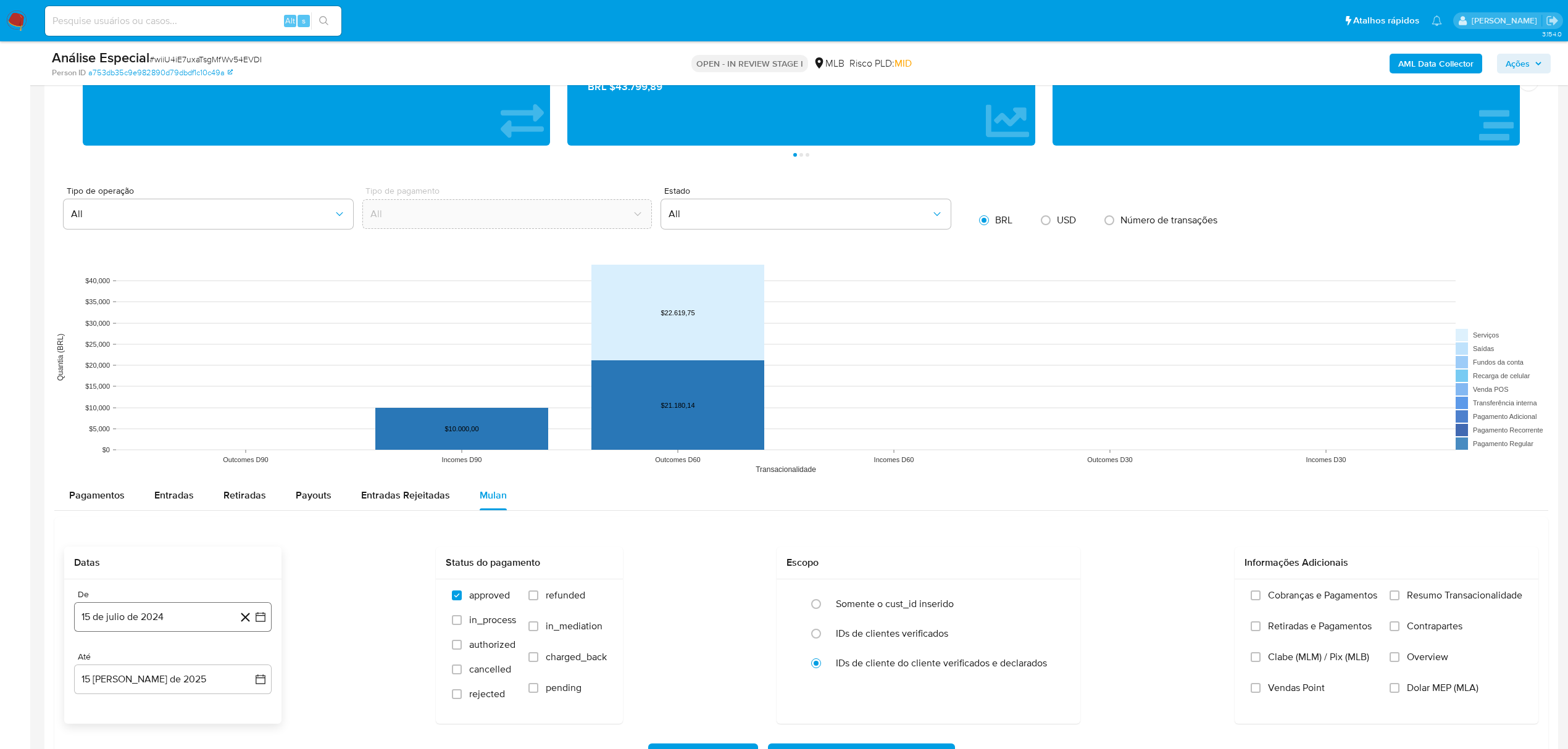
click at [205, 630] on button "15 de julio de 2024" at bounding box center [173, 617] width 197 height 29
click at [183, 436] on span "julio 2024" at bounding box center [166, 430] width 46 height 12
click at [252, 419] on icon "Año siguiente" at bounding box center [247, 416] width 15 height 15
click at [119, 465] on span "ene" at bounding box center [118, 460] width 15 height 10
click at [146, 474] on button "1" at bounding box center [148, 475] width 20 height 20
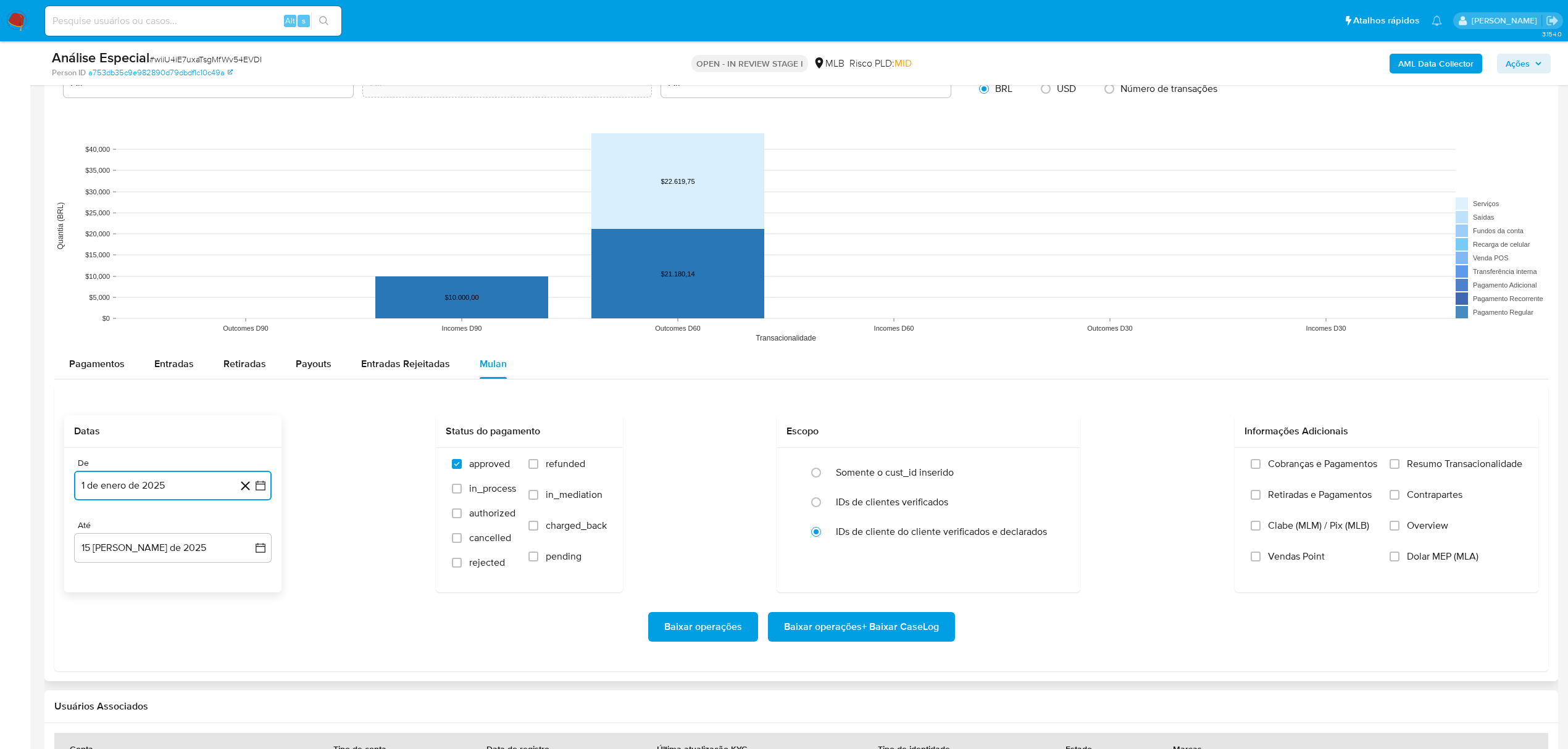
scroll to position [1317, 0]
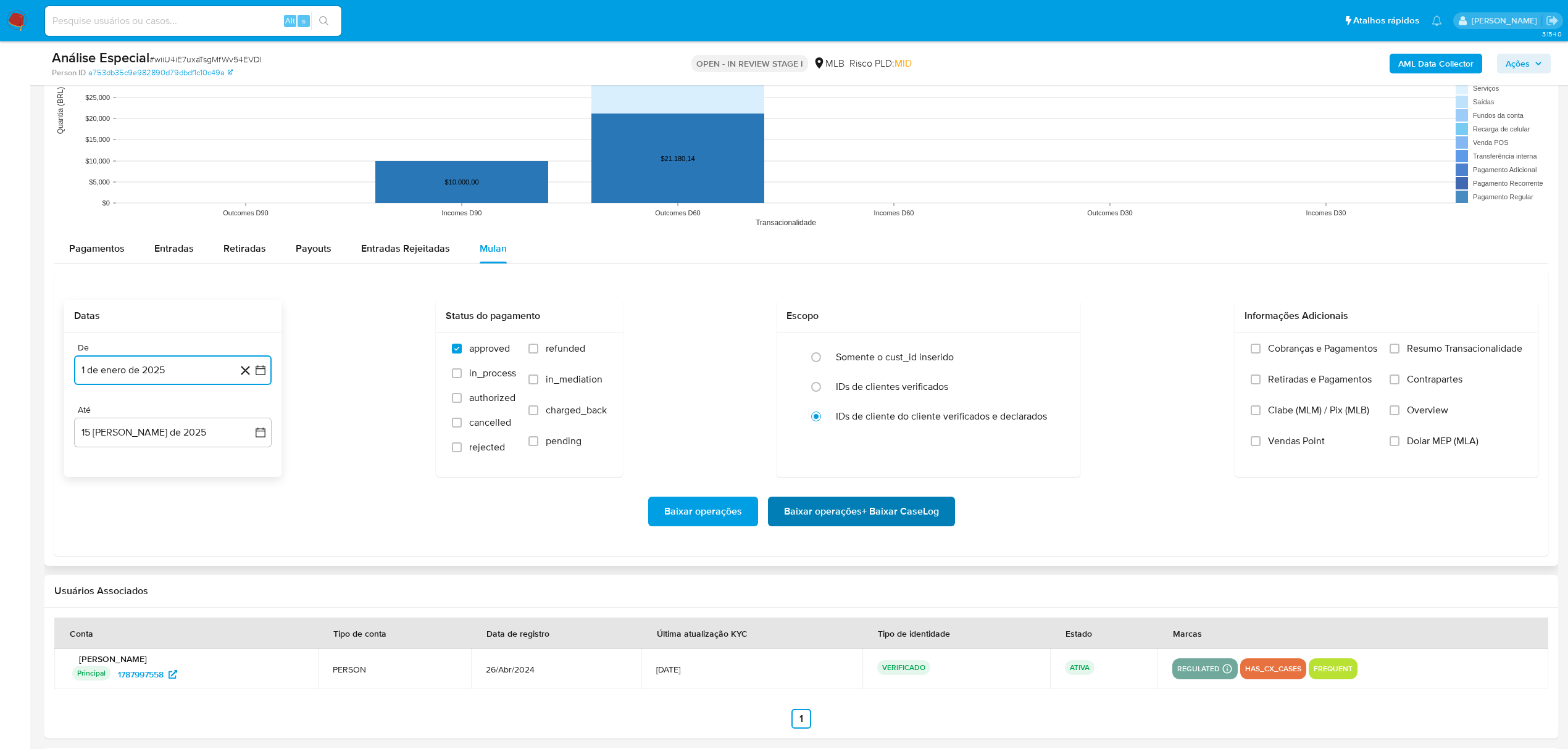
click at [838, 510] on span "Baixar operações + Baixar CaseLog" at bounding box center [861, 511] width 155 height 27
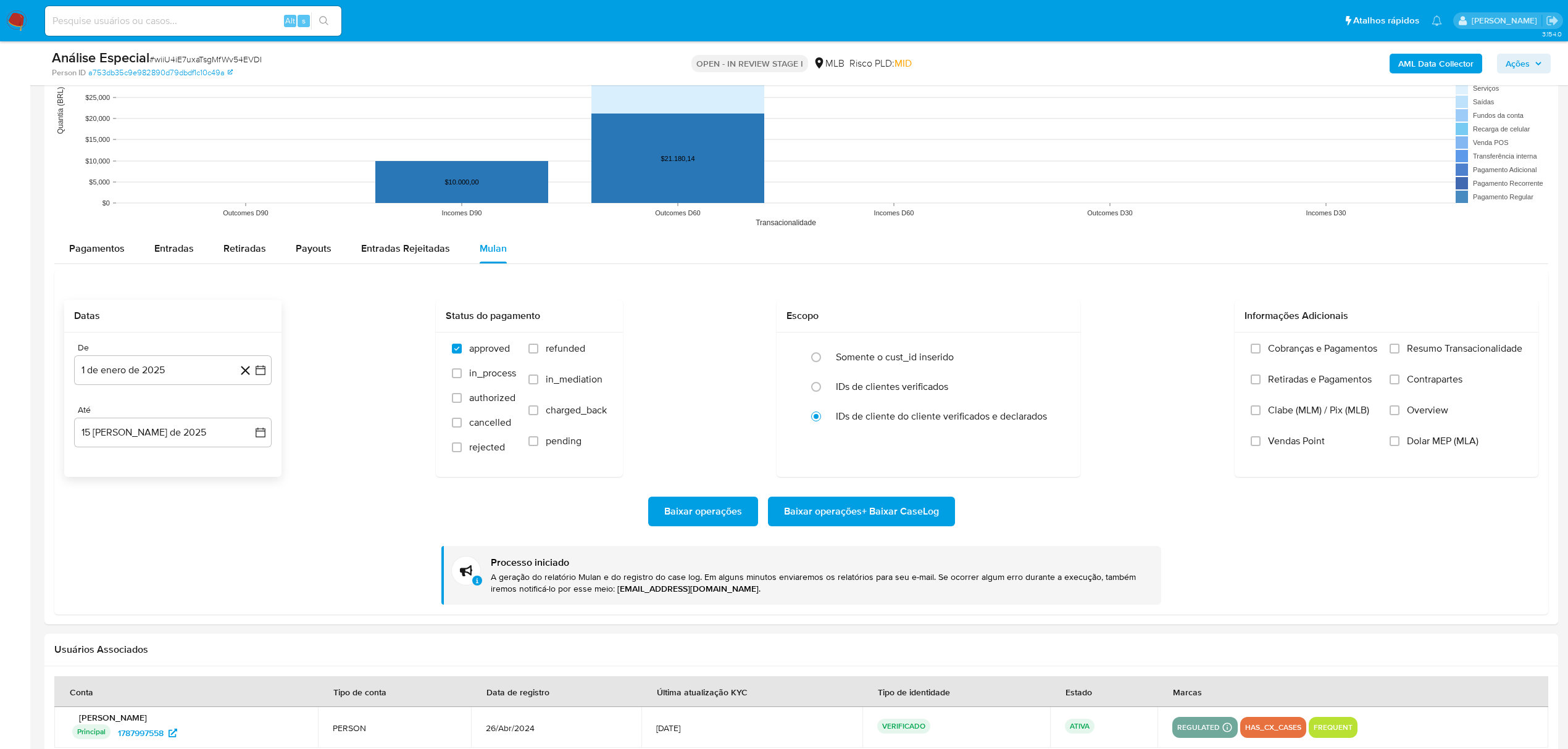
click at [240, 17] on input at bounding box center [193, 21] width 297 height 16
paste input "XVIdTUlXxEYxoPEgYwdTXp6M"
type input "XVIdTUlXxEYxoPEgYwdTXp6M"
click at [329, 20] on button "search-icon" at bounding box center [324, 20] width 25 height 17
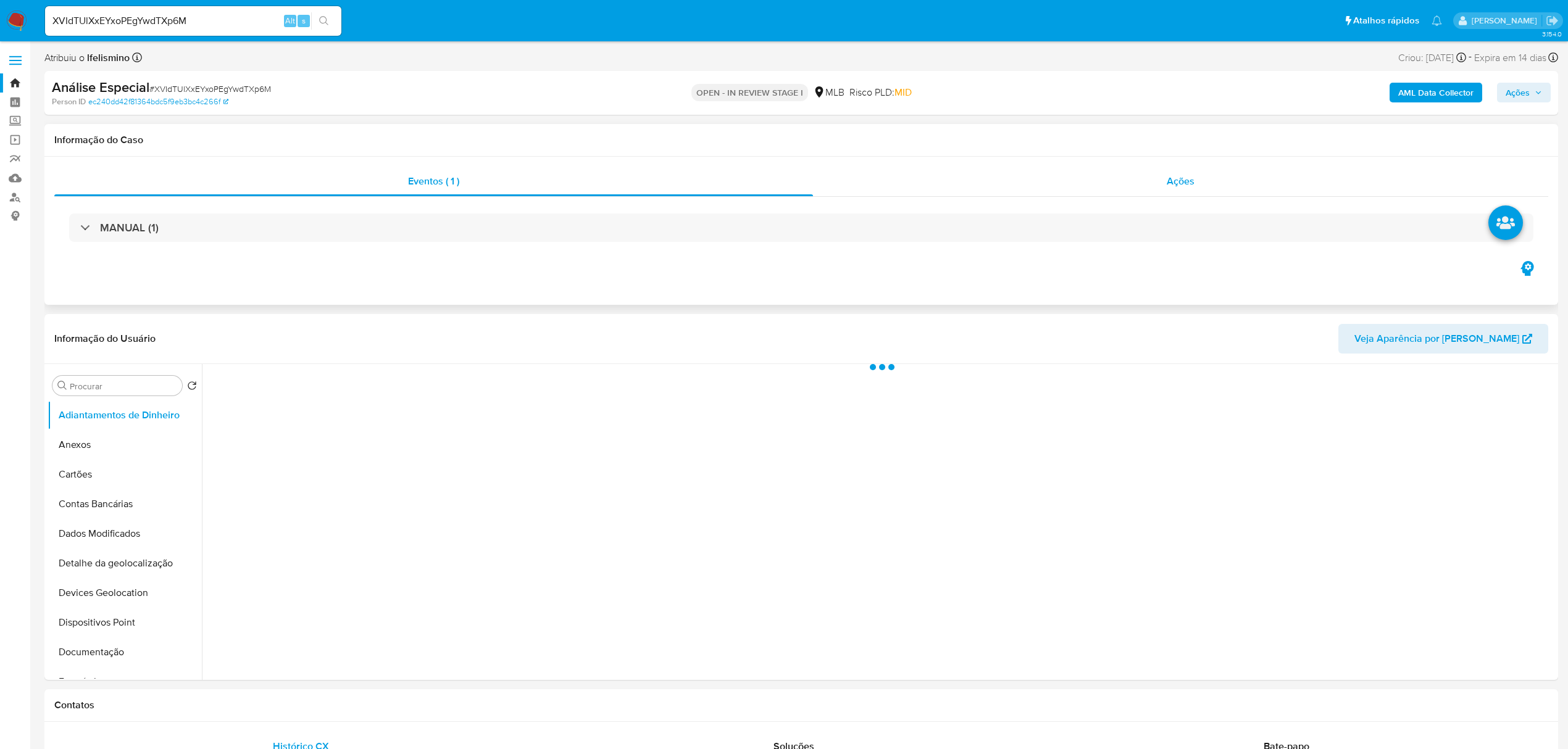
click at [1238, 190] on div "Ações" at bounding box center [1180, 181] width 735 height 29
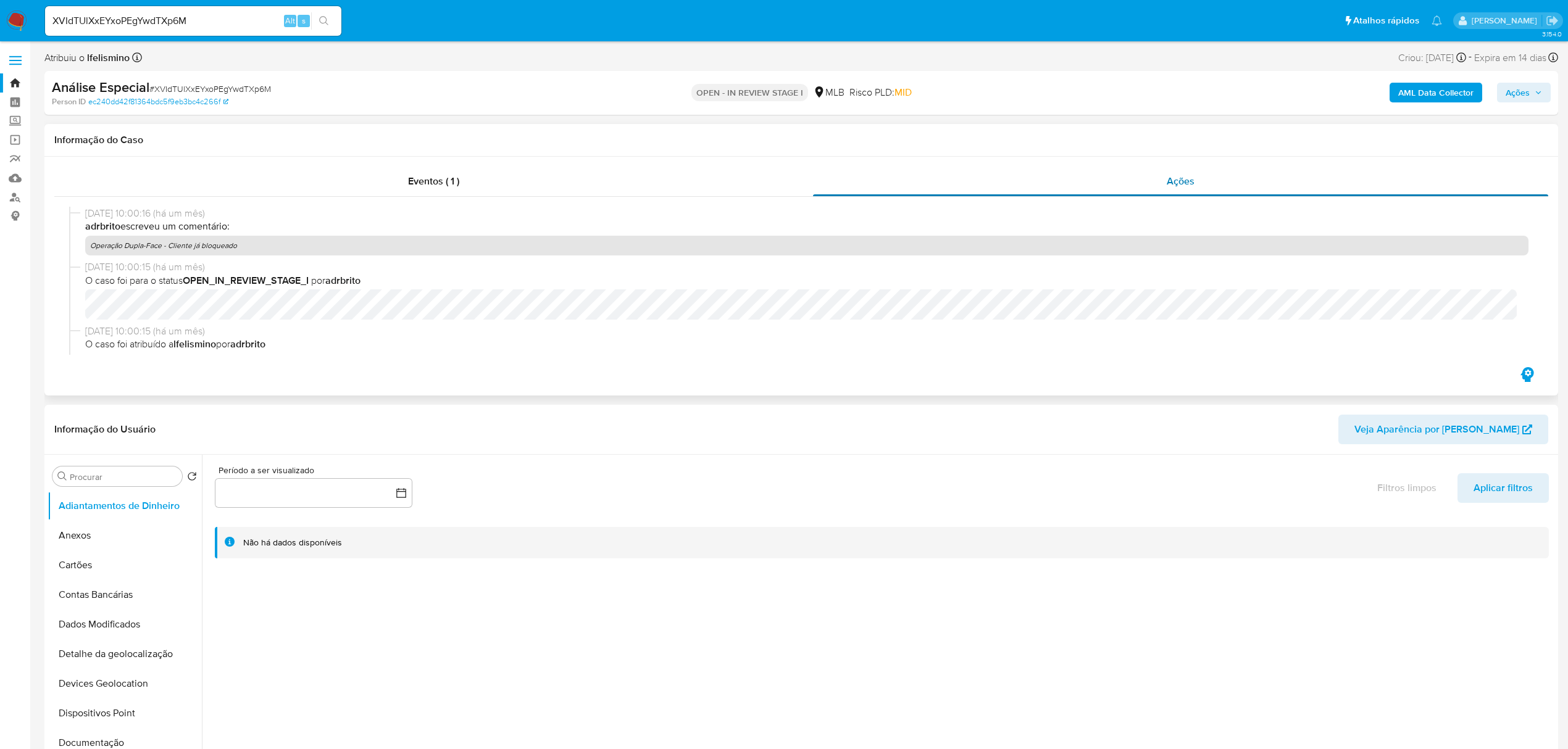
select select "10"
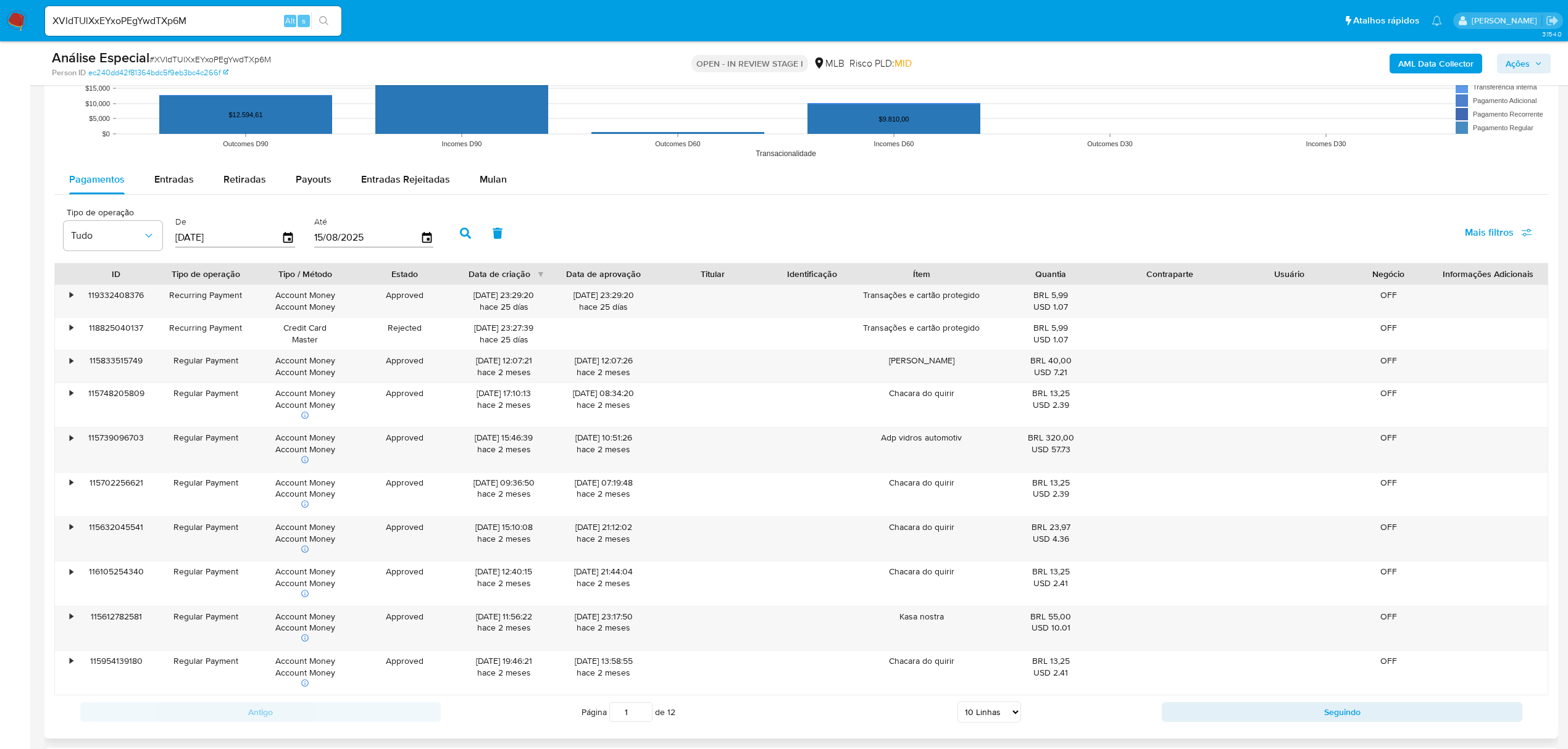
scroll to position [1317, 0]
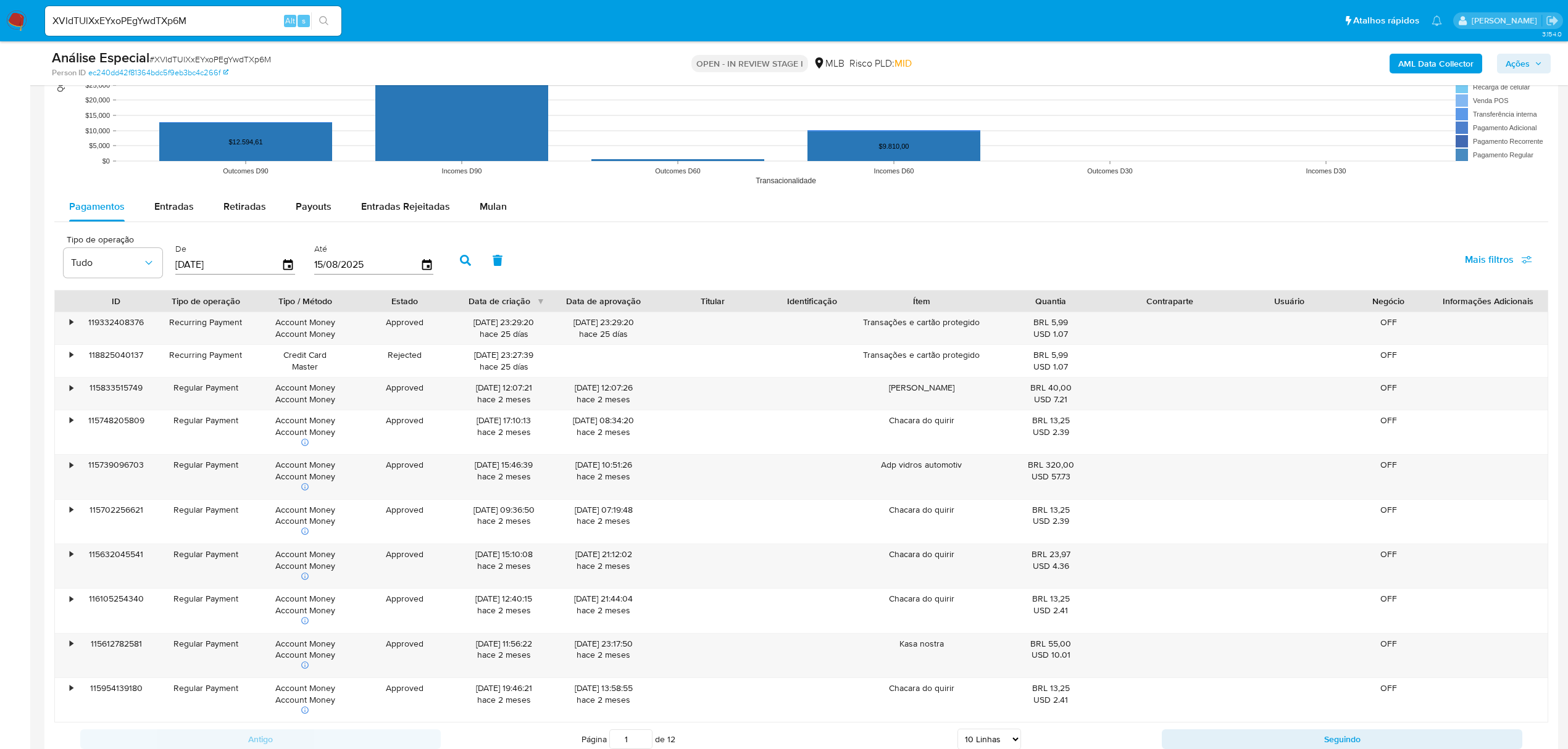
drag, startPoint x: 482, startPoint y: 207, endPoint x: 413, endPoint y: 230, distance: 72.7
click at [482, 205] on span "Mulan" at bounding box center [492, 206] width 27 height 14
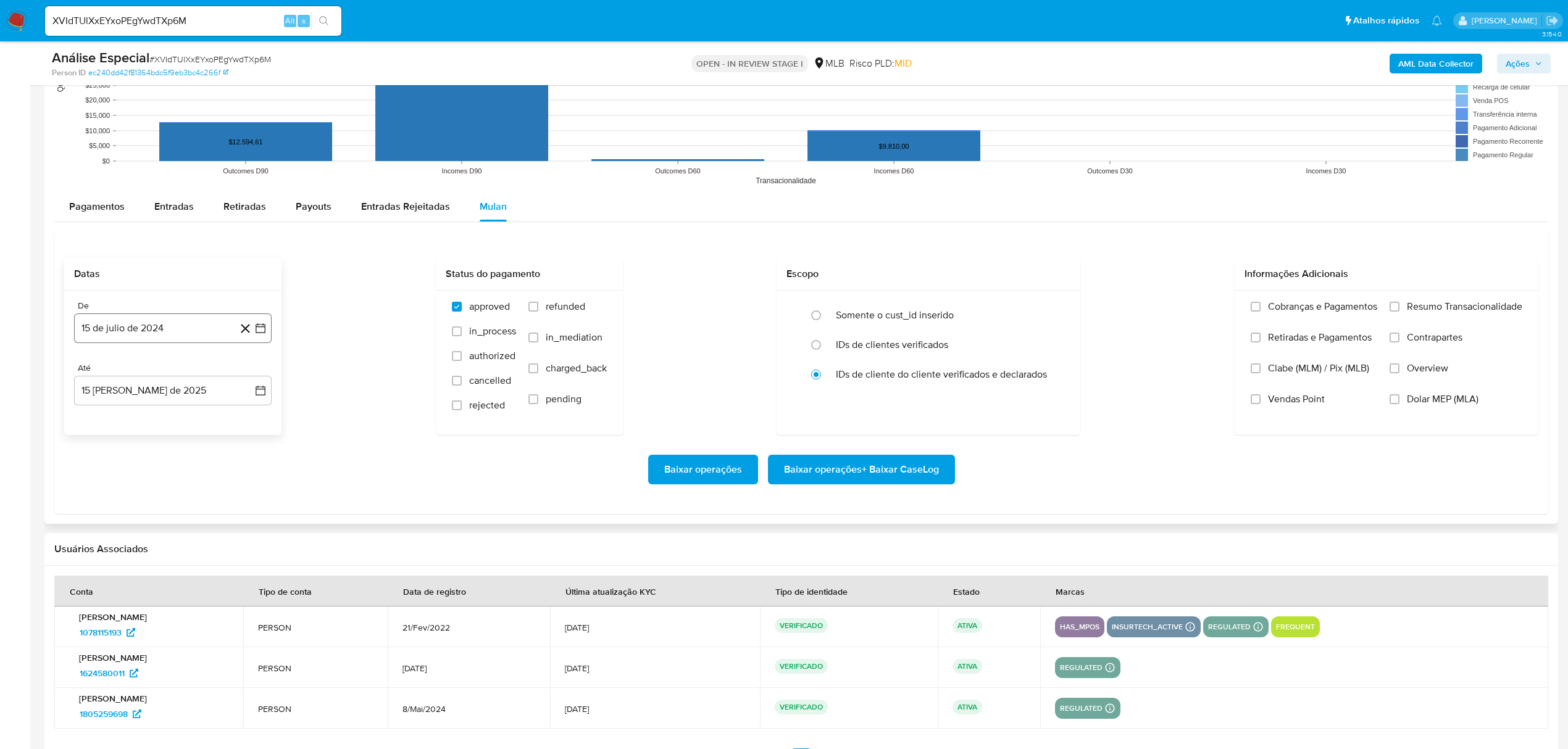
click at [132, 329] on button "15 de julio de 2024" at bounding box center [173, 328] width 197 height 29
click at [169, 383] on div "julio 2024 julio 2024 lun lunes mar martes mié miércoles jue jueves vie viernes…" at bounding box center [173, 447] width 168 height 161
click at [166, 379] on span "julio 2024" at bounding box center [166, 373] width 46 height 12
click at [253, 375] on icon "Año siguiente" at bounding box center [247, 373] width 15 height 15
click at [120, 424] on span "ene" at bounding box center [118, 418] width 15 height 10
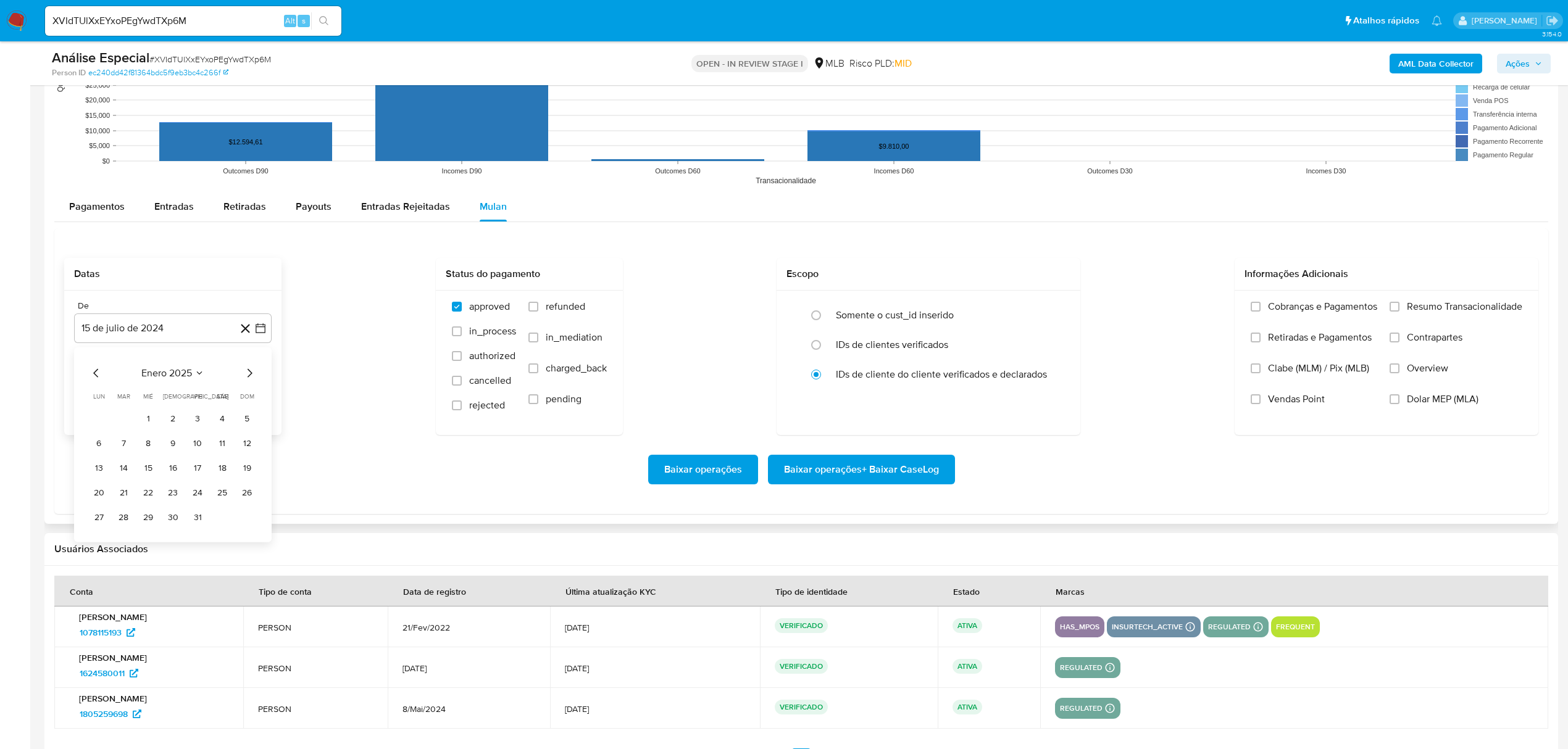
click at [147, 421] on button "1" at bounding box center [148, 419] width 20 height 20
click at [817, 442] on div "Baixar operações Baixar operações + Baixar CaseLog" at bounding box center [801, 469] width 1474 height 69
click at [825, 467] on span "Baixar operações + Baixar CaseLog" at bounding box center [861, 469] width 155 height 27
